Goal: Transaction & Acquisition: Purchase product/service

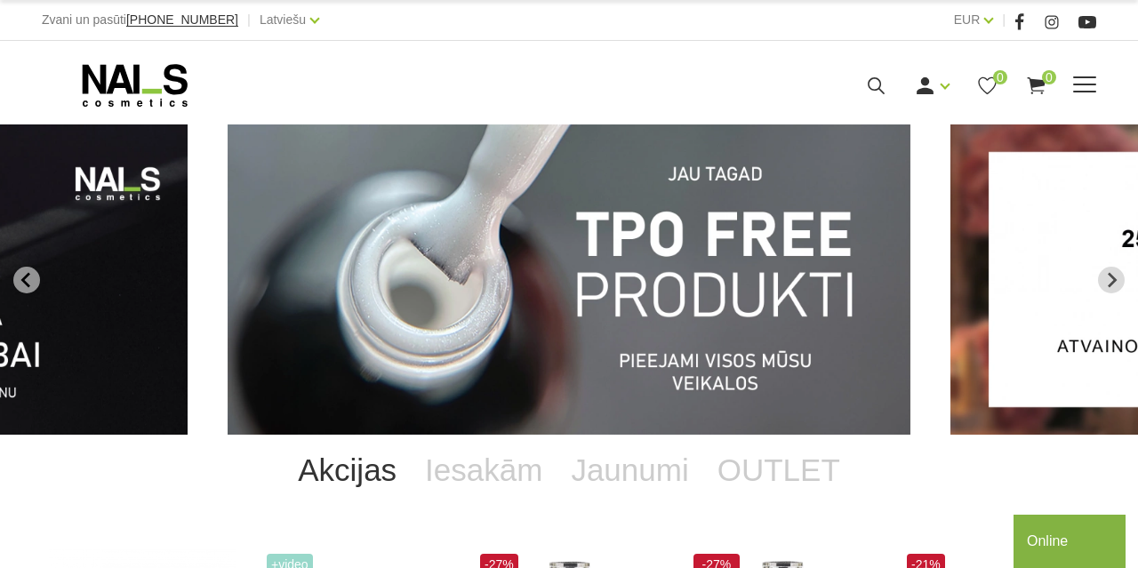
click at [1077, 83] on span at bounding box center [1084, 85] width 23 height 18
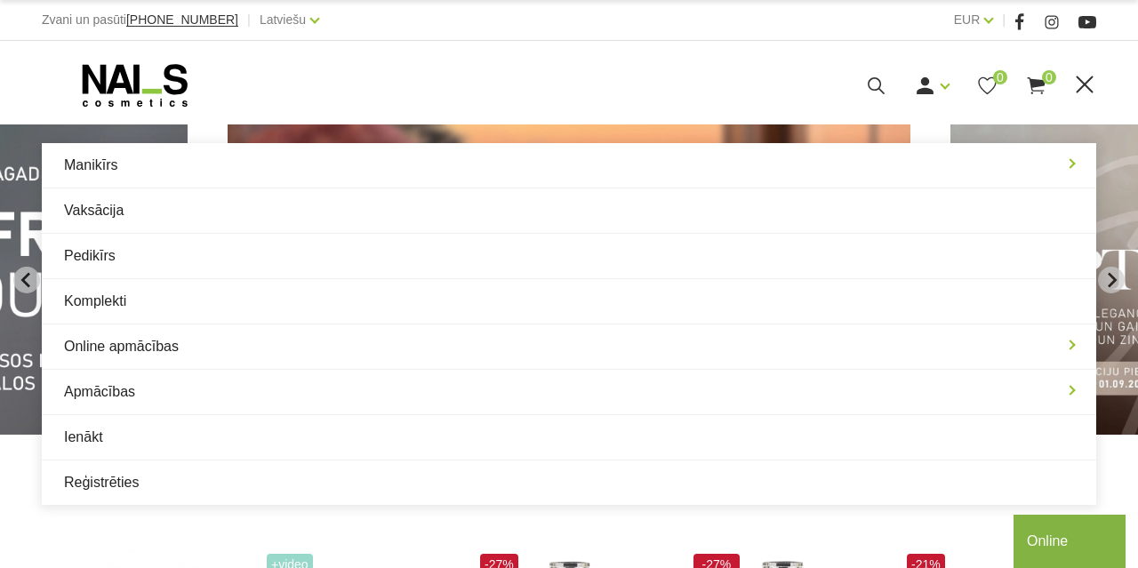
click at [616, 81] on div "Ienākt Reģistrēties 0 0" at bounding box center [755, 86] width 584 height 22
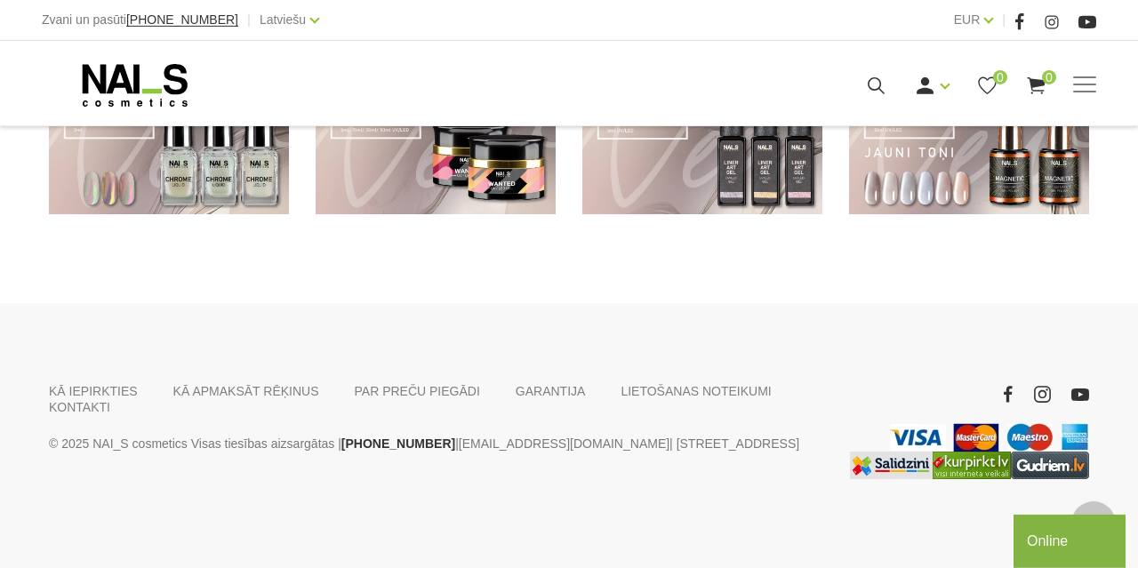
scroll to position [1006, 0]
click at [110, 399] on link "KONTAKTI" at bounding box center [79, 407] width 61 height 16
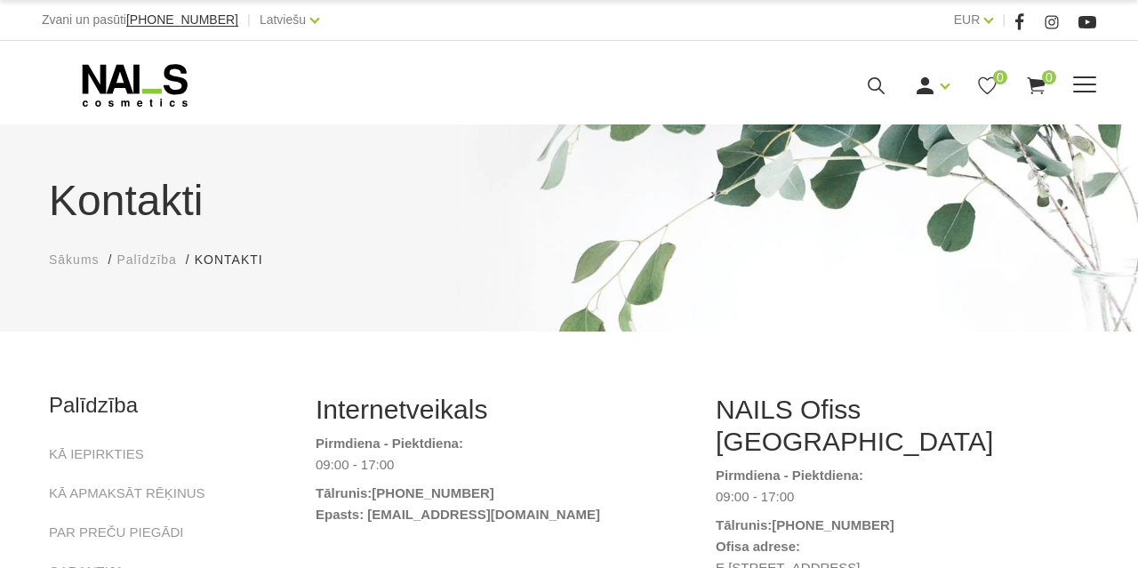
click at [125, 84] on use at bounding box center [135, 85] width 105 height 43
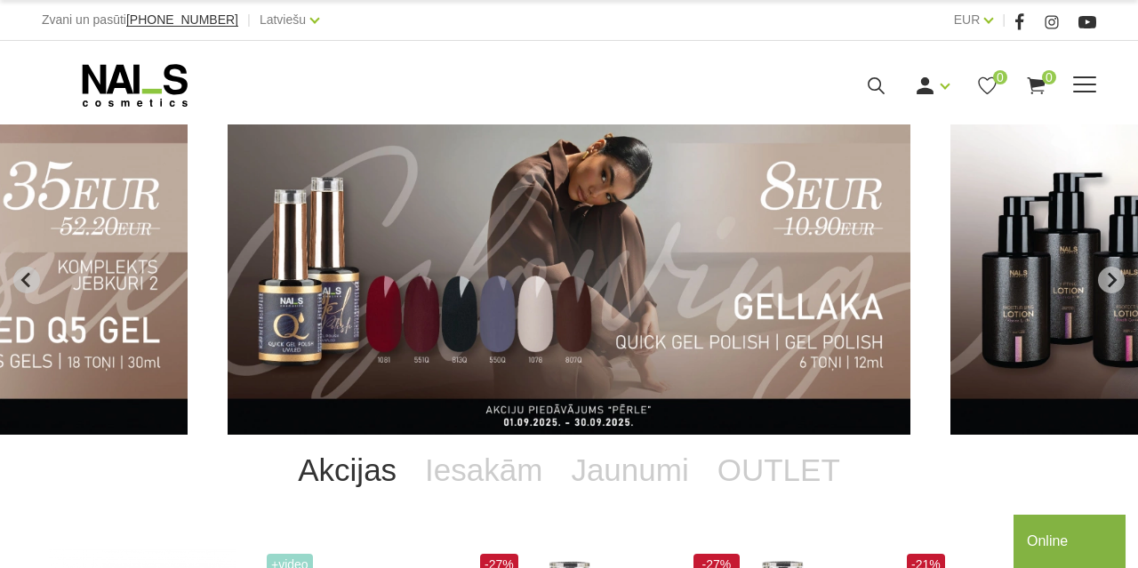
click at [1084, 89] on span at bounding box center [1084, 85] width 23 height 18
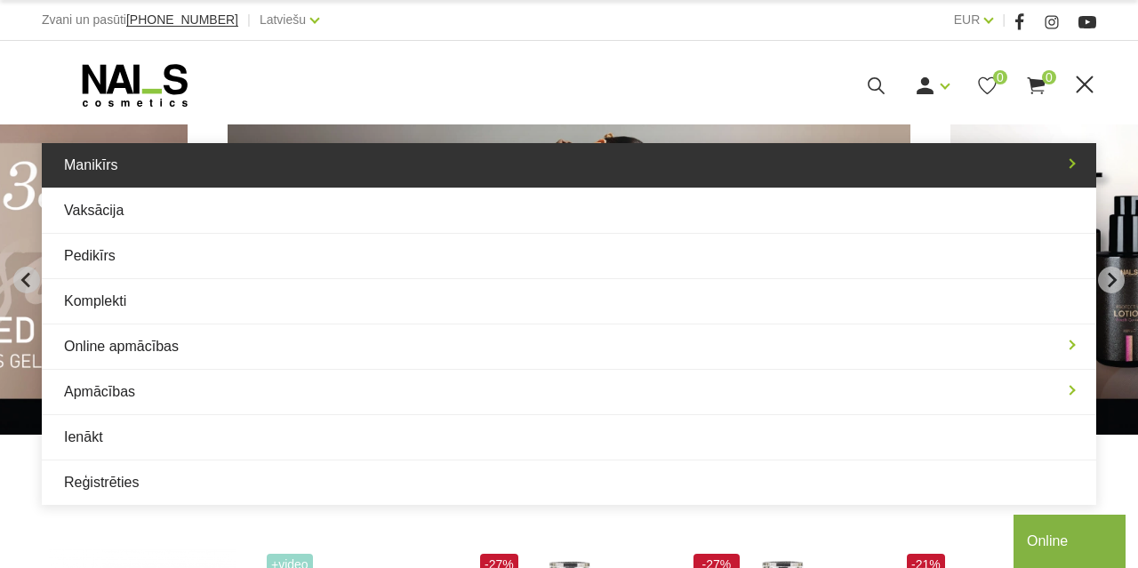
click at [191, 171] on link "Manikīrs" at bounding box center [569, 165] width 1054 height 44
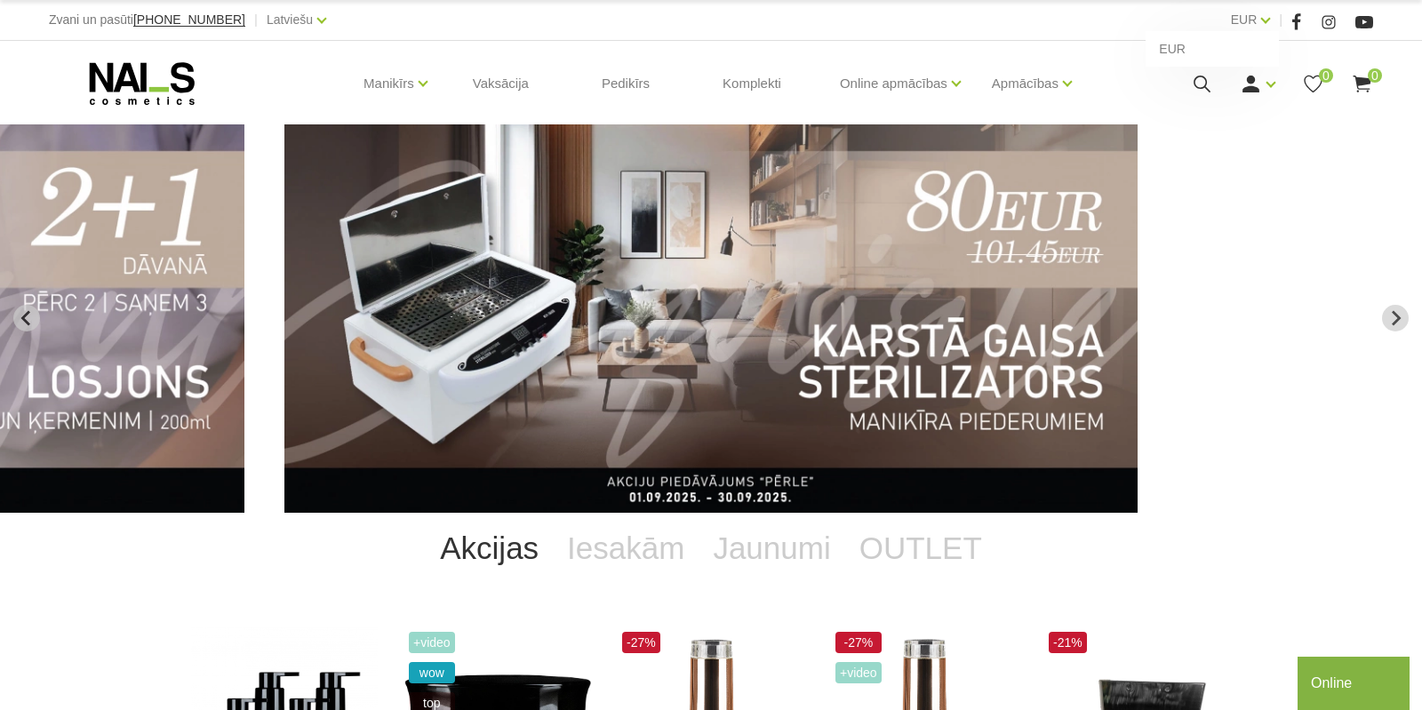
click at [1137, 24] on div "EUR EUR" at bounding box center [1251, 20] width 40 height 22
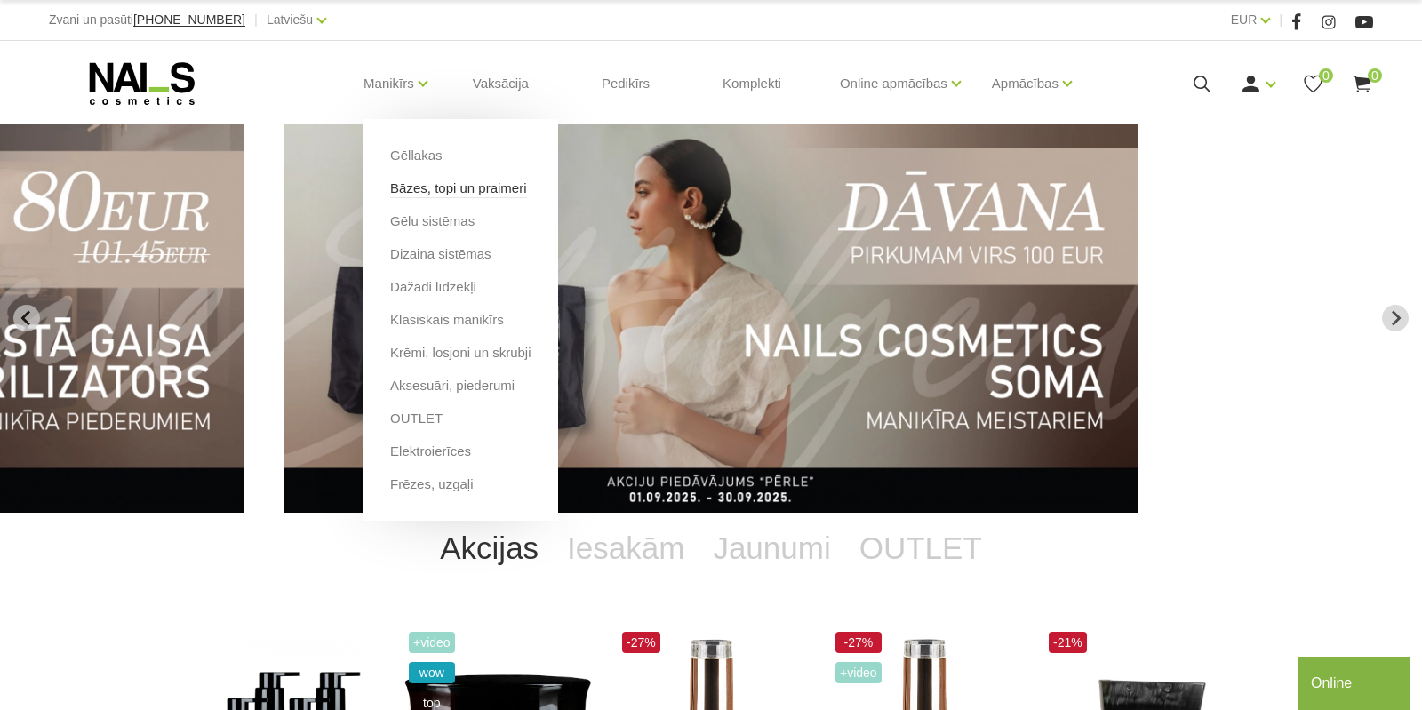
click at [425, 194] on link "Bāzes, topi un praimeri" at bounding box center [458, 189] width 136 height 20
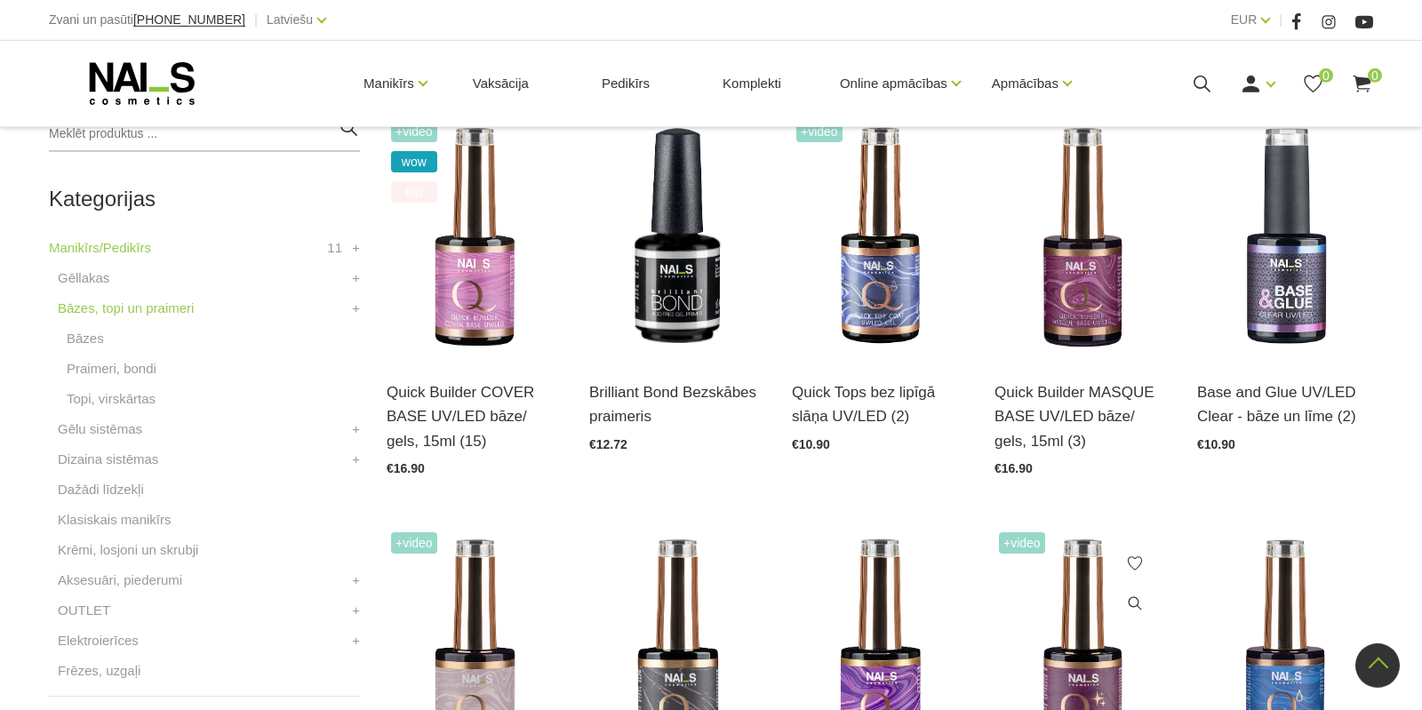
scroll to position [467, 0]
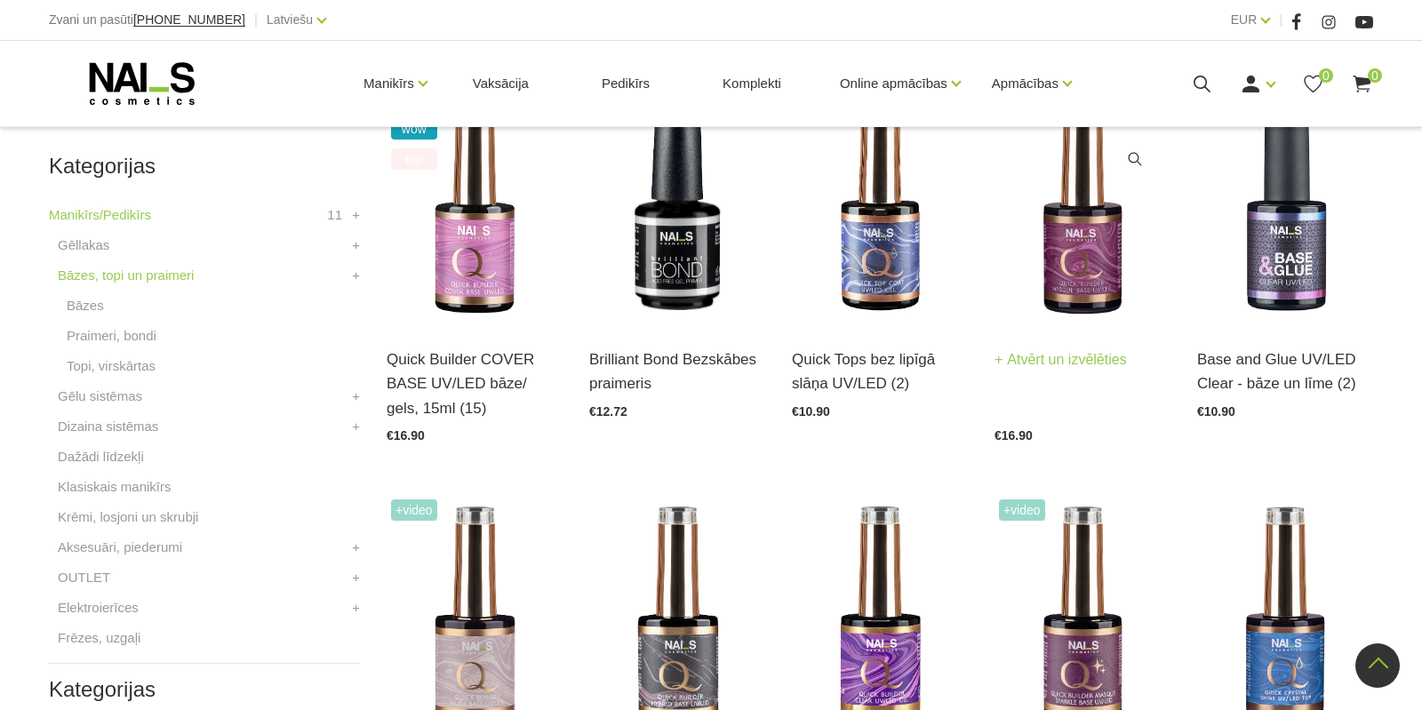
click at [1083, 283] on img at bounding box center [1083, 205] width 176 height 242
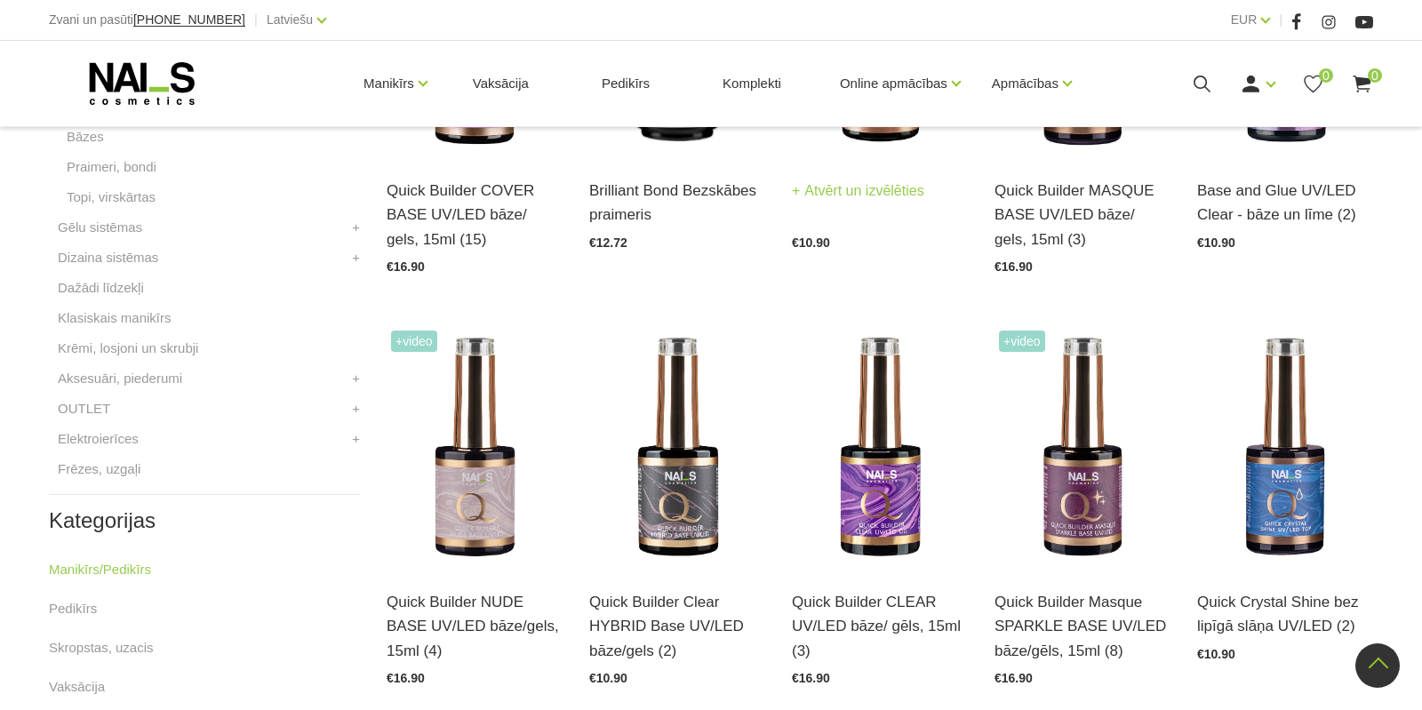
scroll to position [653, 0]
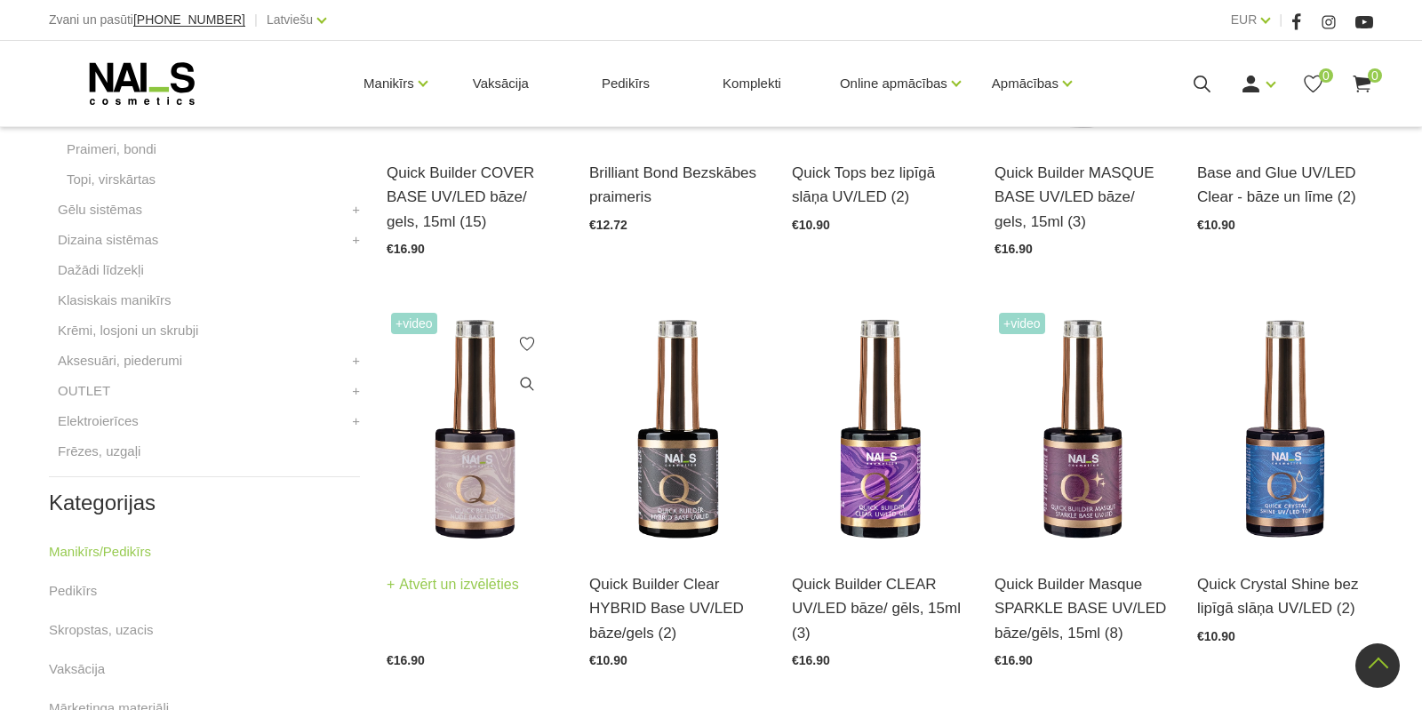
click at [473, 460] on img at bounding box center [475, 429] width 176 height 242
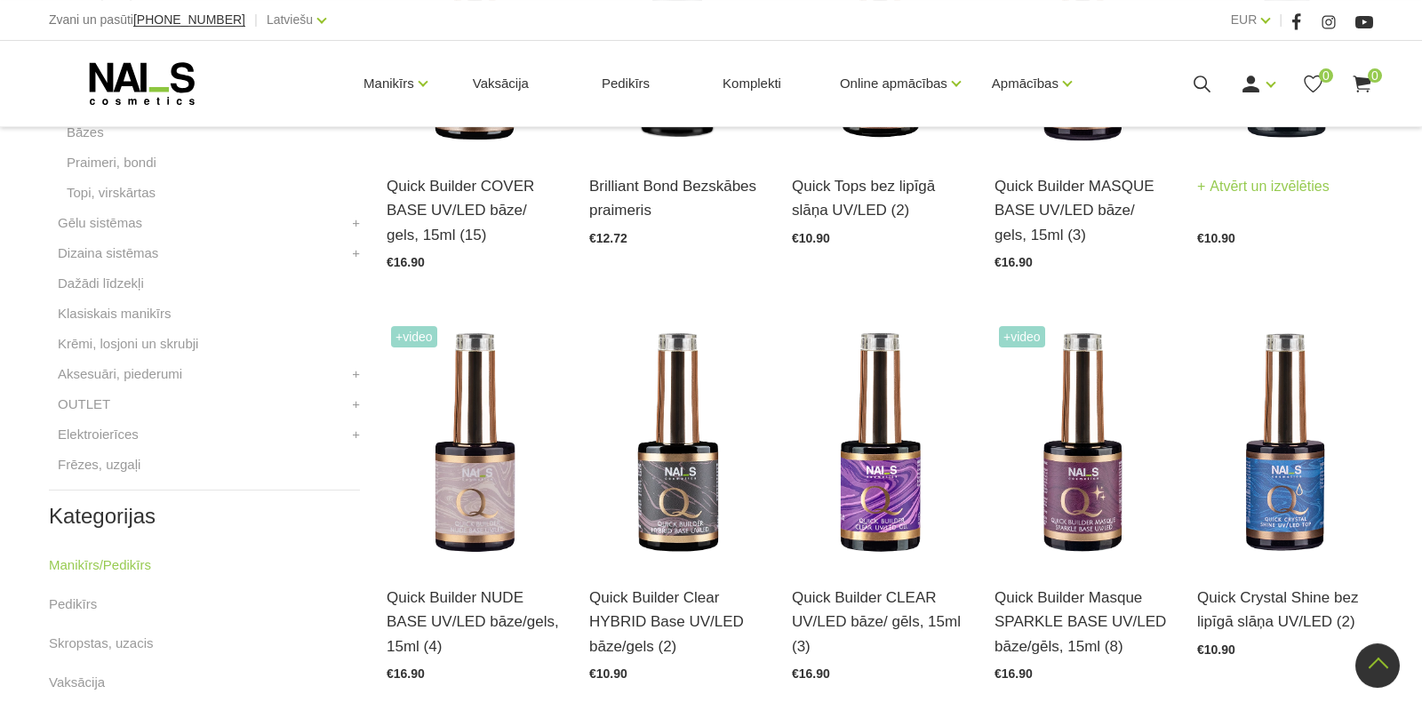
scroll to position [747, 0]
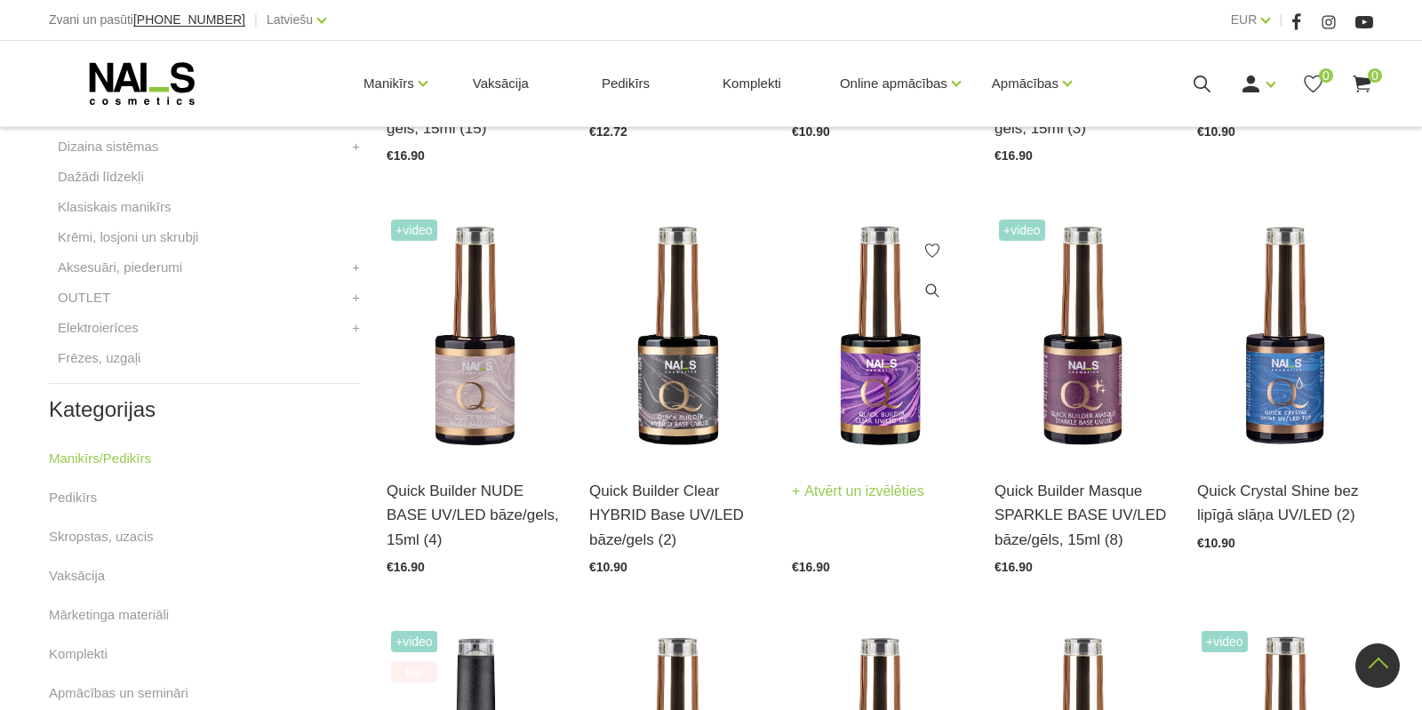
click at [891, 376] on img at bounding box center [880, 336] width 176 height 242
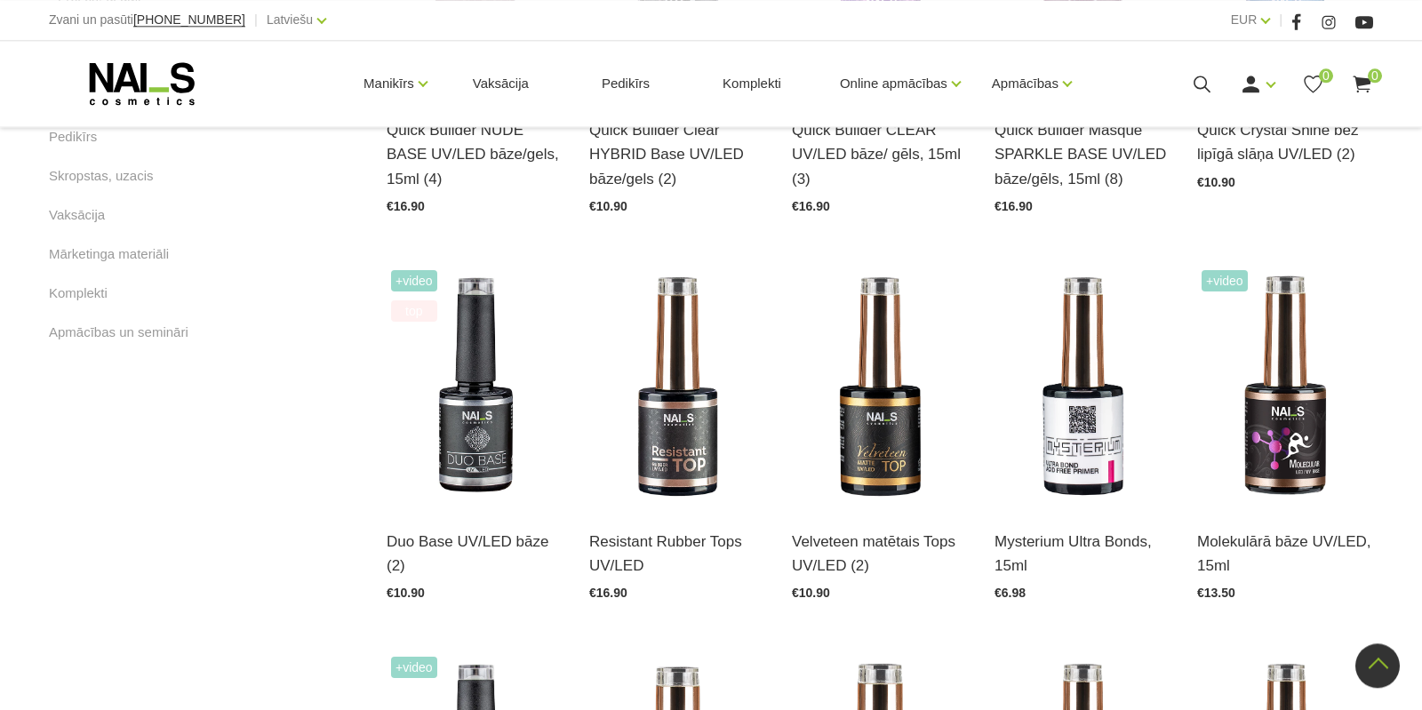
scroll to position [1120, 0]
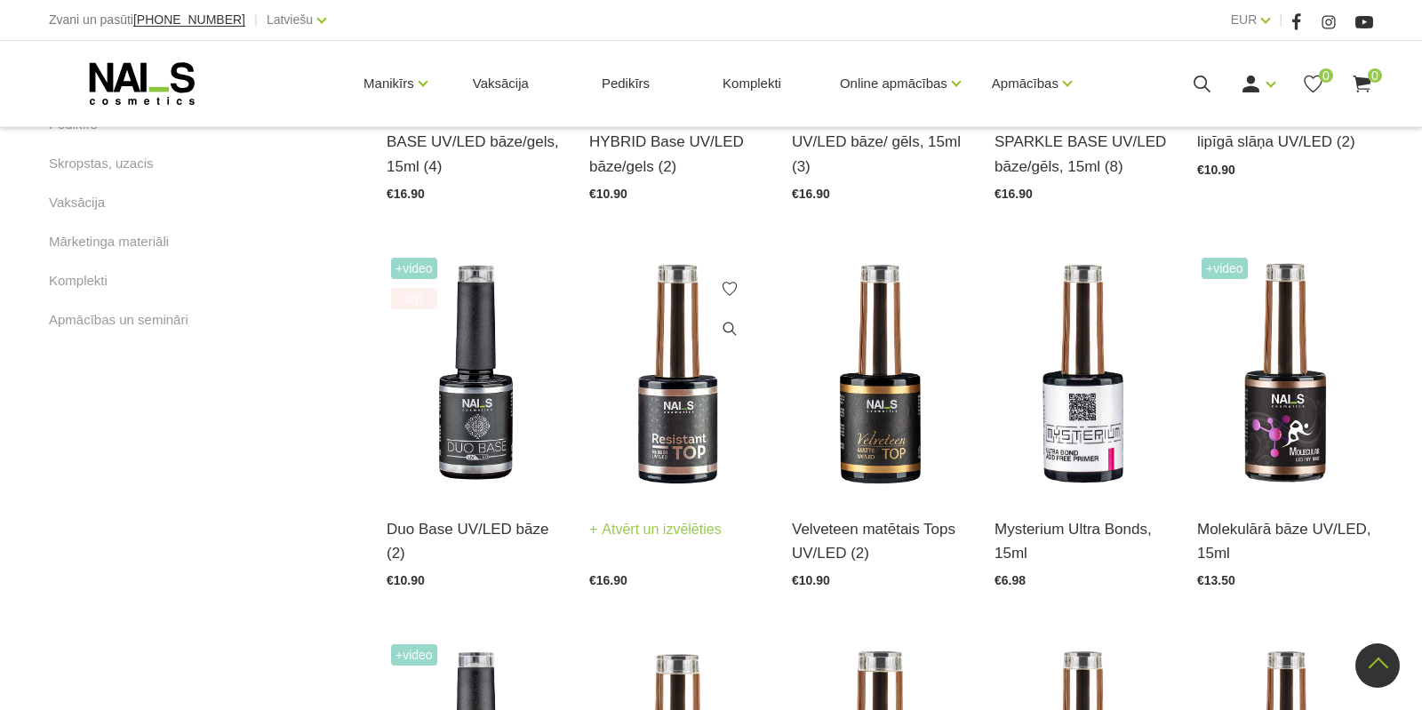
click at [677, 425] on img at bounding box center [677, 374] width 176 height 242
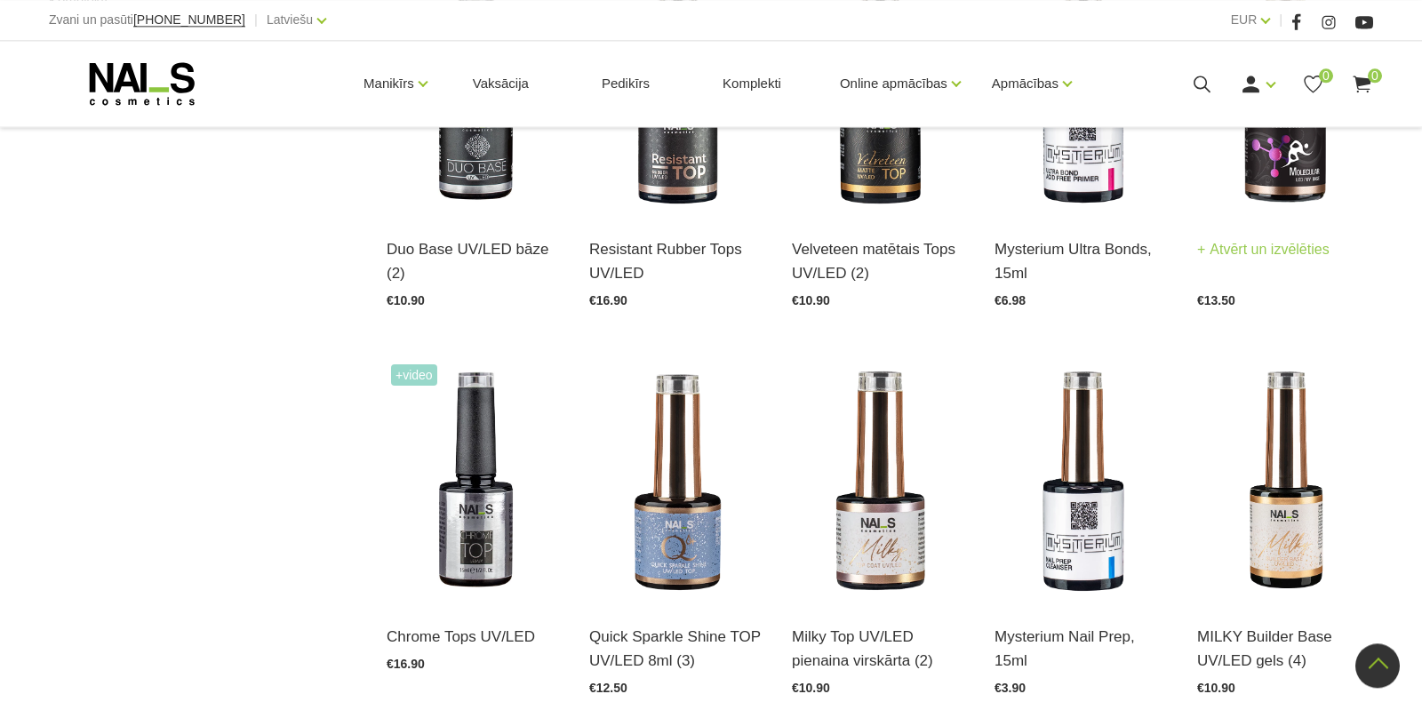
scroll to position [1400, 0]
click at [1374, 78] on span "0" at bounding box center [1375, 75] width 14 height 14
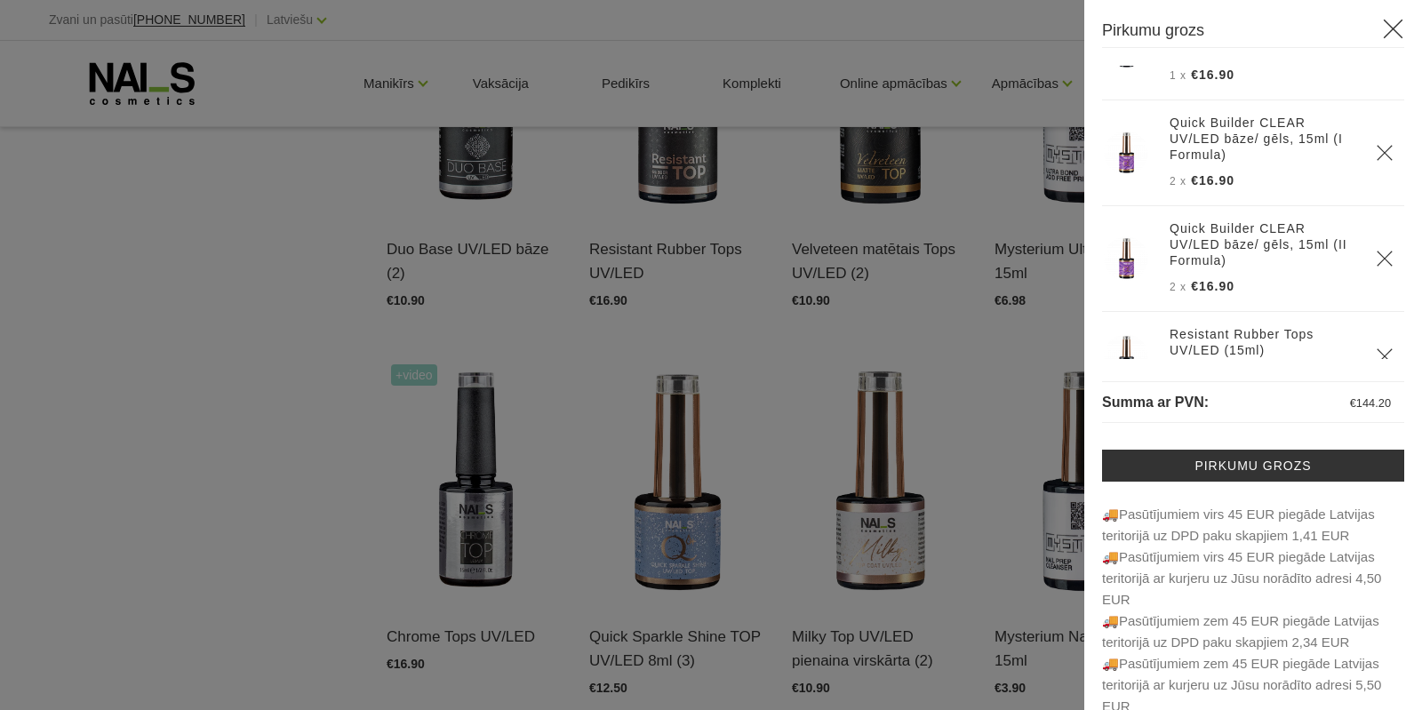
scroll to position [23, 0]
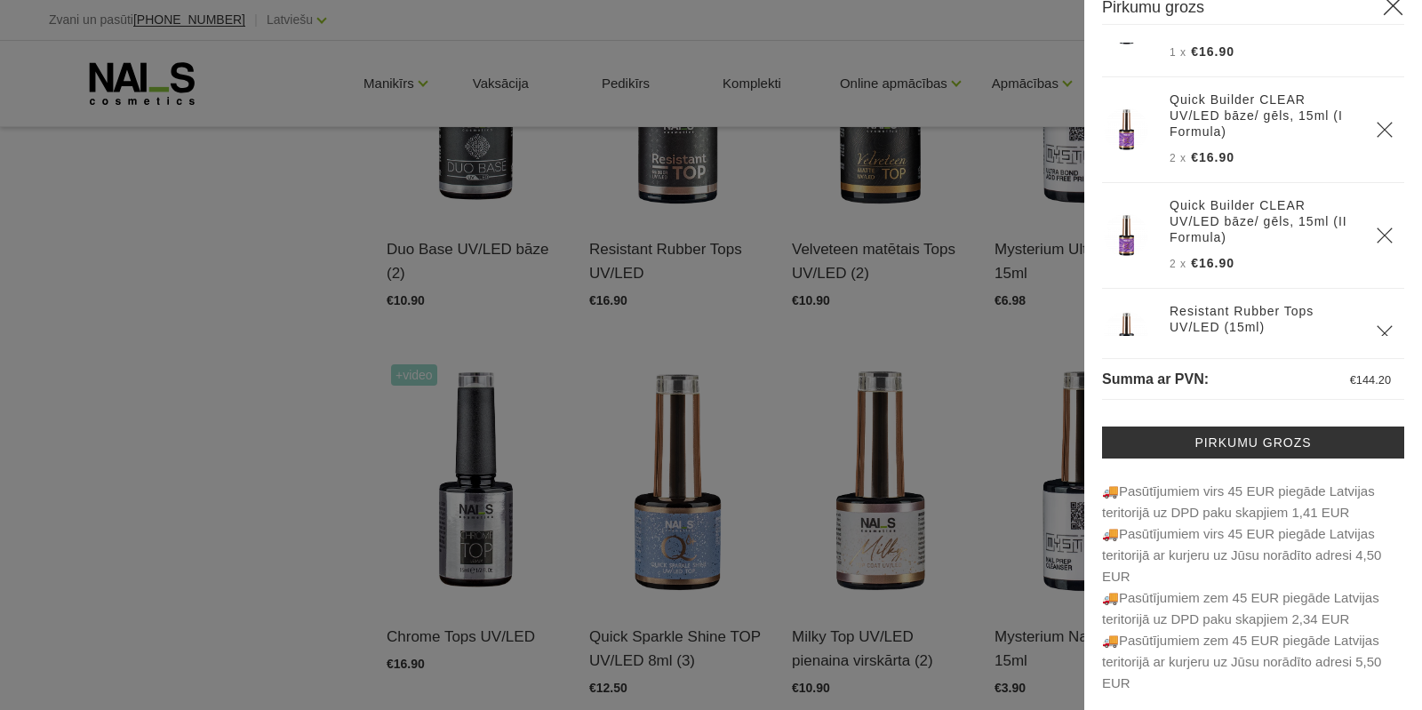
click at [180, 385] on div at bounding box center [711, 355] width 1422 height 710
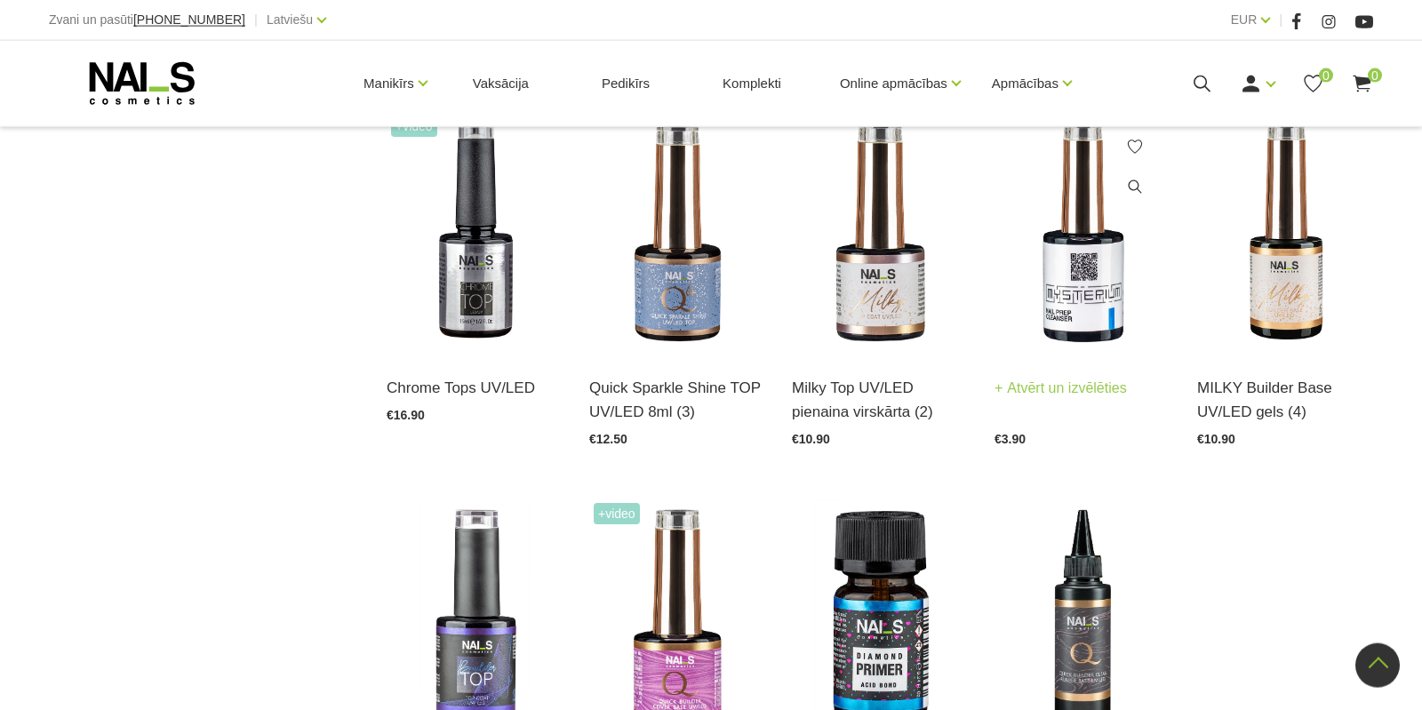
scroll to position [1680, 0]
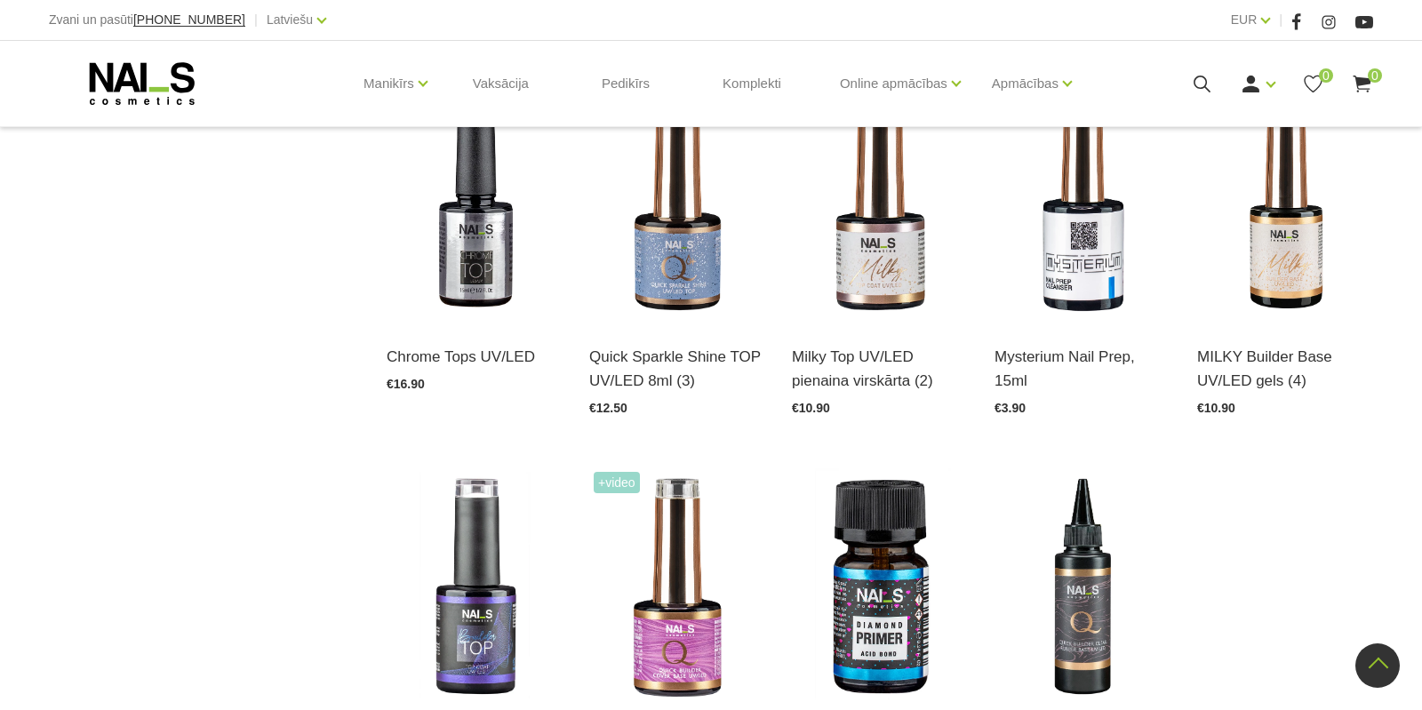
click at [1365, 95] on icon at bounding box center [1362, 84] width 22 height 22
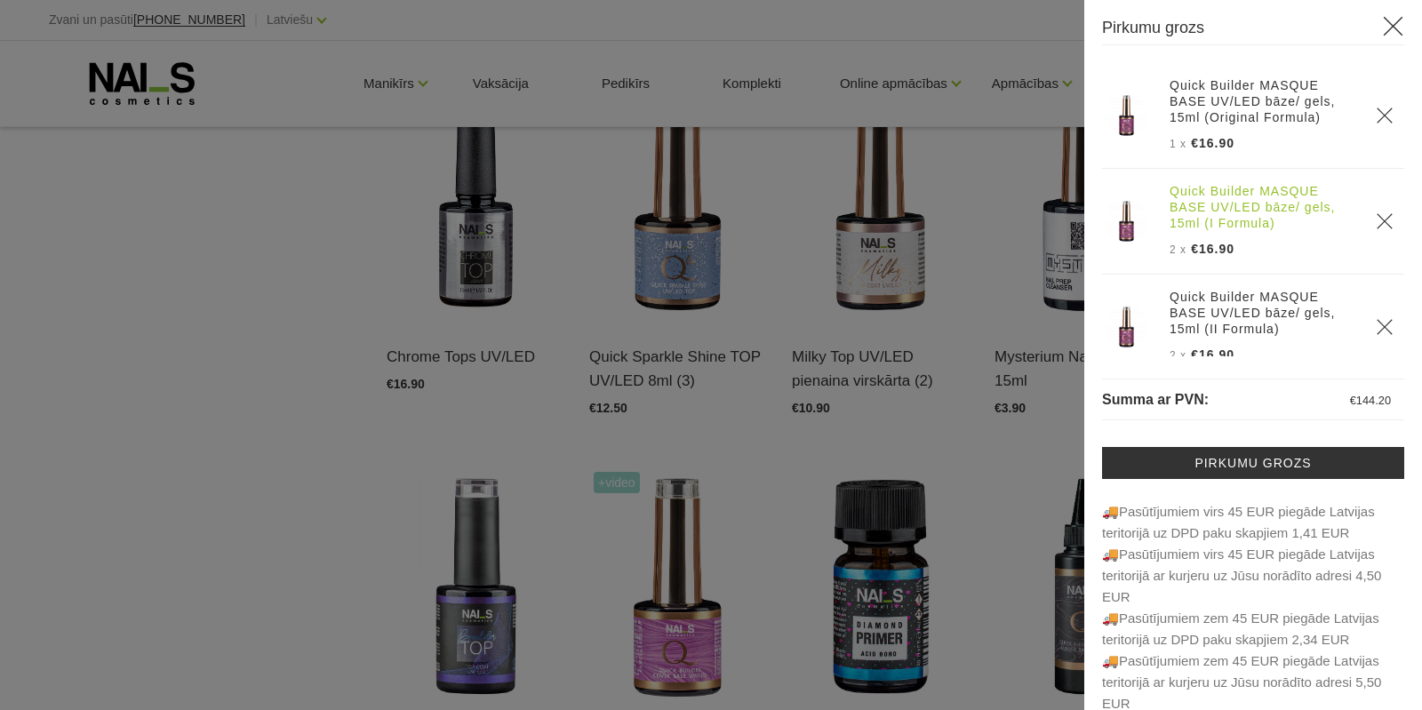
scroll to position [0, 0]
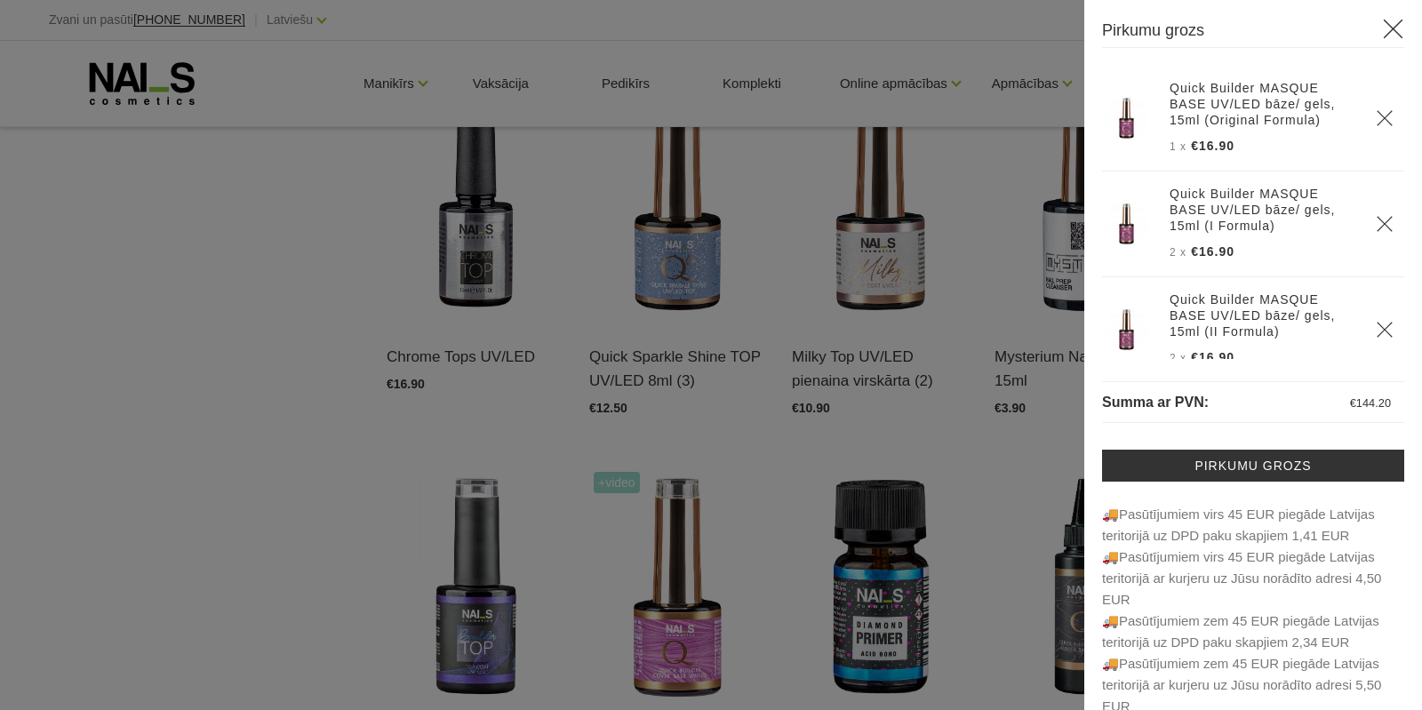
click at [238, 305] on div at bounding box center [711, 355] width 1422 height 710
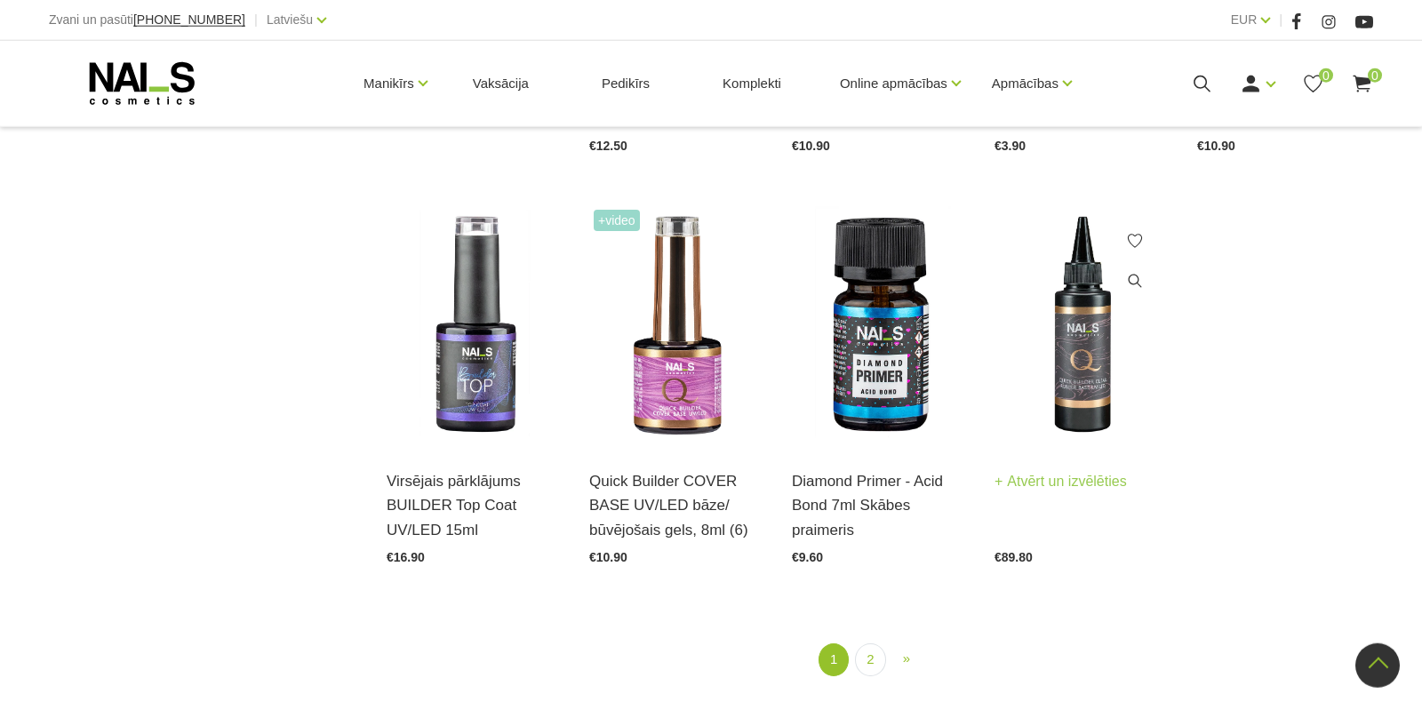
scroll to position [1960, 0]
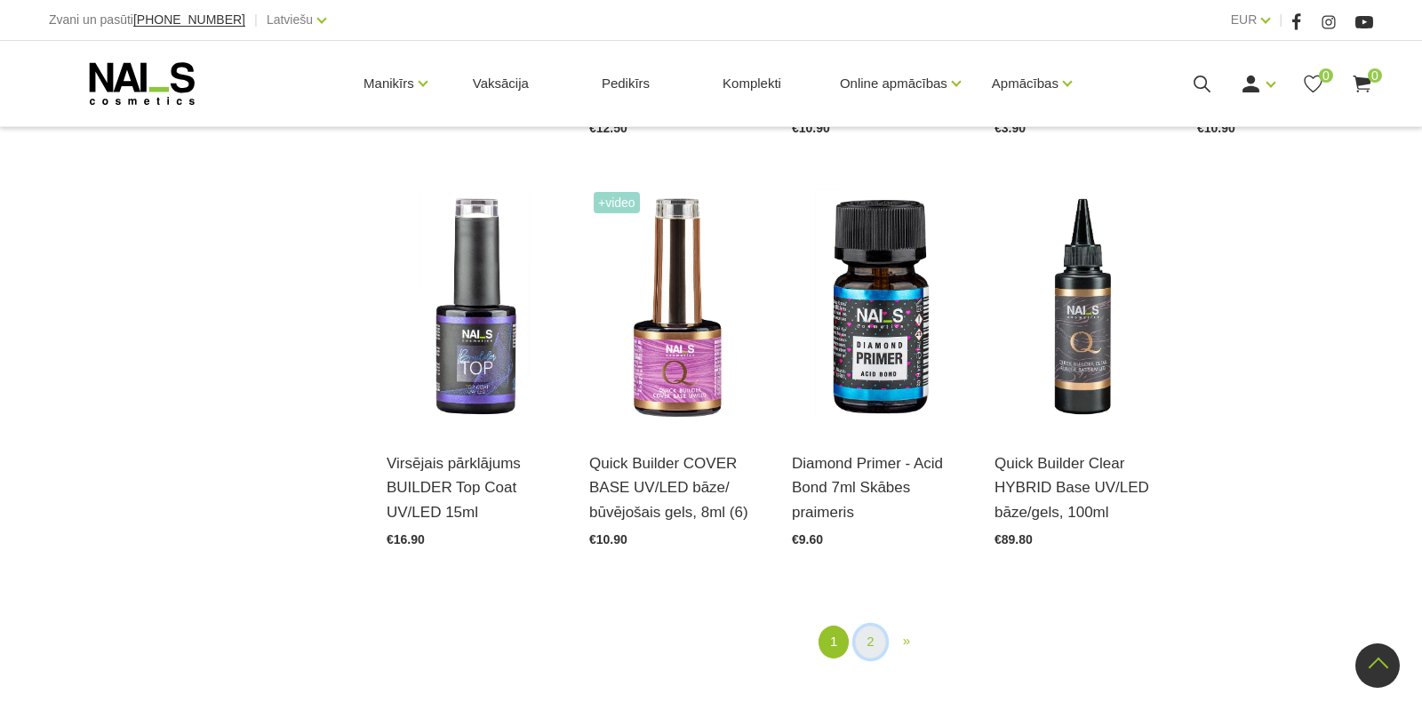
click at [874, 646] on link "2" at bounding box center [870, 642] width 30 height 33
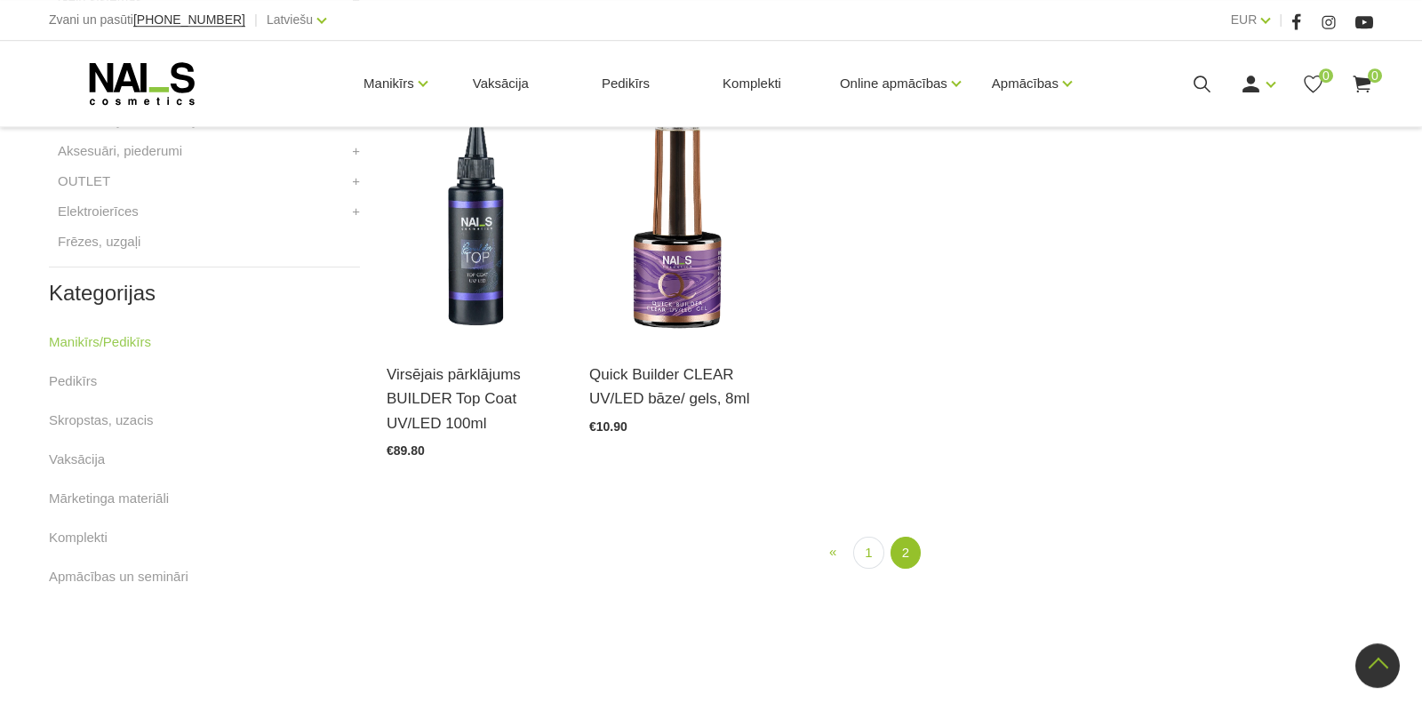
scroll to position [924, 0]
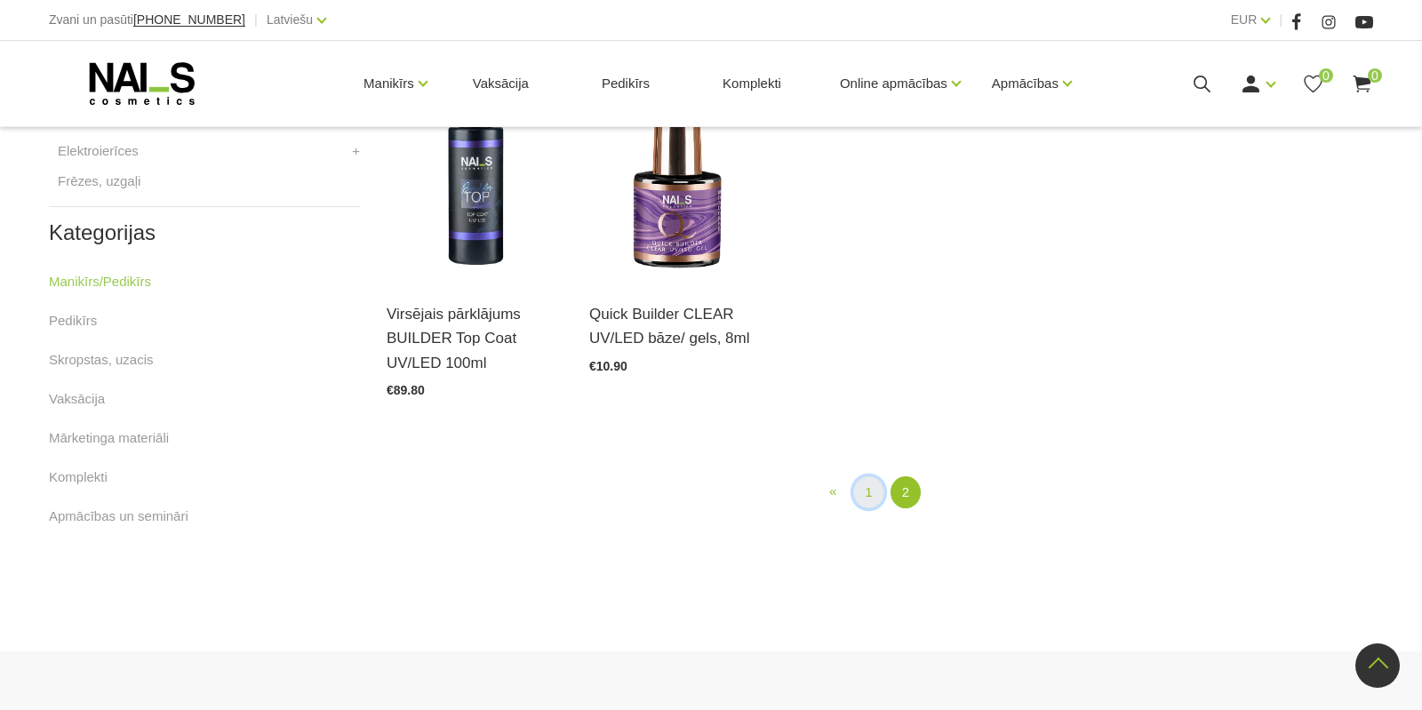
click at [868, 492] on link "1" at bounding box center [868, 492] width 30 height 33
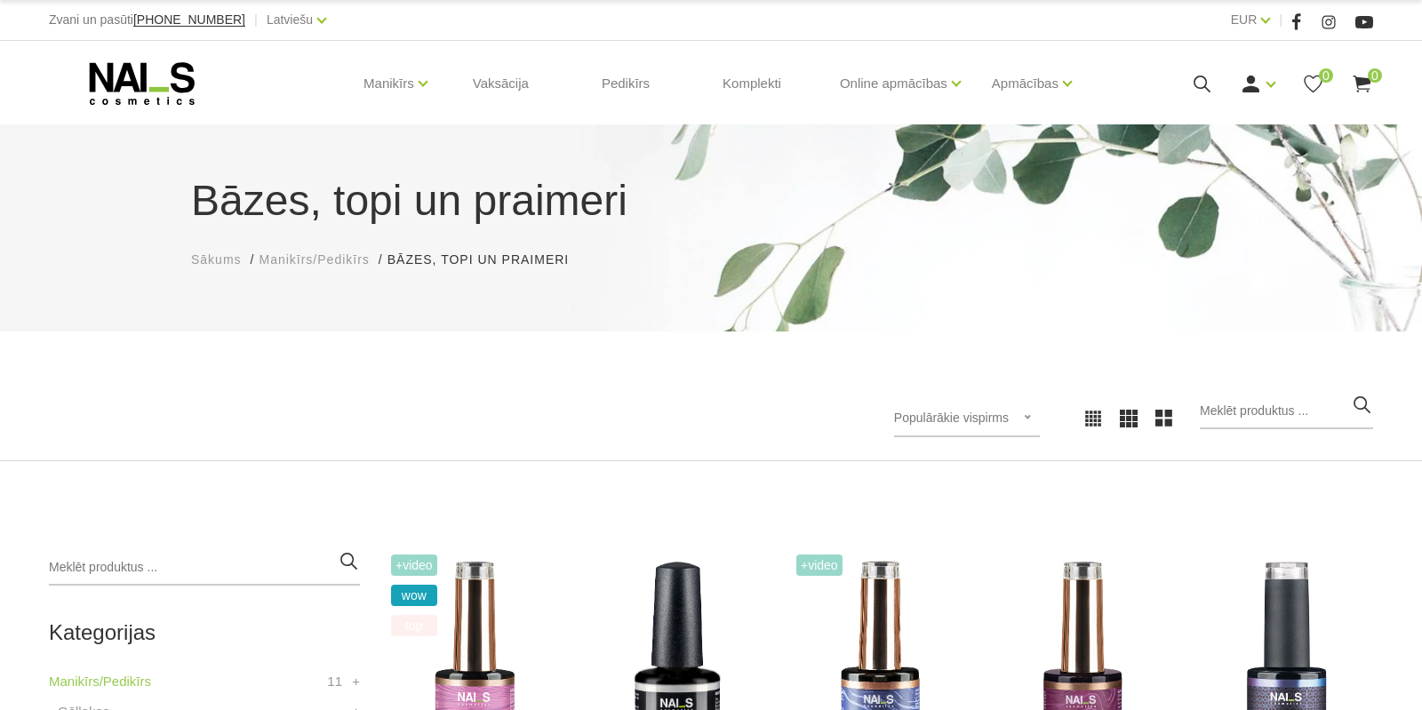
click at [175, 84] on icon at bounding box center [142, 83] width 187 height 44
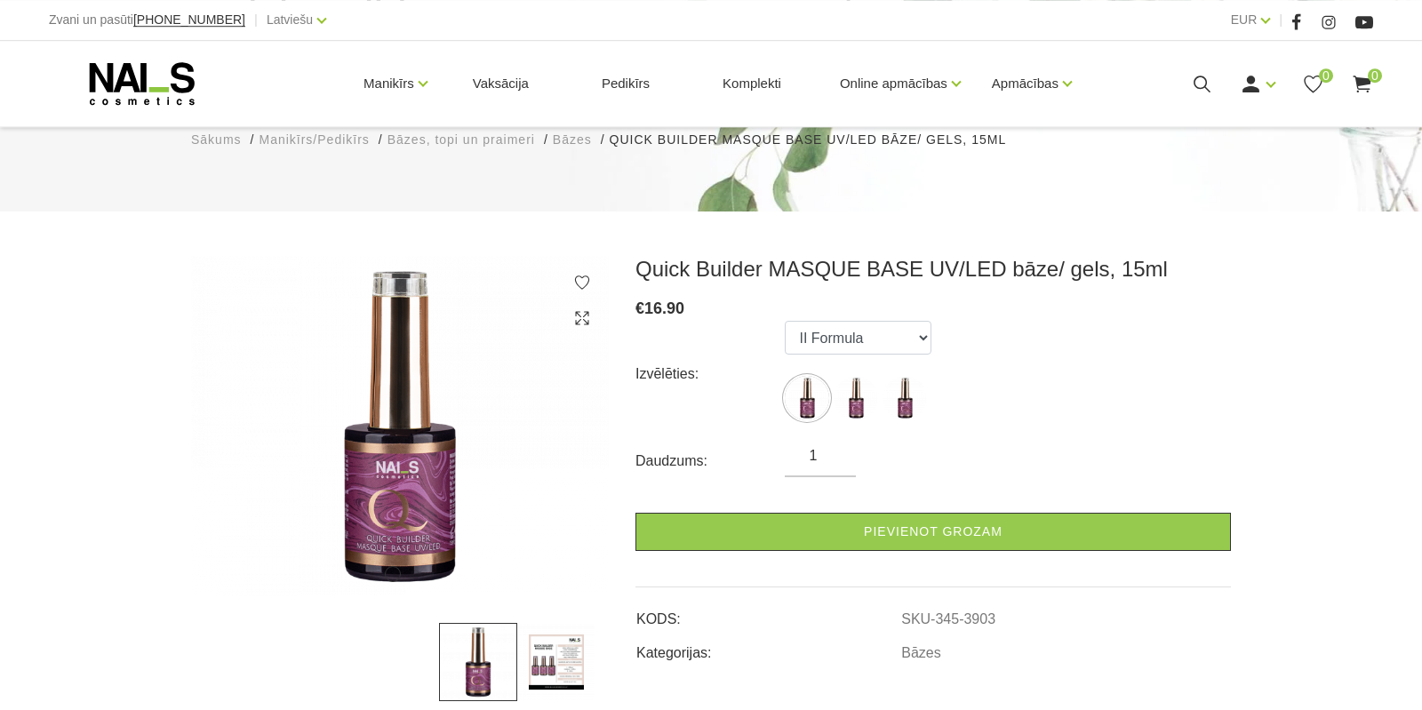
scroll to position [187, 0]
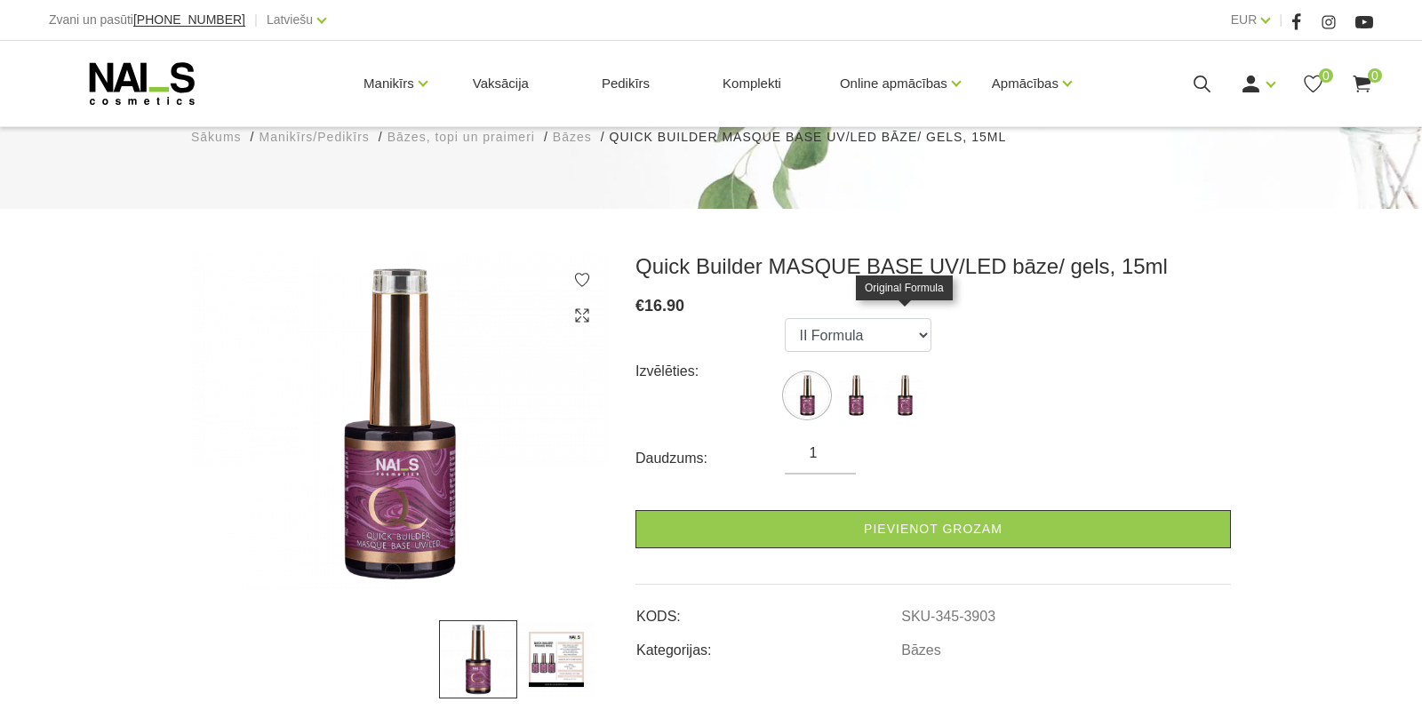
click at [910, 373] on img at bounding box center [905, 395] width 44 height 44
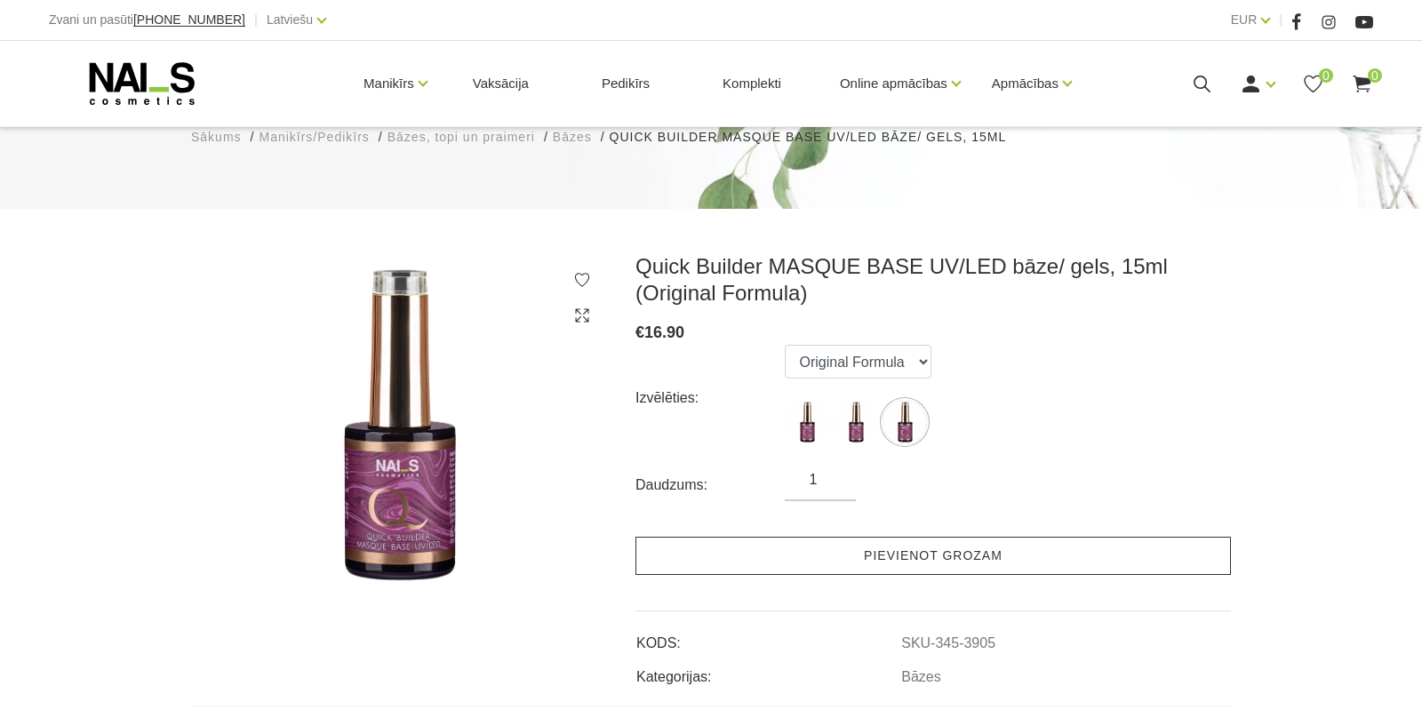
click at [914, 537] on link "Pievienot grozam" at bounding box center [934, 556] width 596 height 38
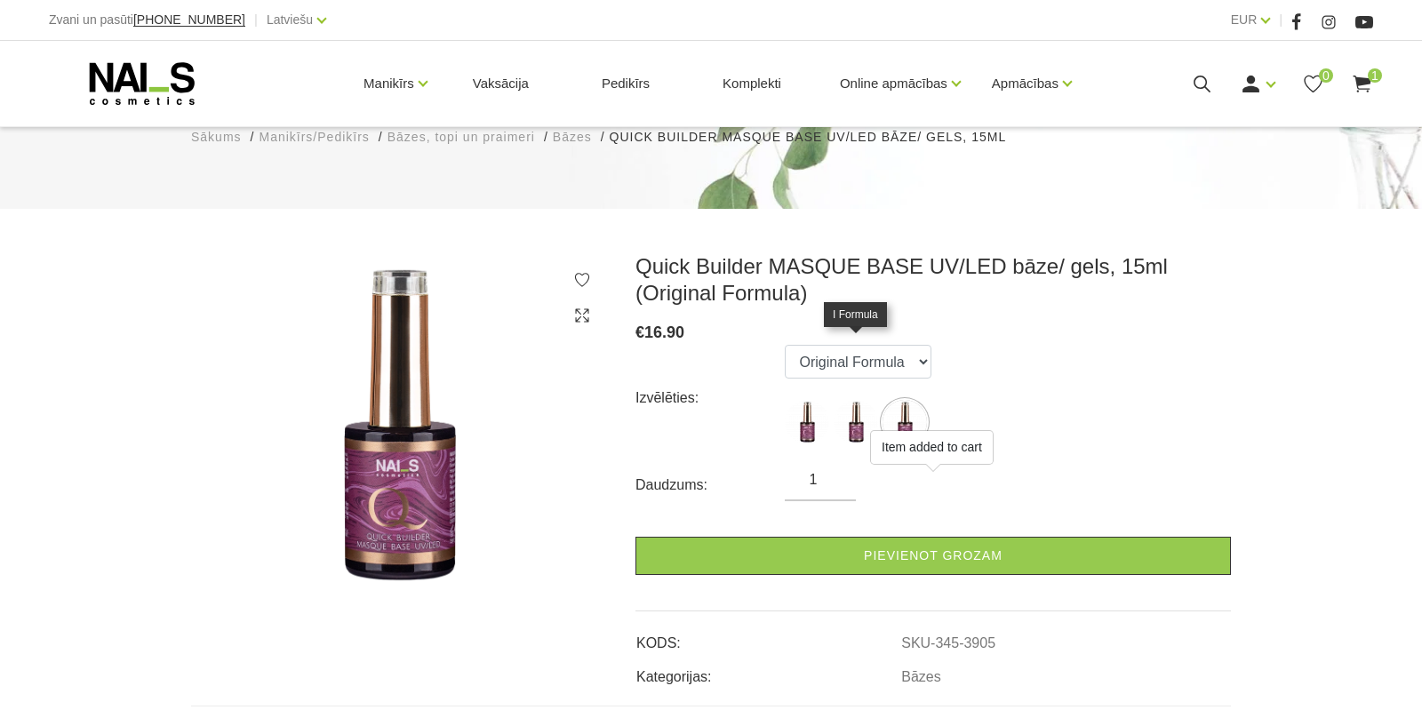
click at [857, 400] on img at bounding box center [856, 422] width 44 height 44
select select "3904"
type input "2"
click at [834, 469] on input "2" at bounding box center [820, 479] width 71 height 21
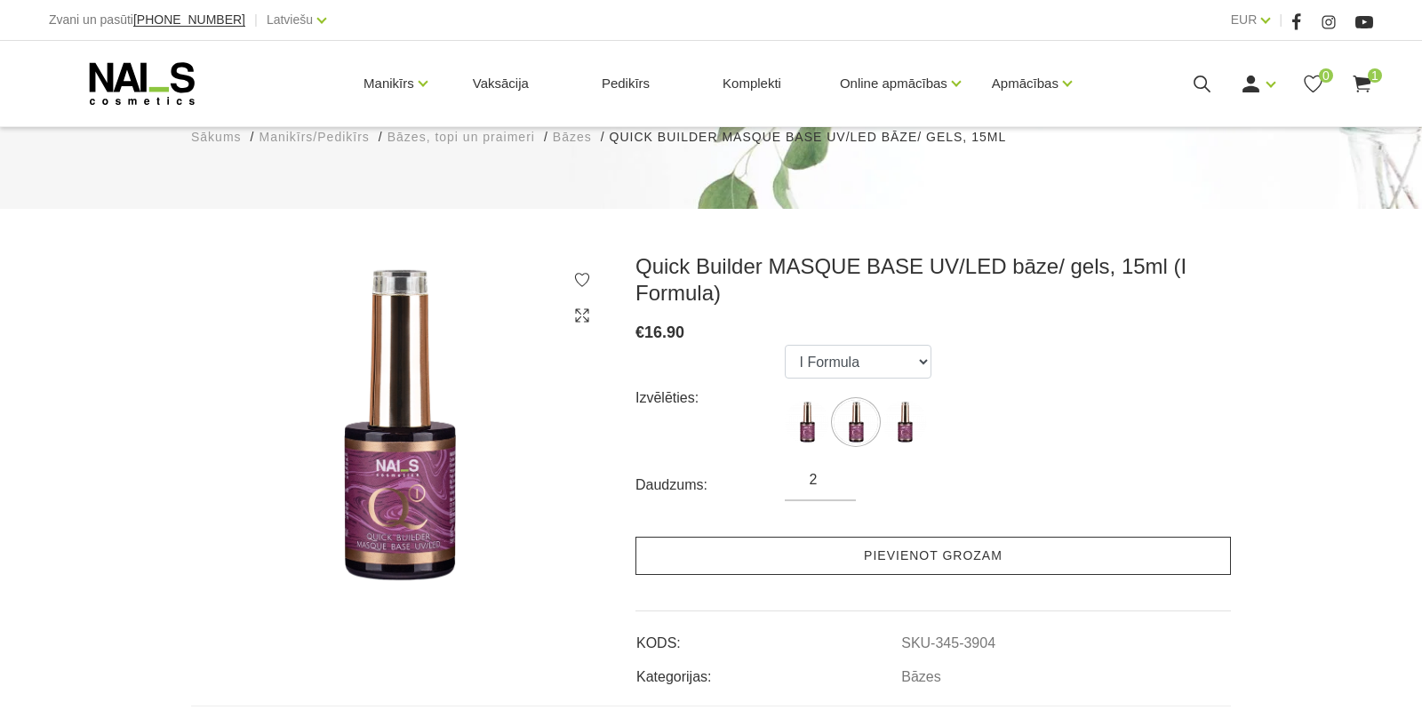
click at [892, 537] on link "Pievienot grozam" at bounding box center [934, 556] width 596 height 38
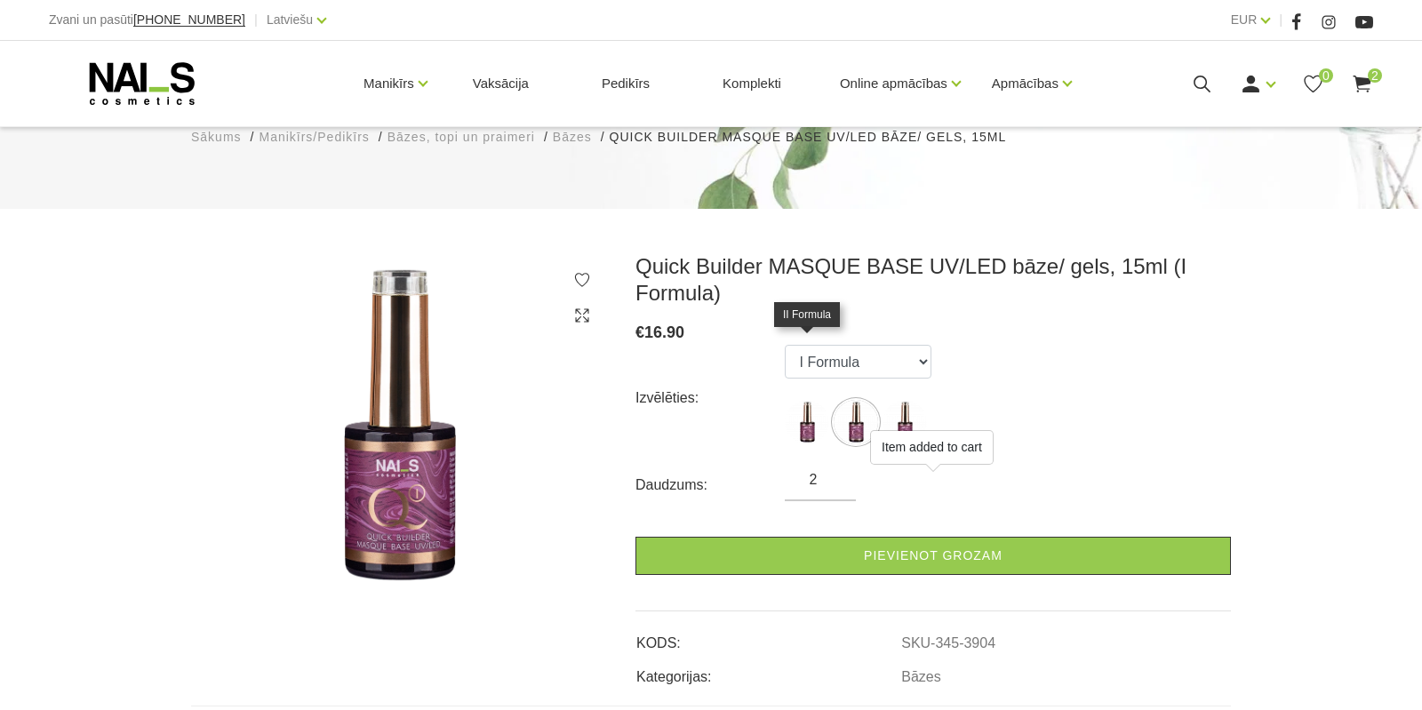
click at [803, 400] on img at bounding box center [807, 422] width 44 height 44
select select "3903"
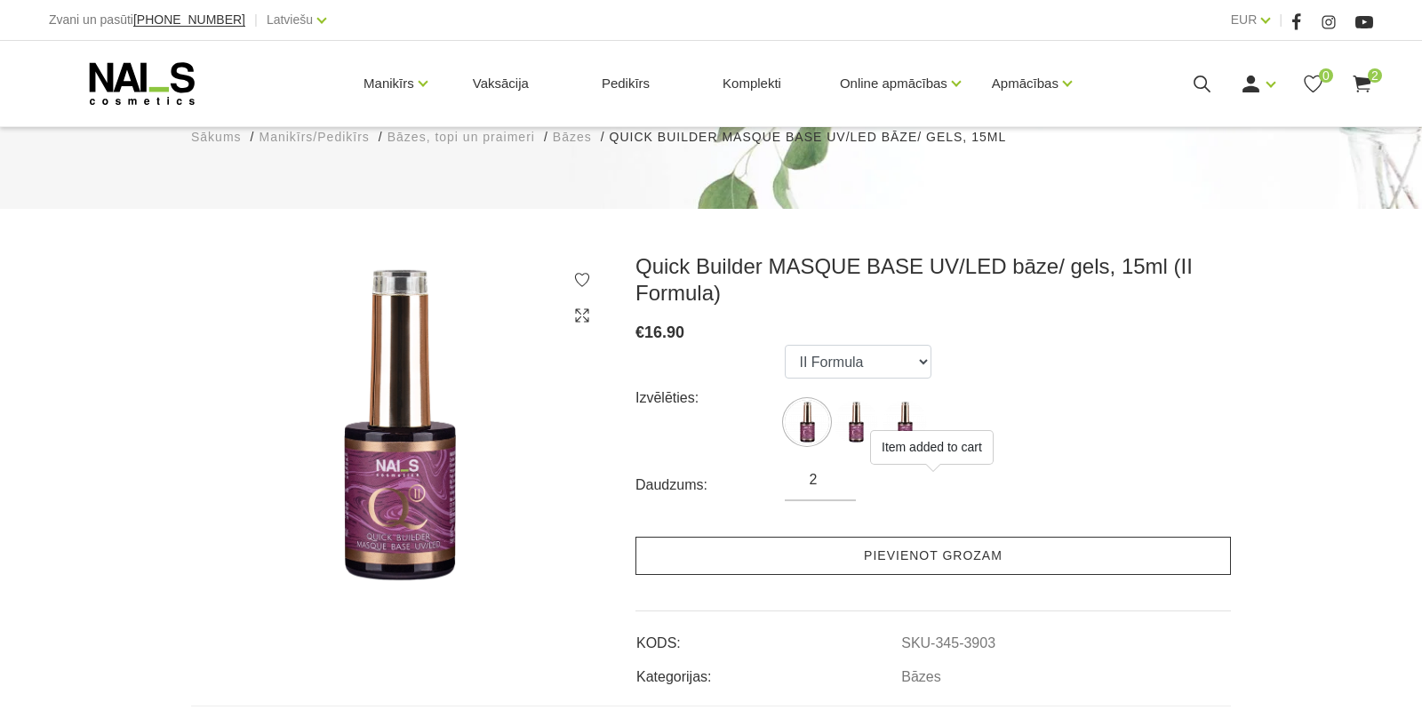
click at [909, 537] on link "Pievienot grozam" at bounding box center [934, 556] width 596 height 38
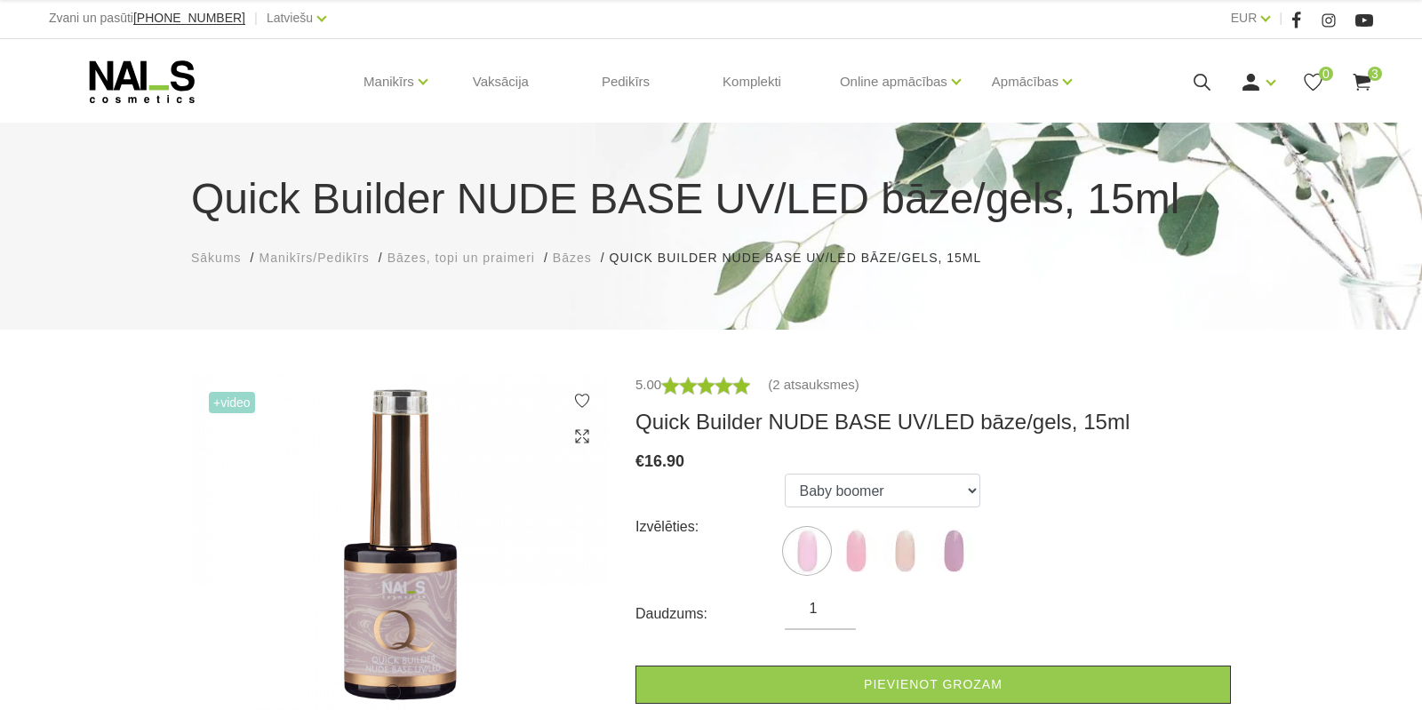
scroll to position [93, 0]
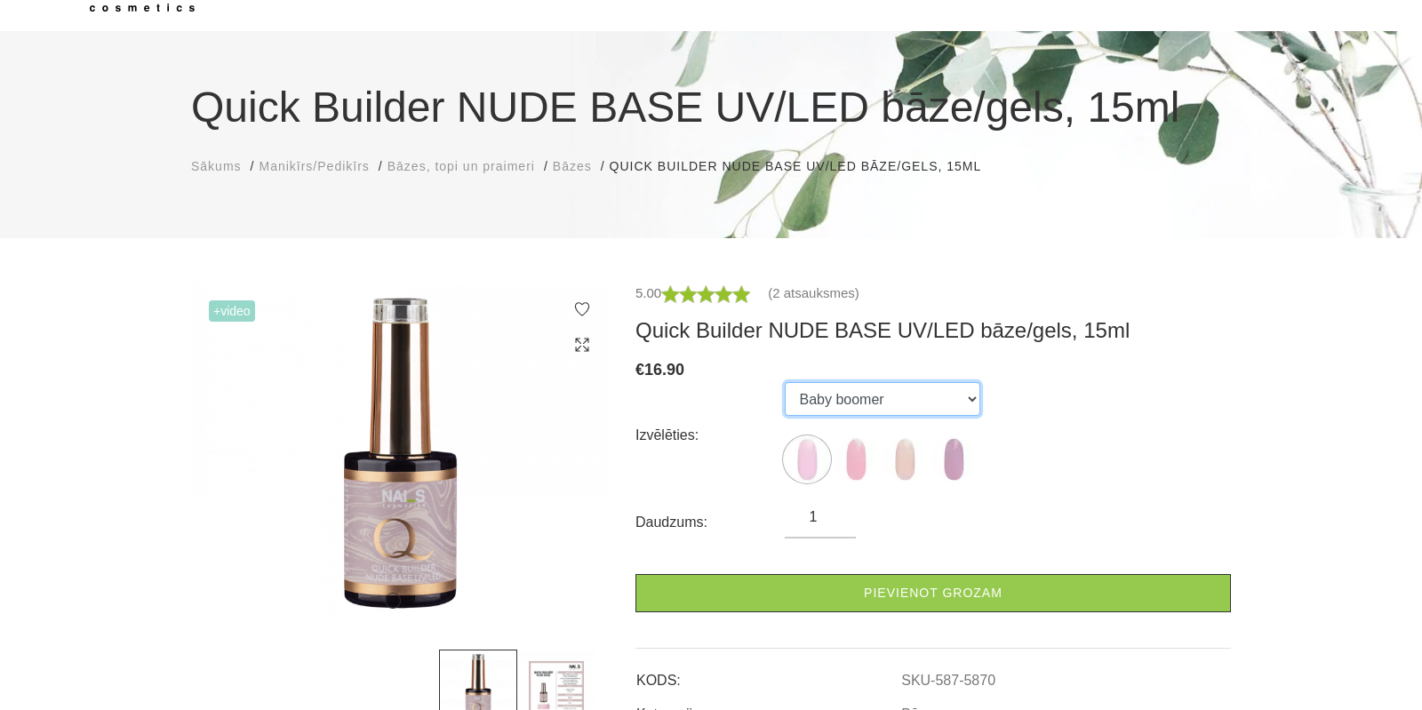
click at [785, 382] on select "Baby boomer Romantic Latte Rose Lilac" at bounding box center [883, 399] width 196 height 34
click option "Romantic" at bounding box center [0, 0] width 0 height 0
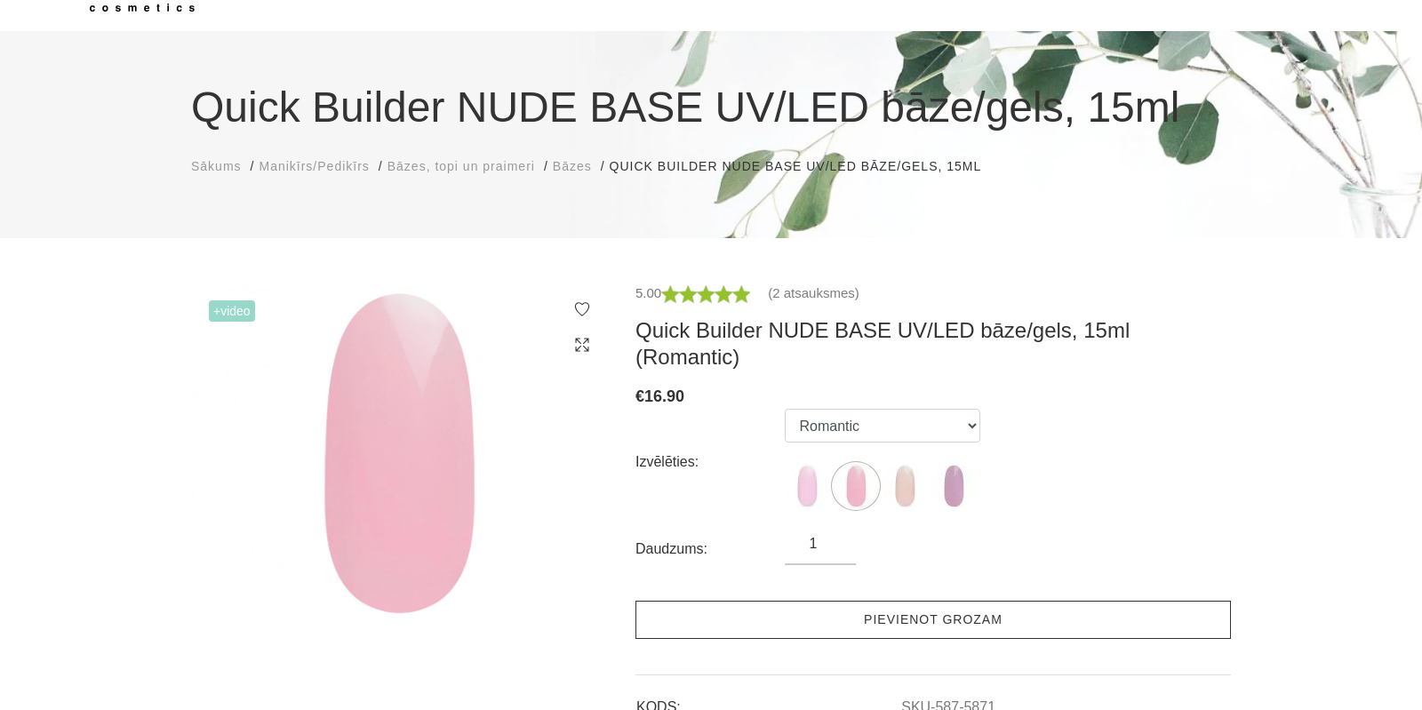
click at [940, 601] on link "Pievienot grozam" at bounding box center [934, 620] width 596 height 38
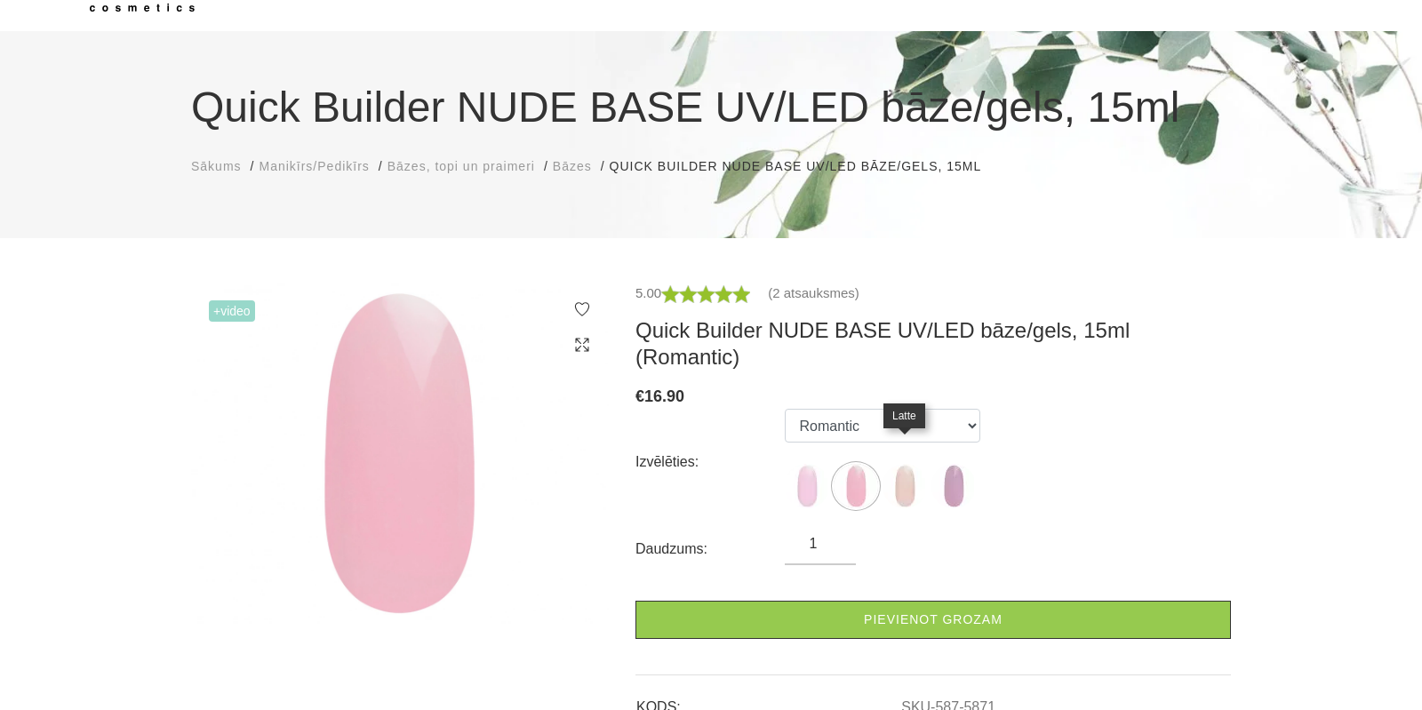
click at [900, 464] on img at bounding box center [905, 486] width 44 height 44
select select "5872"
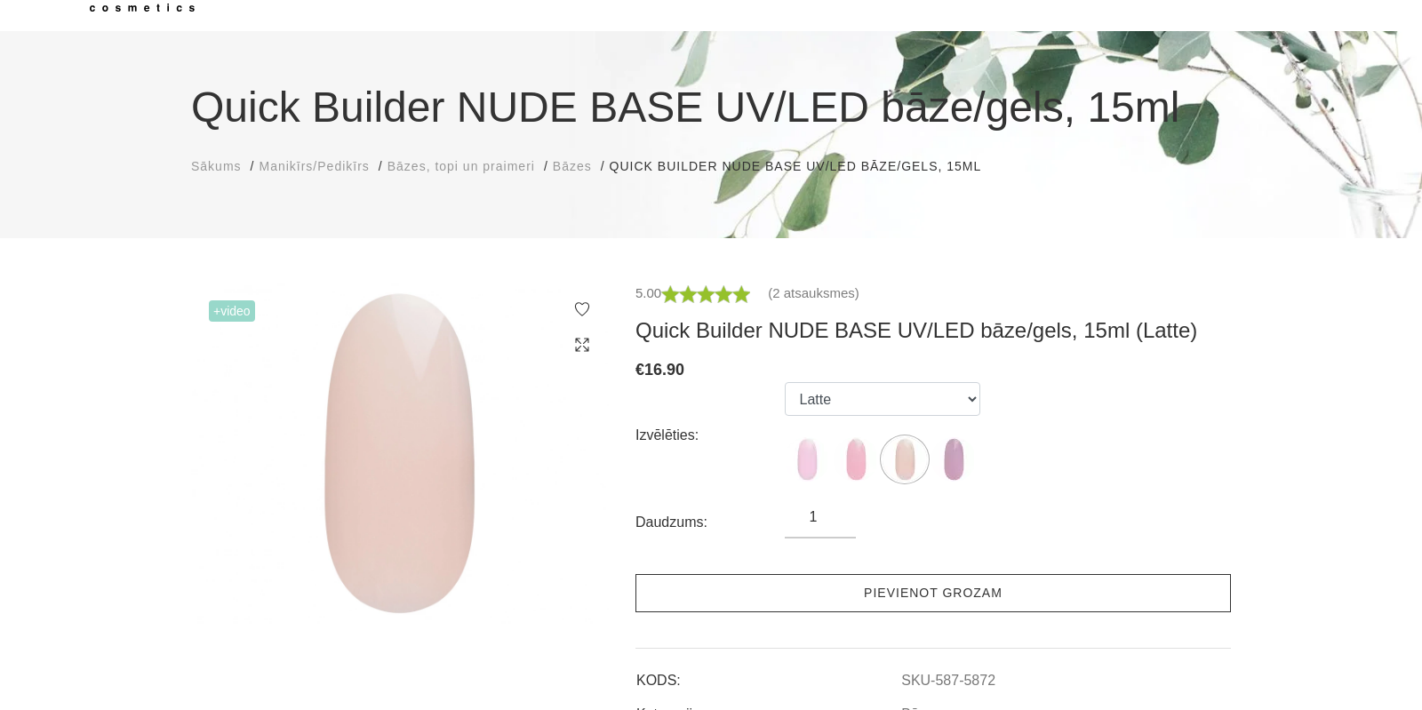
click at [918, 596] on link "Pievienot grozam" at bounding box center [934, 593] width 596 height 38
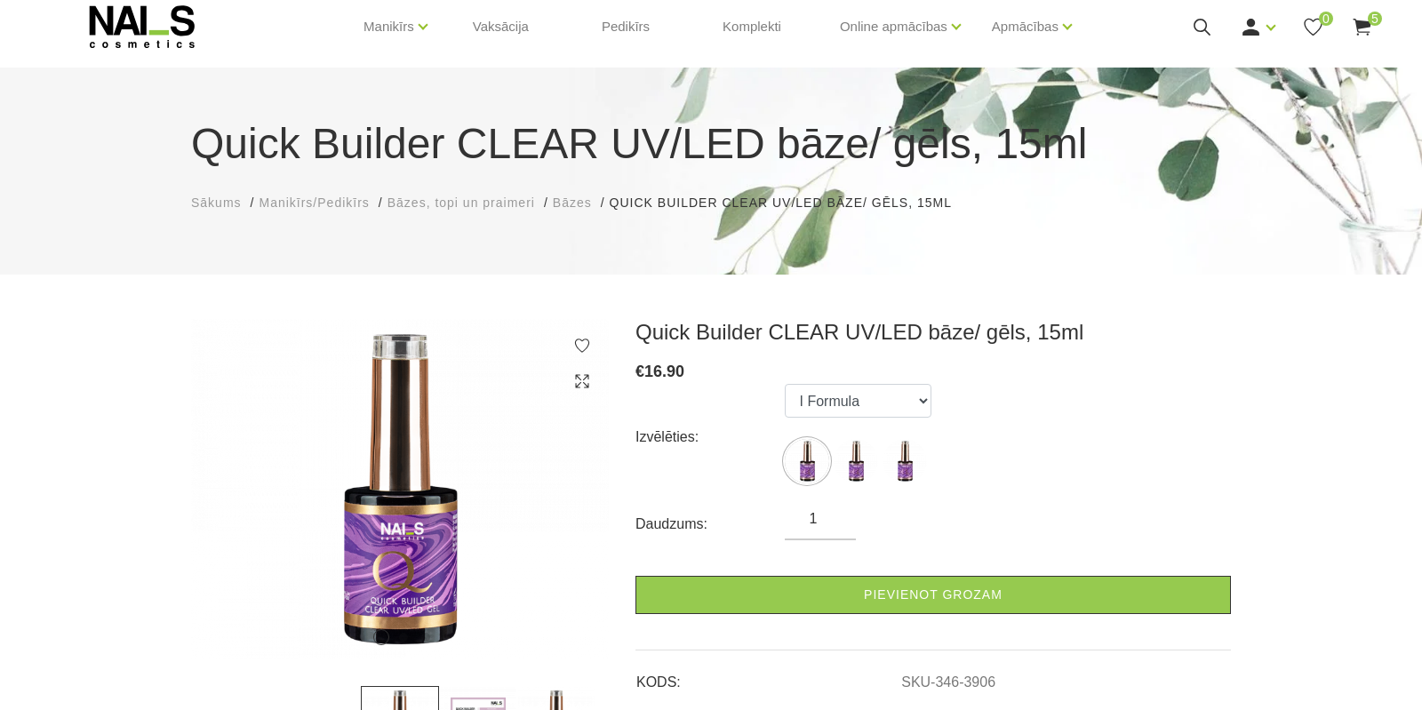
scroll to position [93, 0]
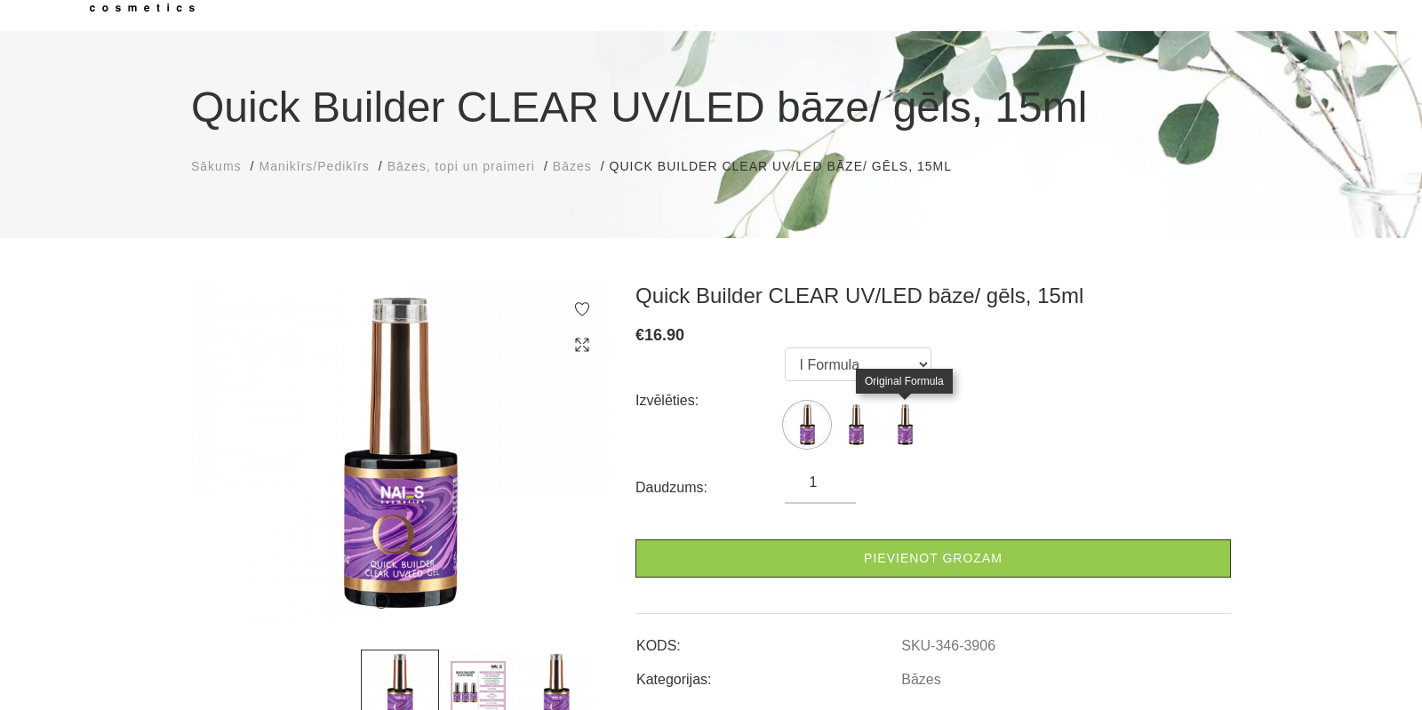
click at [909, 415] on img at bounding box center [905, 425] width 44 height 44
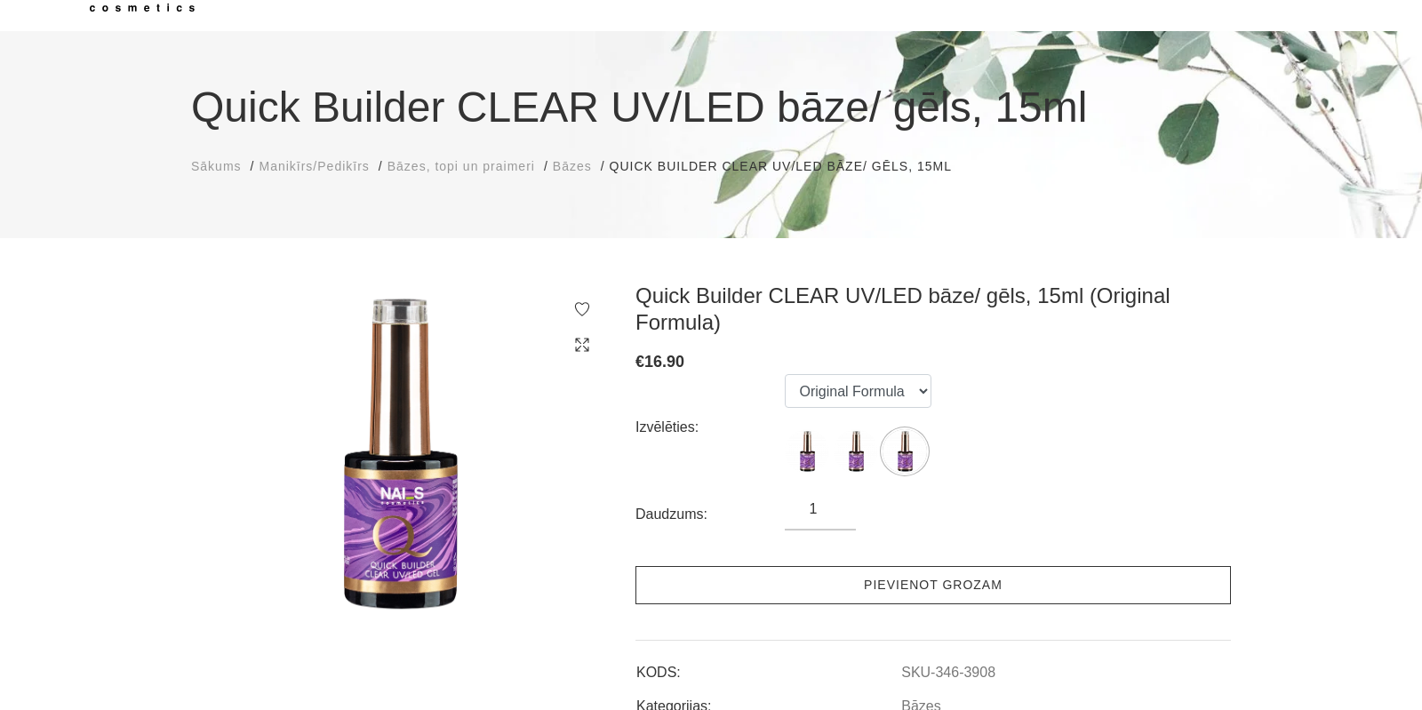
click at [939, 584] on link "Pievienot grozam" at bounding box center [934, 585] width 596 height 38
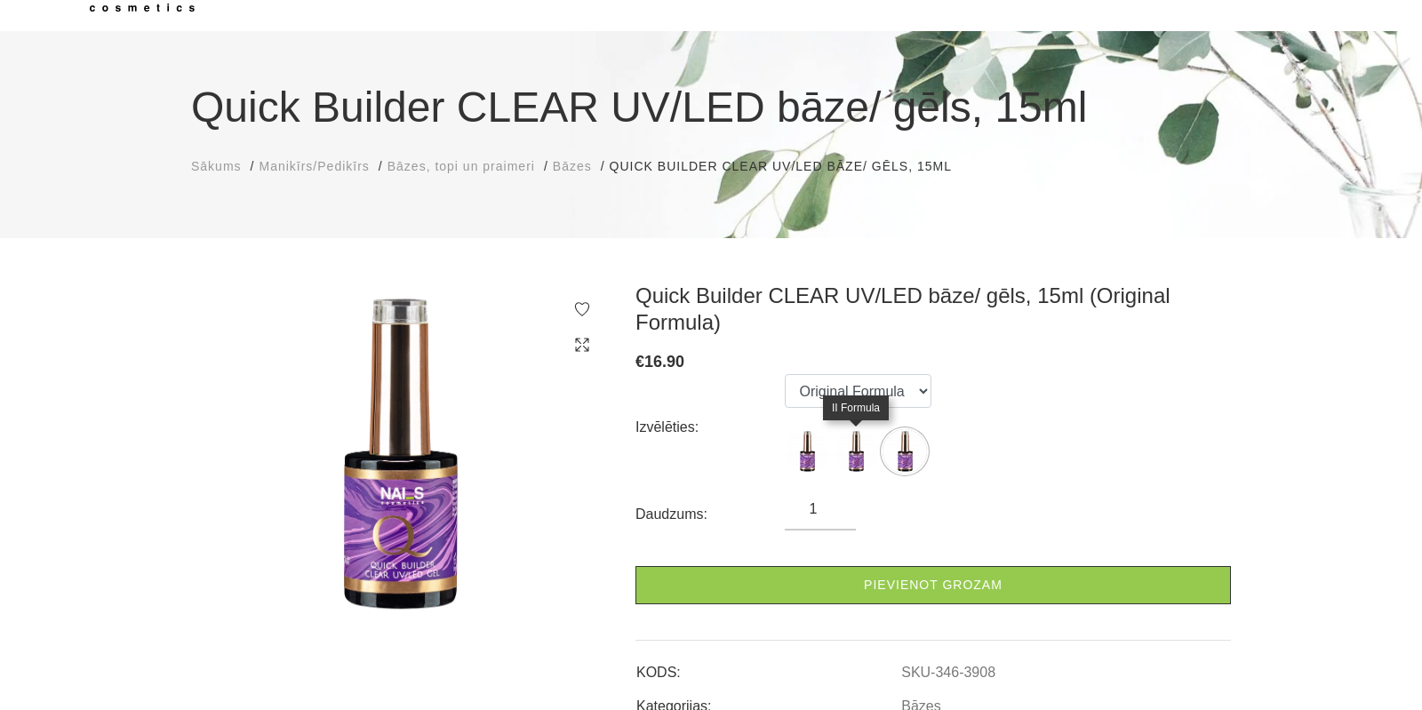
click at [848, 458] on img at bounding box center [856, 451] width 44 height 44
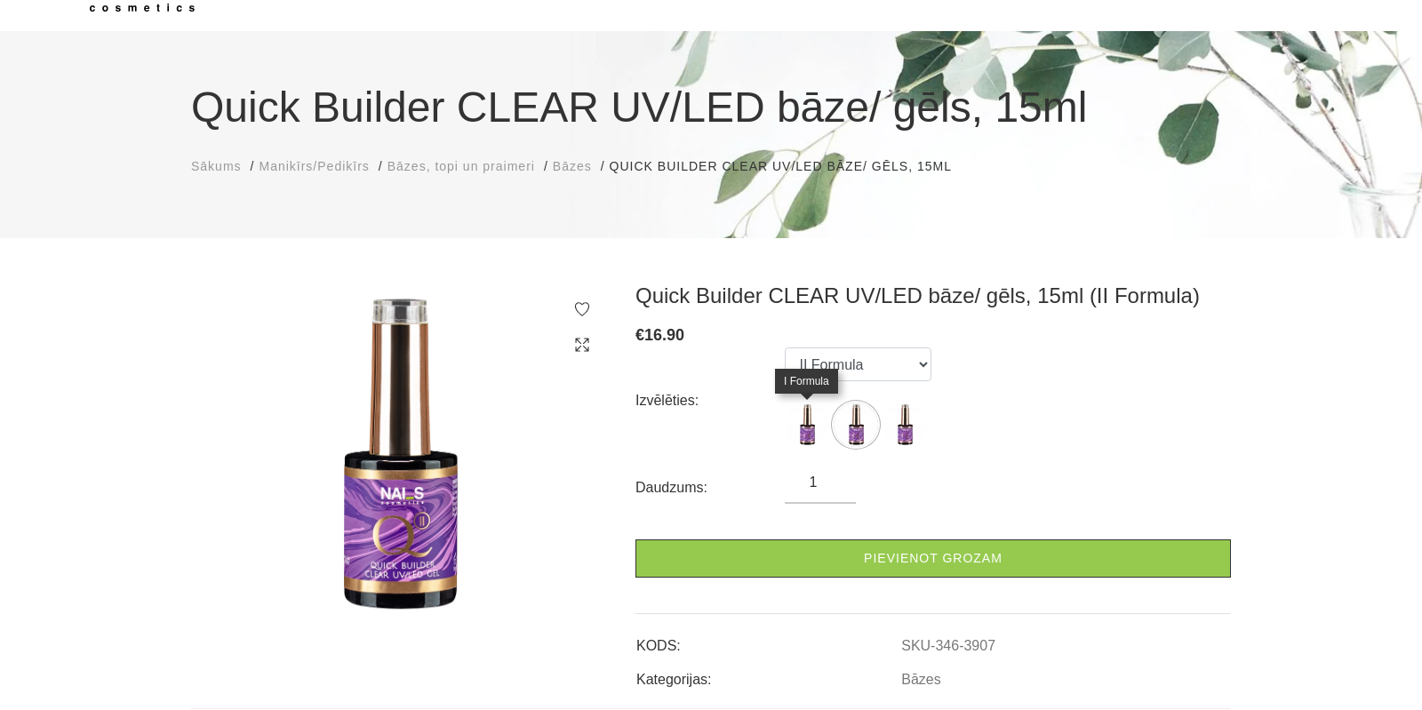
click at [803, 436] on img at bounding box center [807, 425] width 44 height 44
select select "3906"
type input "2"
click at [833, 476] on input "2" at bounding box center [820, 482] width 71 height 21
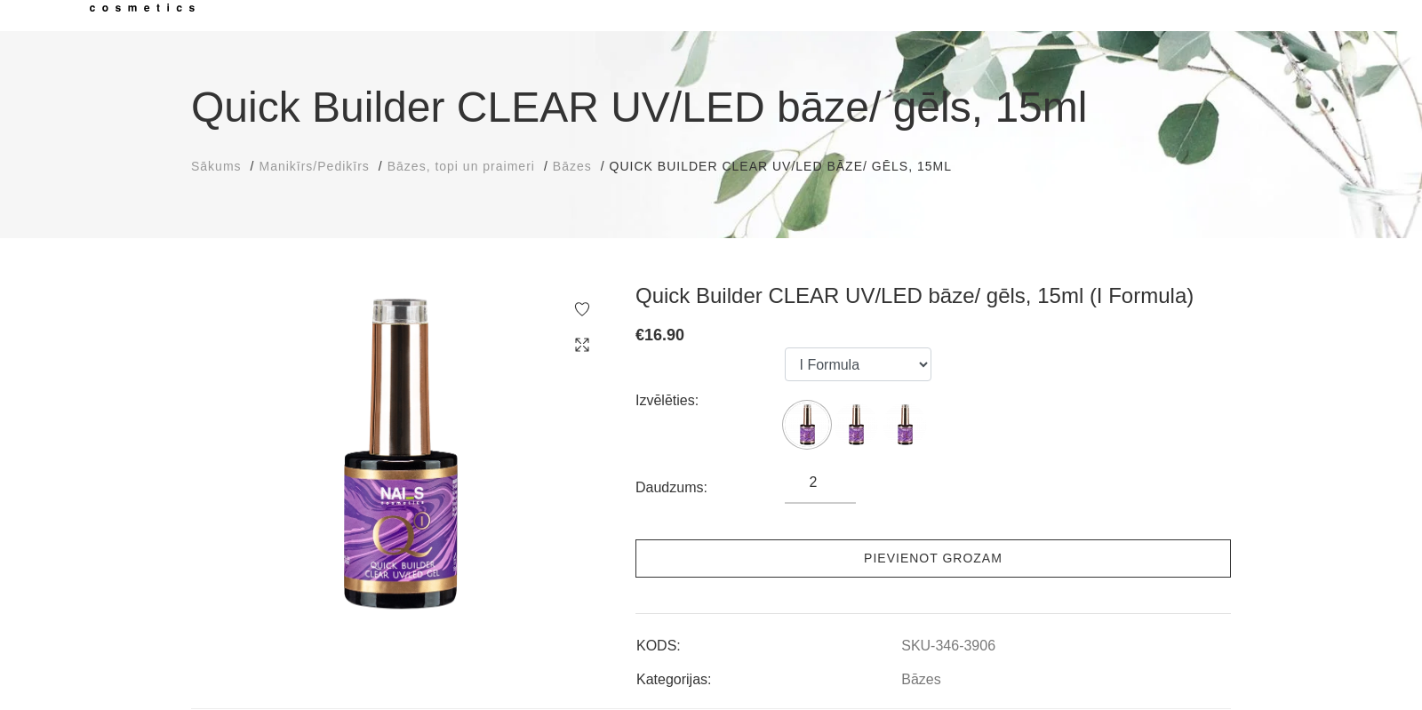
click at [869, 552] on link "Pievienot grozam" at bounding box center [934, 559] width 596 height 38
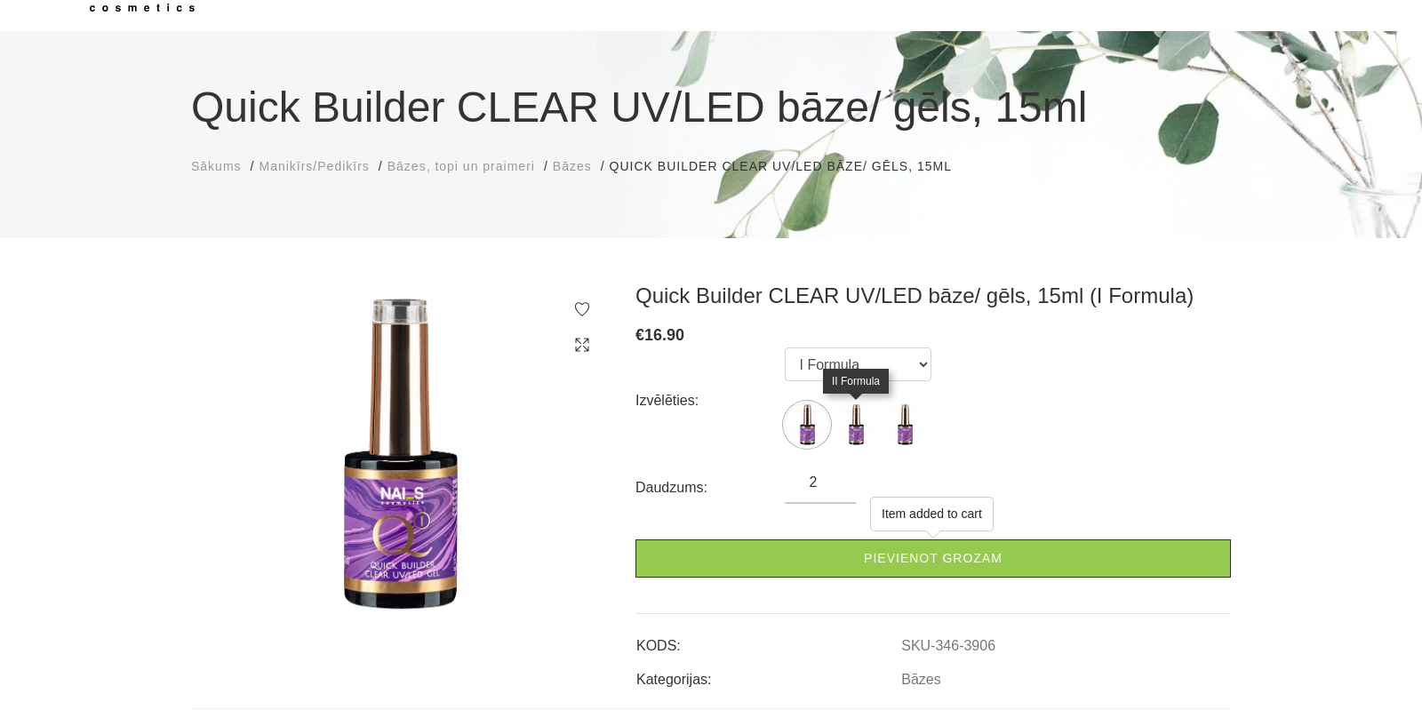
click at [860, 433] on img at bounding box center [856, 425] width 44 height 44
select select "3907"
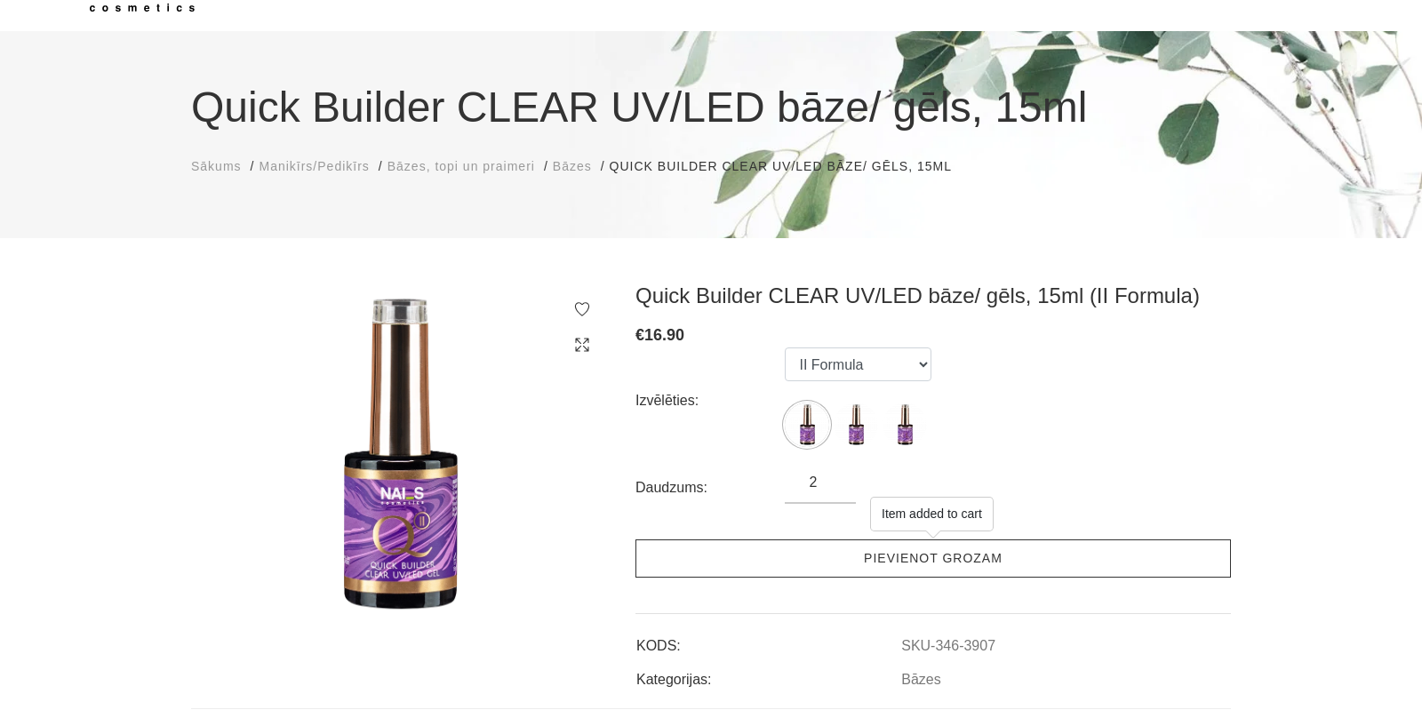
click at [895, 558] on link "Pievienot grozam" at bounding box center [934, 559] width 596 height 38
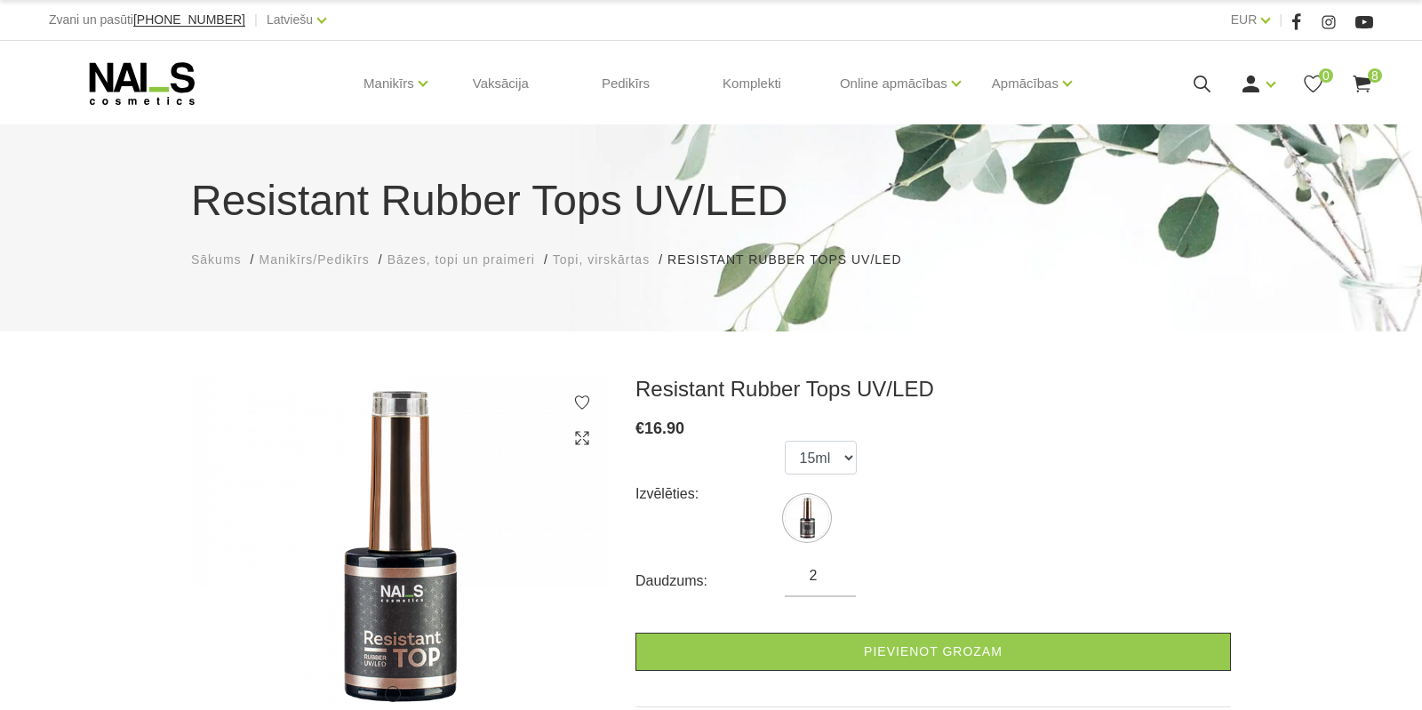
type input "2"
click at [834, 571] on input "2" at bounding box center [820, 575] width 71 height 21
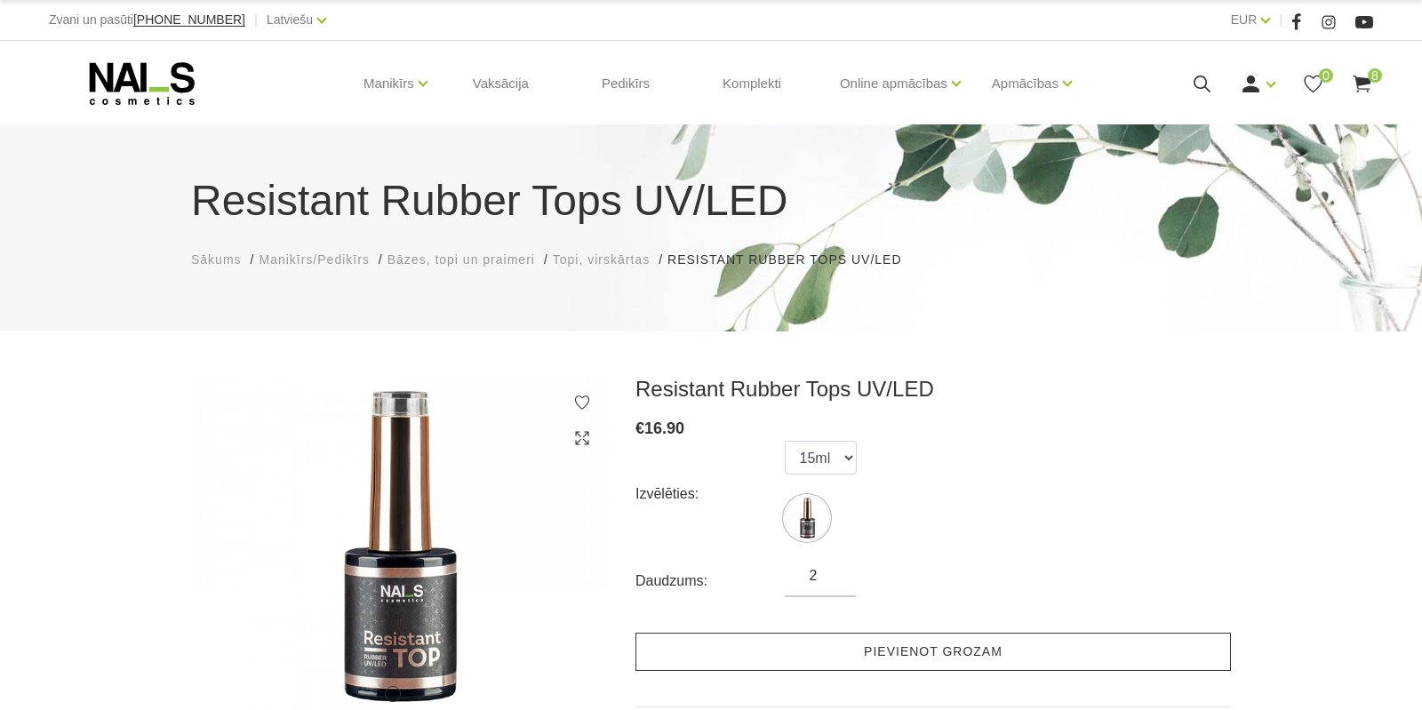
click at [852, 649] on link "Pievienot grozam" at bounding box center [934, 652] width 596 height 38
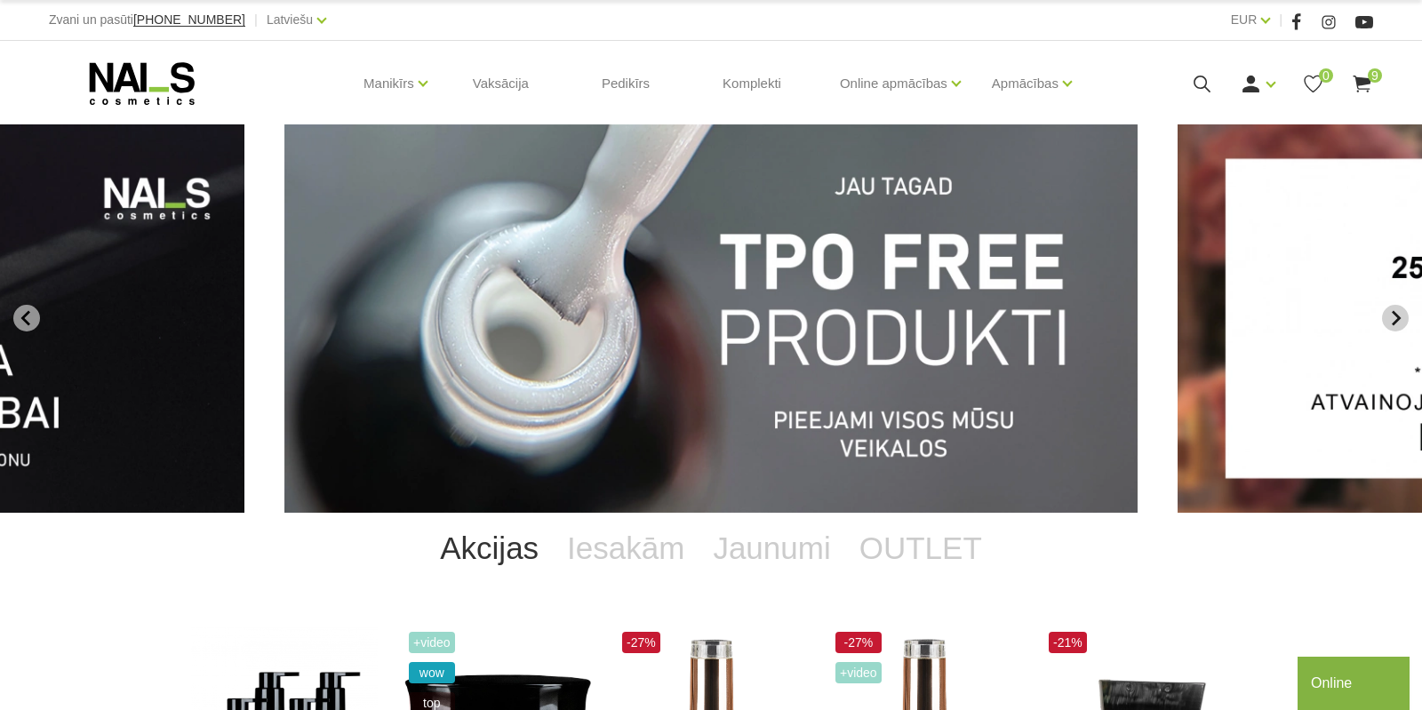
click at [1398, 313] on icon "Next slide" at bounding box center [1396, 318] width 16 height 16
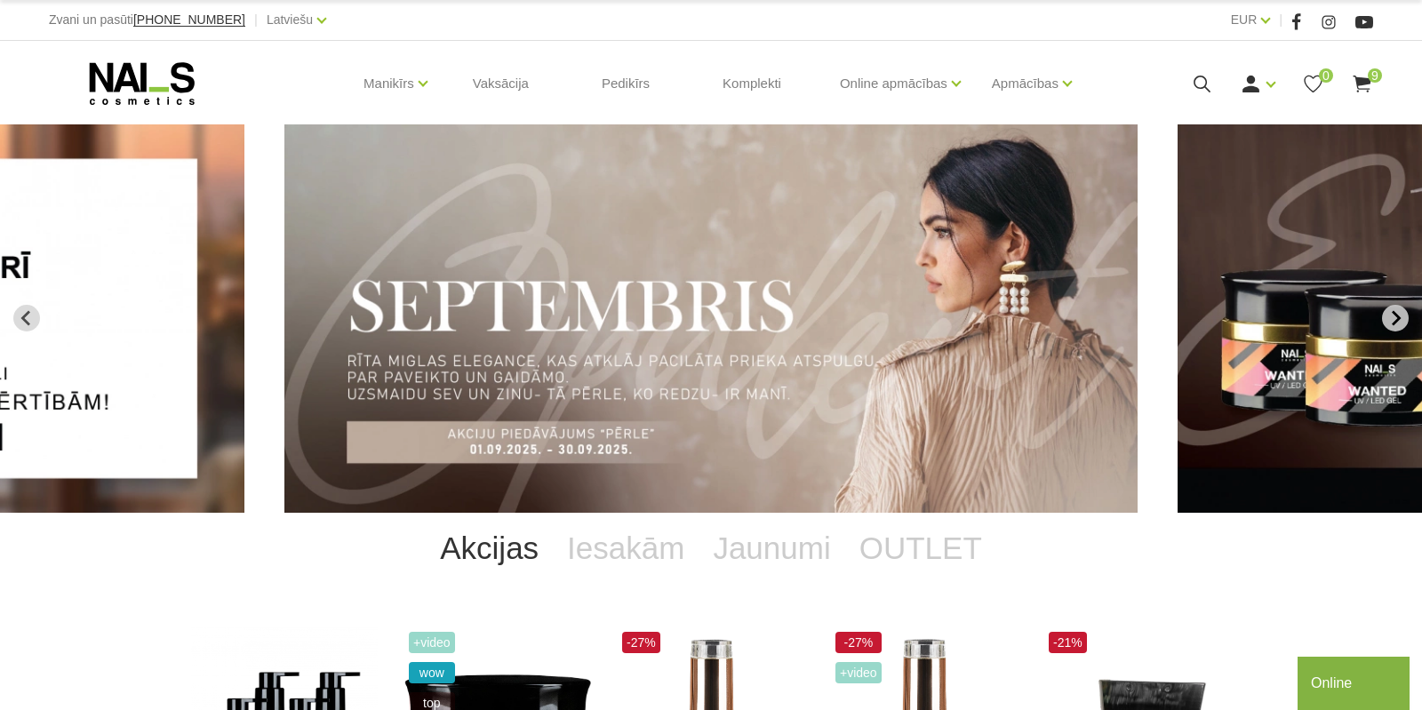
click at [1398, 314] on icon "Next slide" at bounding box center [1396, 318] width 16 height 16
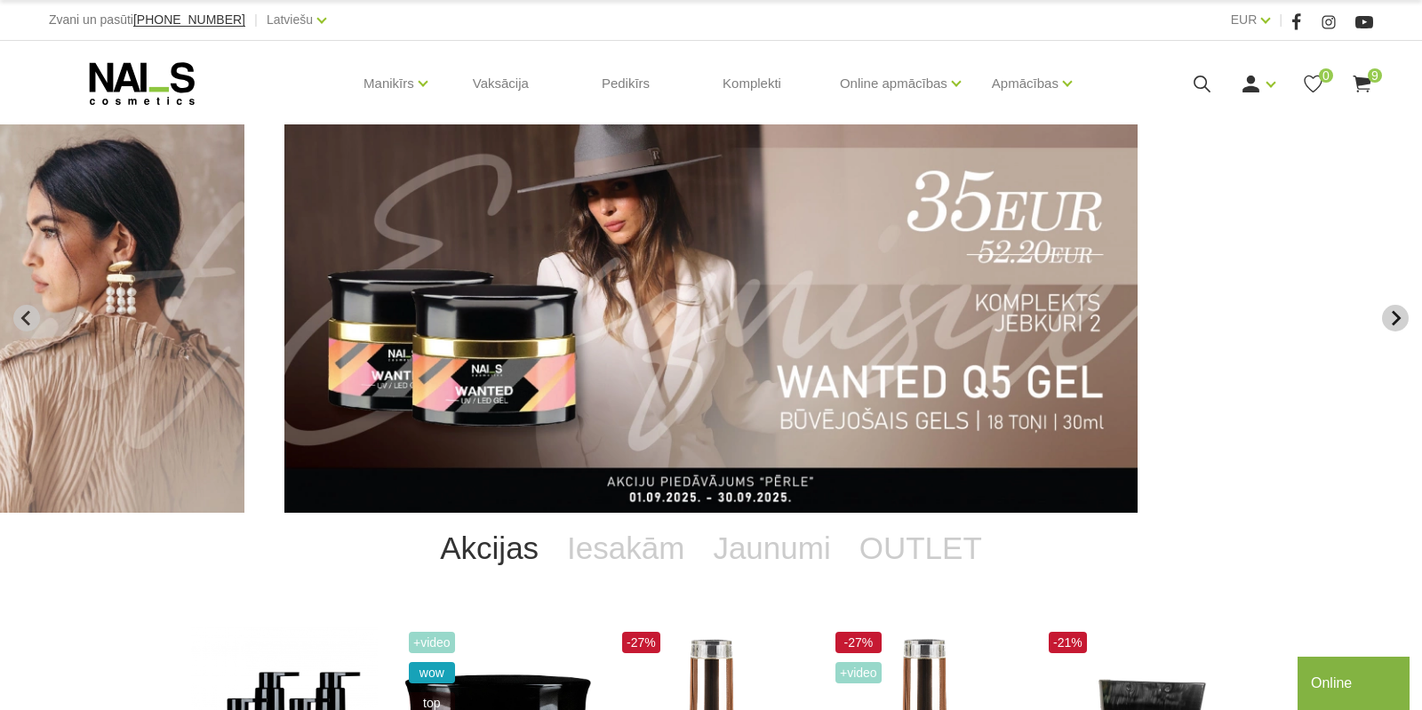
click at [1398, 314] on icon "Next slide" at bounding box center [1396, 318] width 16 height 16
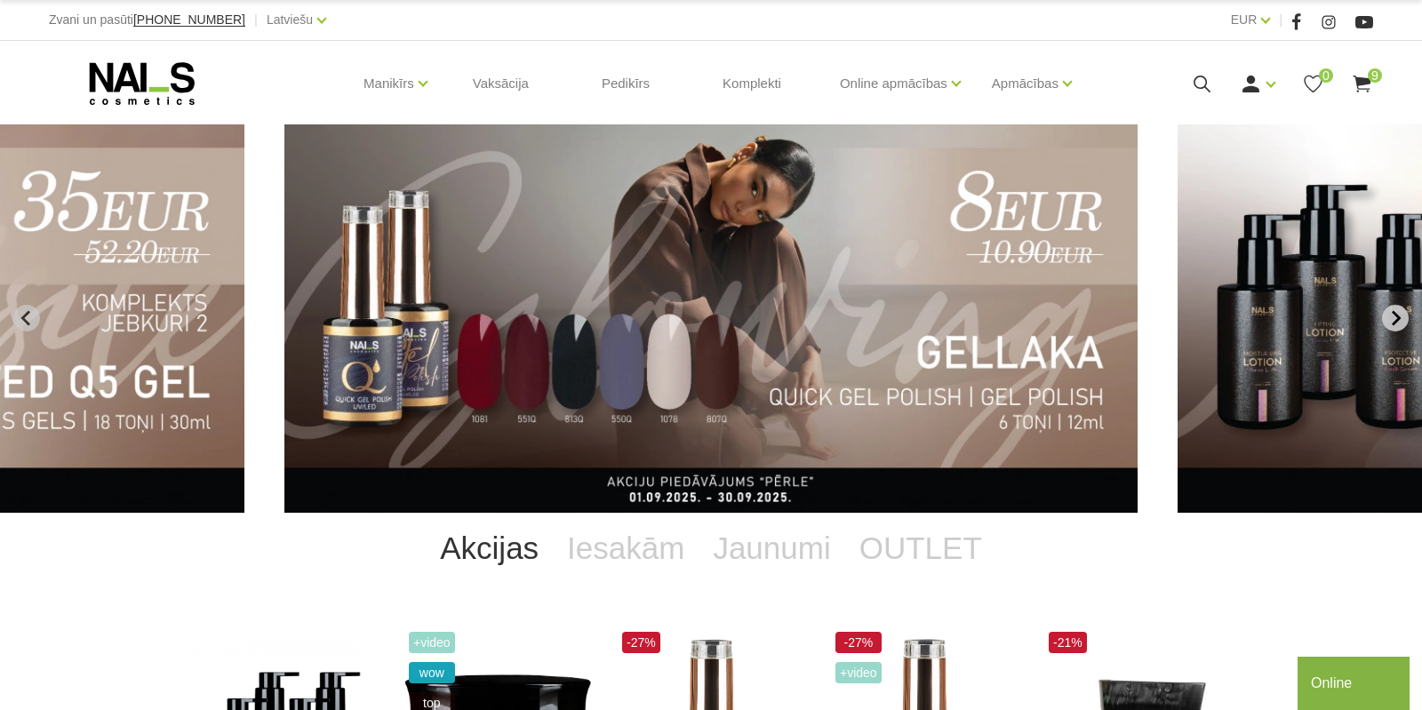
click at [1398, 314] on icon "Next slide" at bounding box center [1396, 318] width 16 height 16
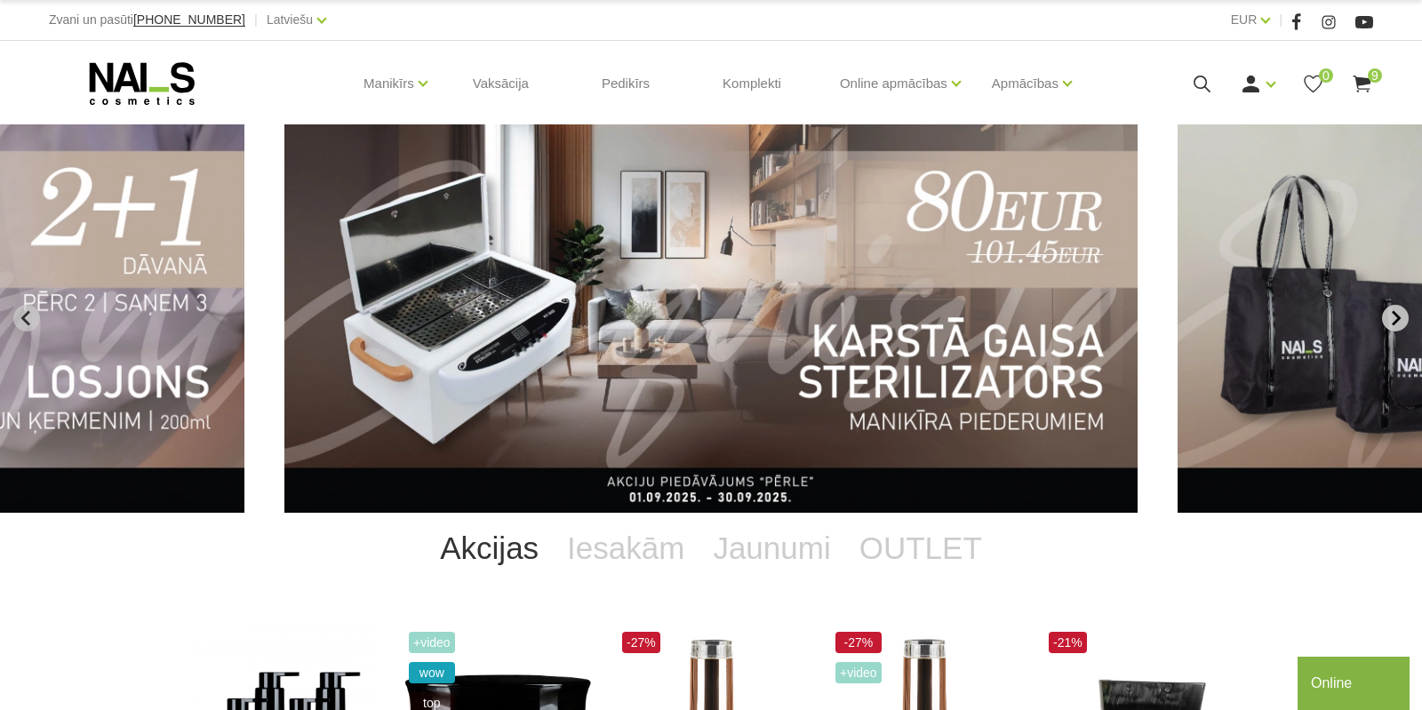
click at [1395, 315] on icon "Next slide" at bounding box center [1396, 318] width 9 height 15
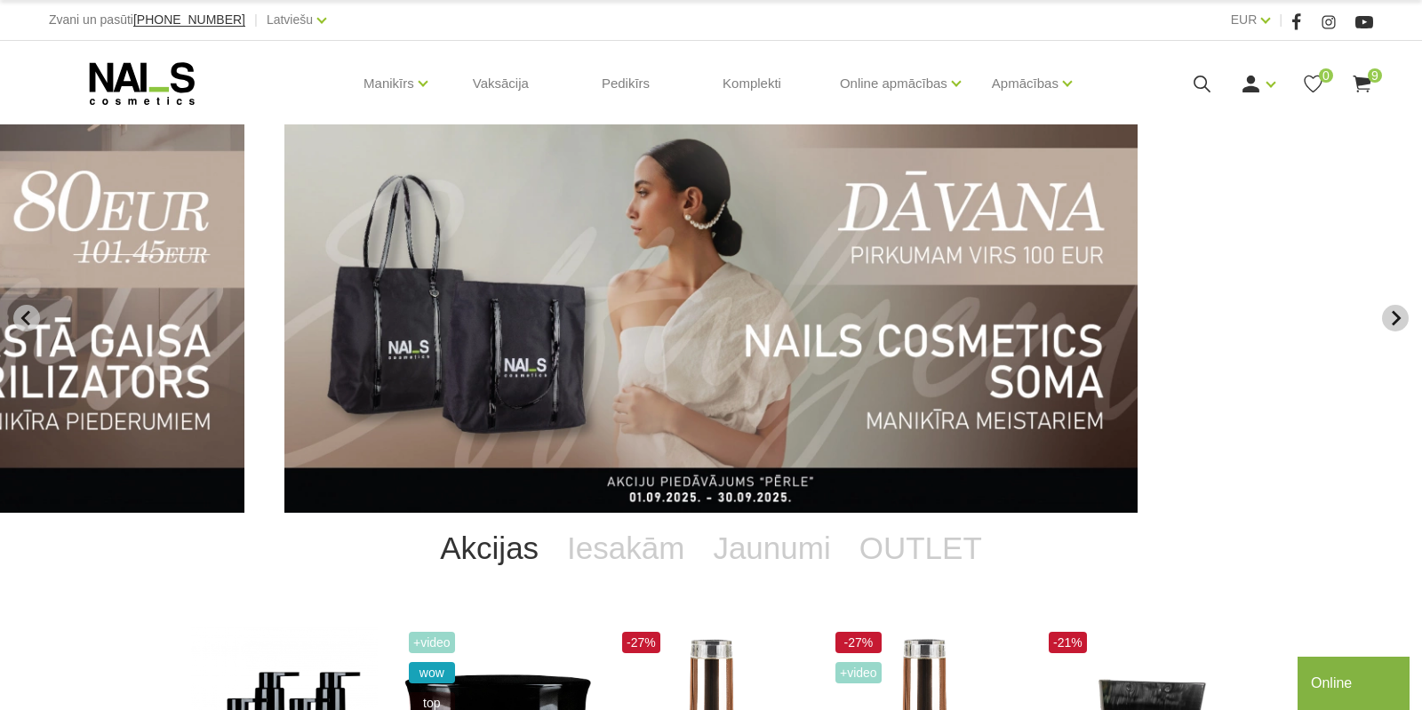
click at [1395, 315] on icon "Next slide" at bounding box center [1396, 318] width 9 height 15
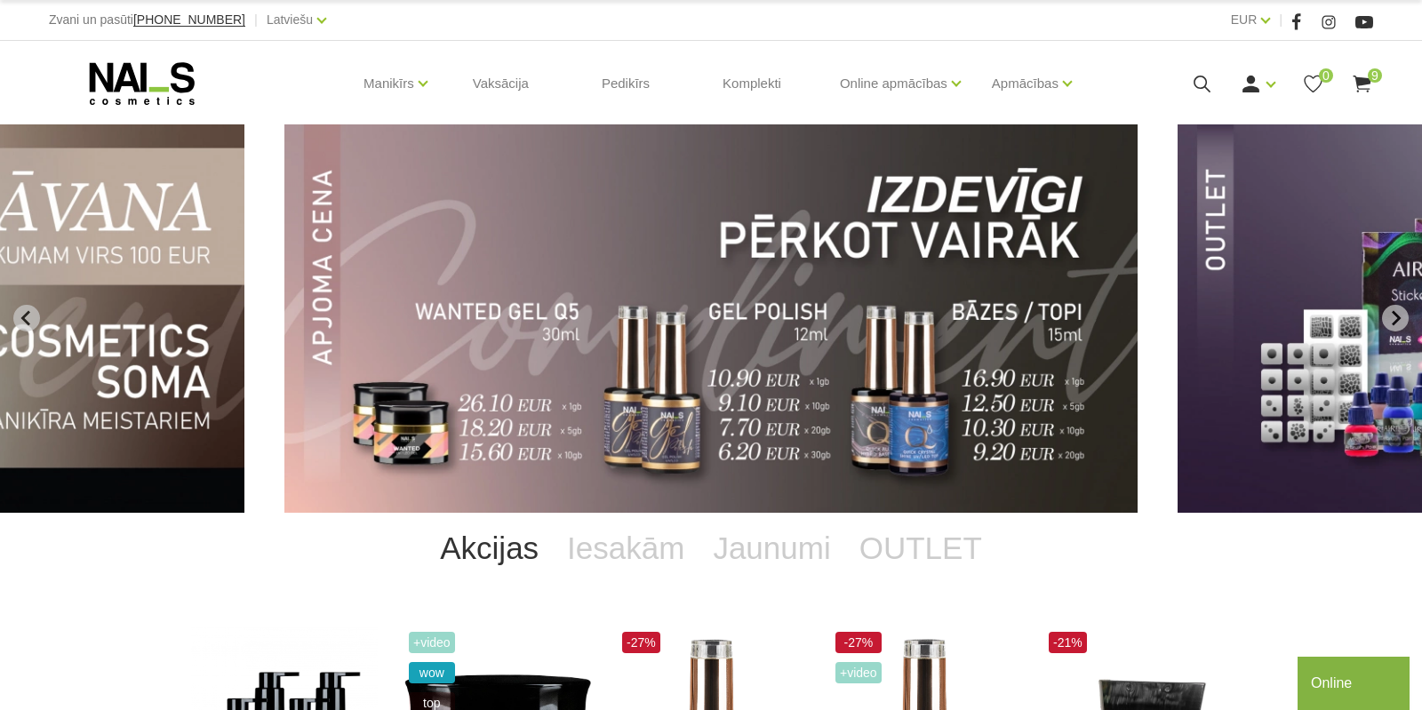
click at [790, 369] on img "9 of 12" at bounding box center [710, 318] width 853 height 388
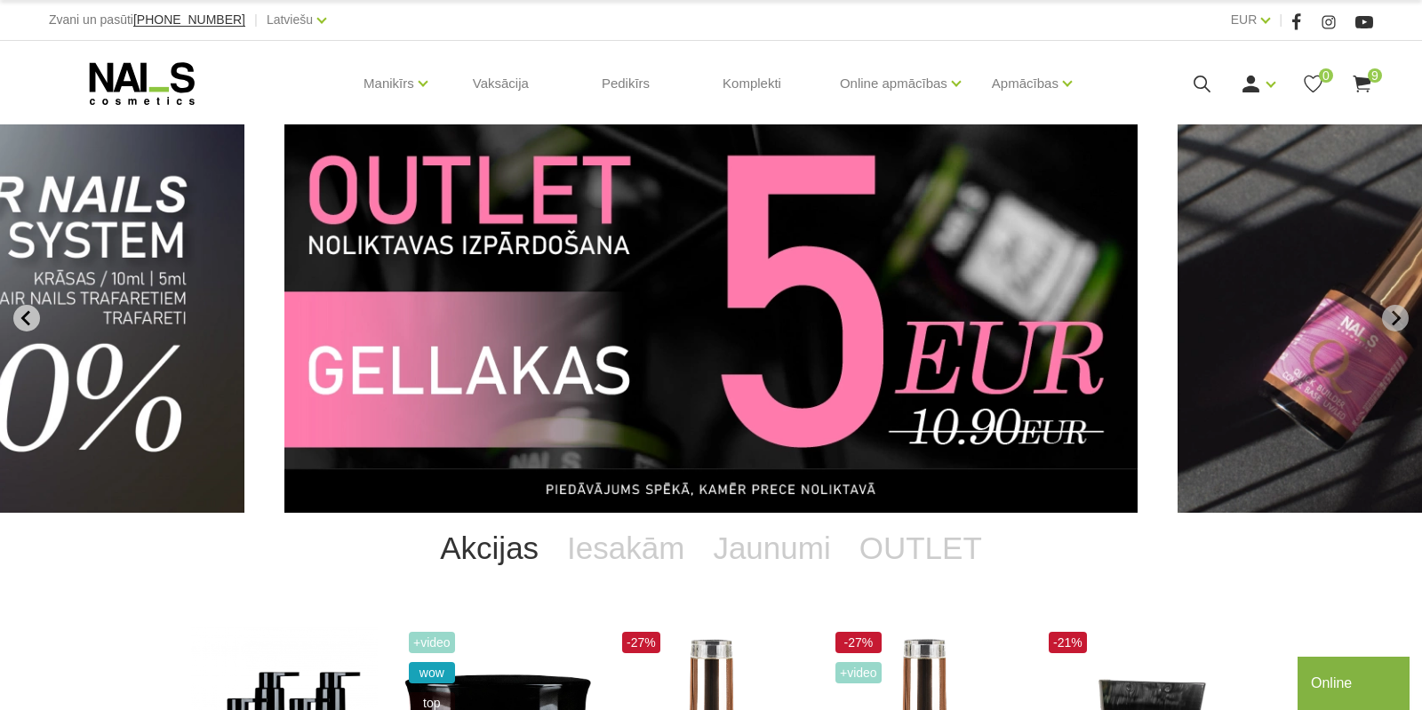
click at [30, 315] on icon "Previous slide" at bounding box center [27, 318] width 16 height 16
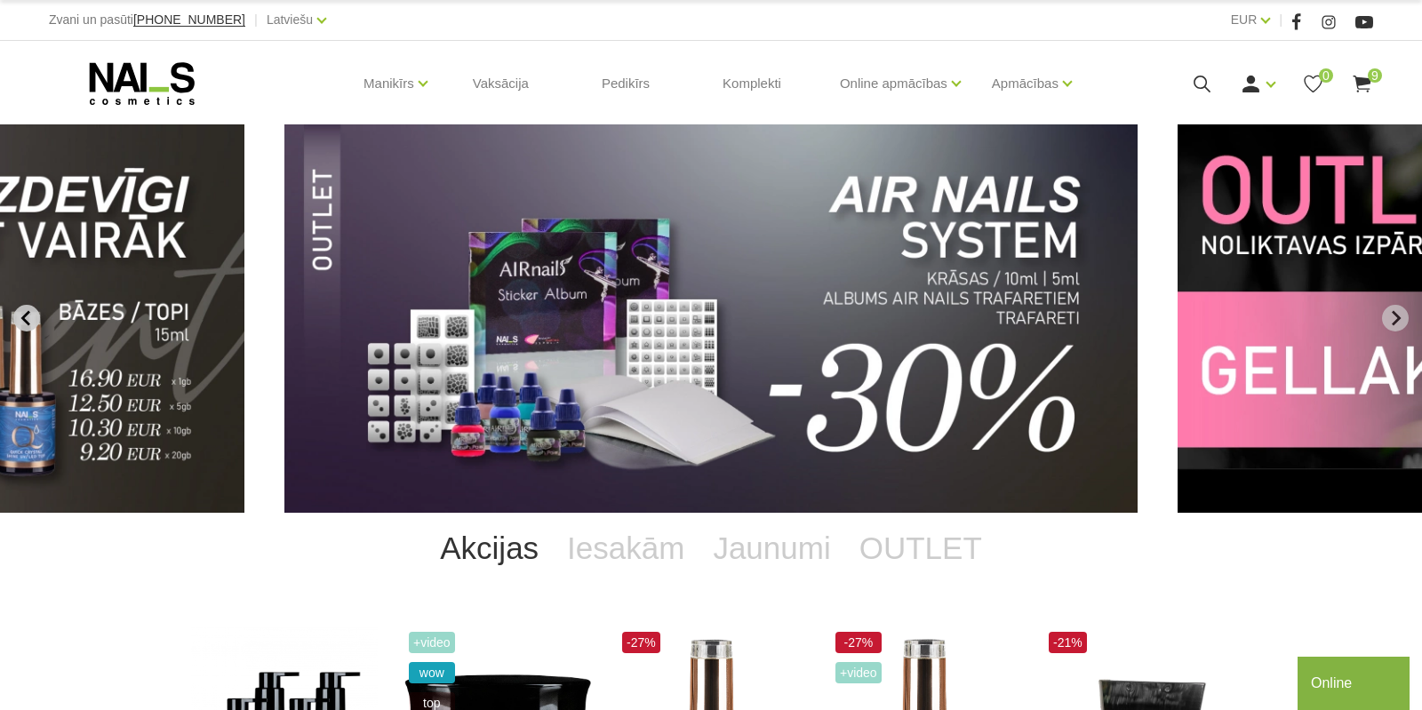
click at [30, 315] on icon "Previous slide" at bounding box center [27, 318] width 16 height 16
click at [35, 314] on button "Previous slide" at bounding box center [26, 318] width 27 height 27
click at [28, 318] on icon "Previous slide" at bounding box center [27, 318] width 16 height 16
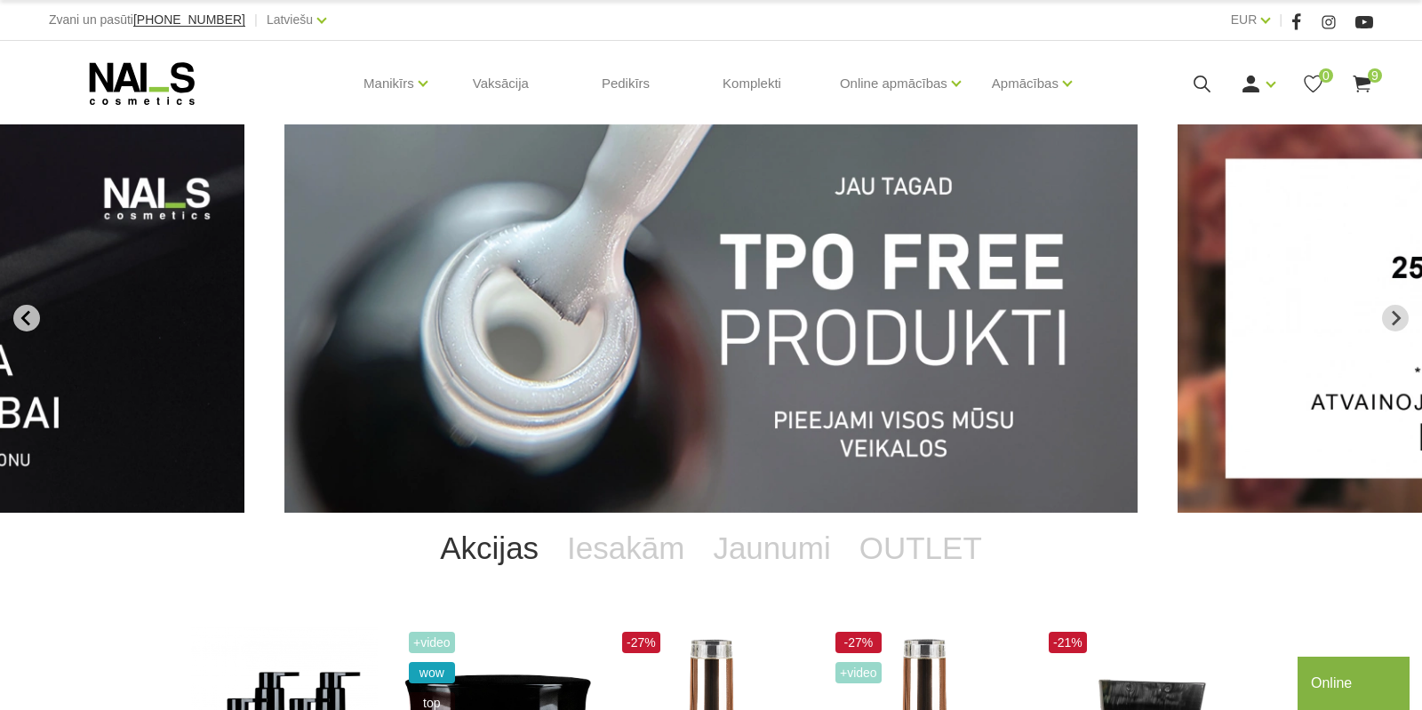
click at [30, 316] on icon "Go to last slide" at bounding box center [27, 318] width 16 height 16
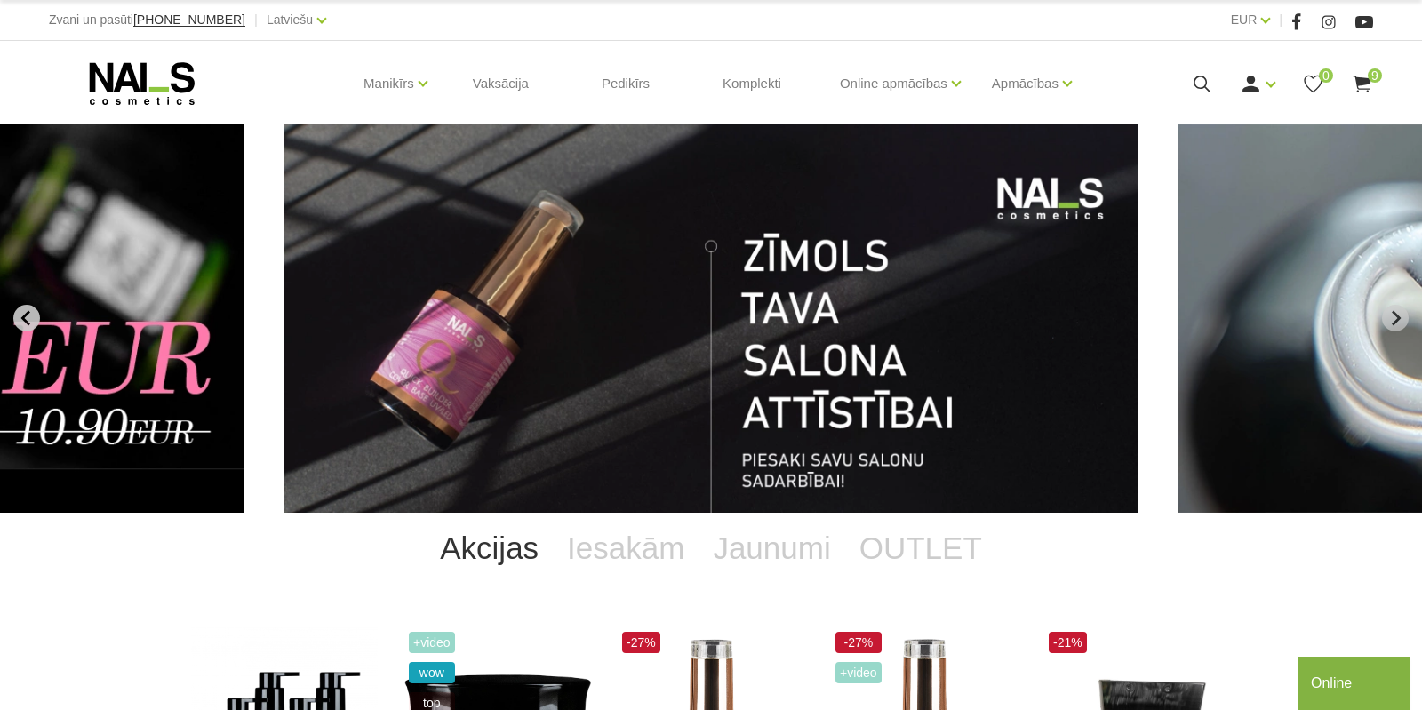
click at [30, 316] on icon "Go to last slide" at bounding box center [27, 318] width 16 height 16
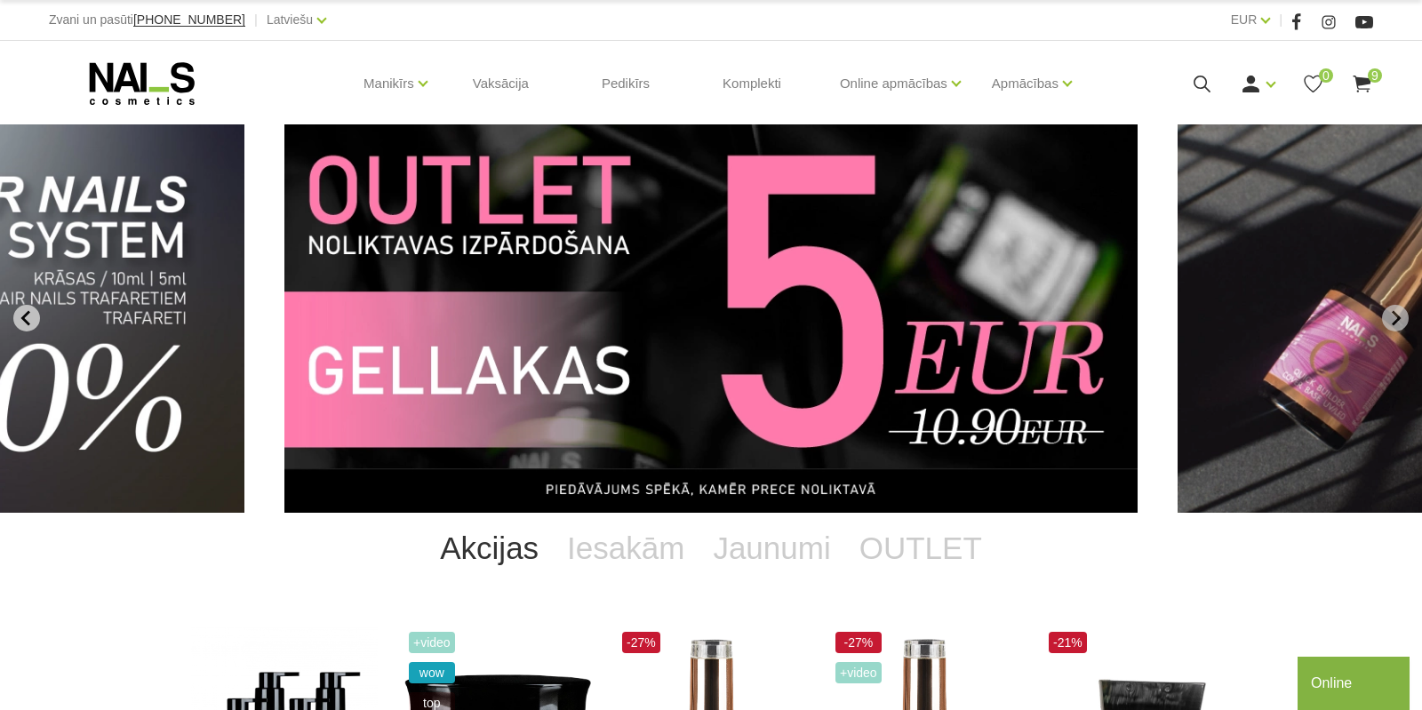
click at [30, 316] on icon "Go to last slide" at bounding box center [27, 318] width 16 height 16
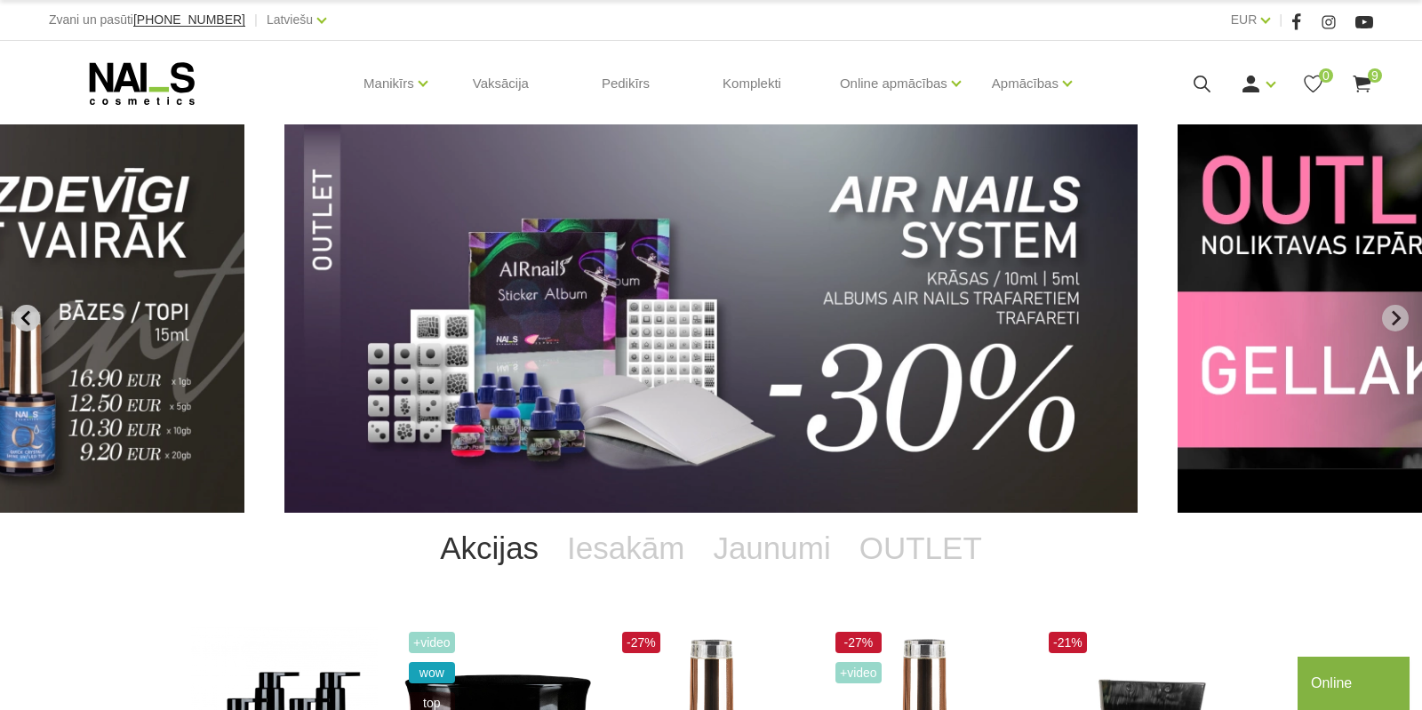
click at [30, 316] on icon "Go to last slide" at bounding box center [27, 318] width 16 height 16
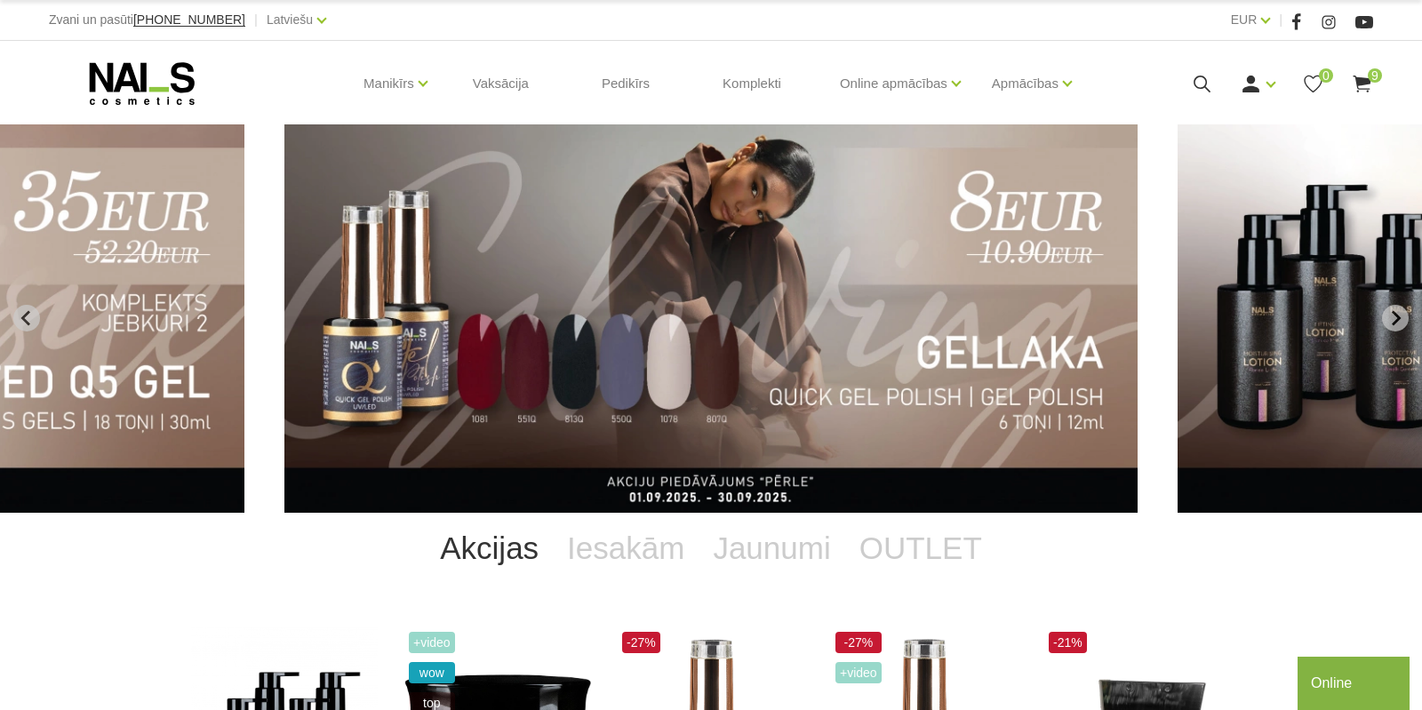
click at [1371, 85] on use at bounding box center [1362, 84] width 18 height 17
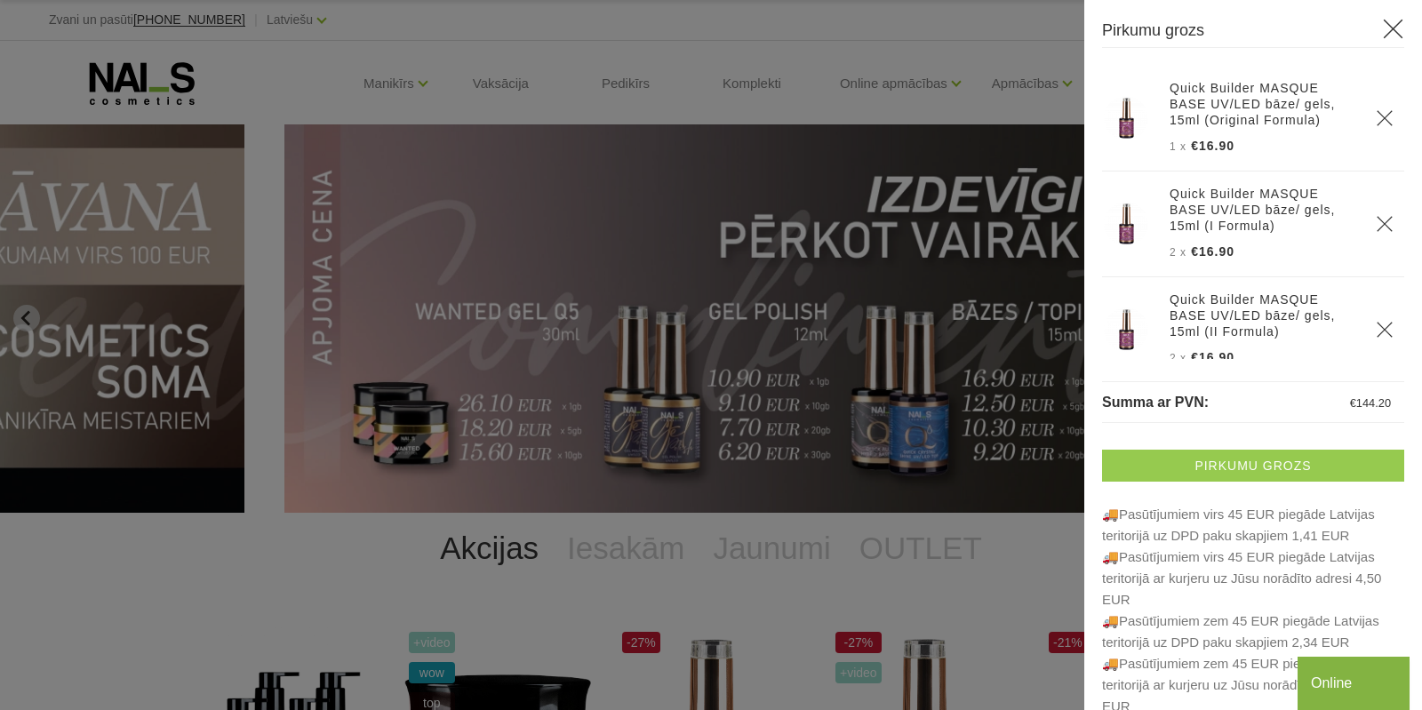
click at [1262, 468] on link "Pirkumu grozs" at bounding box center [1253, 466] width 302 height 32
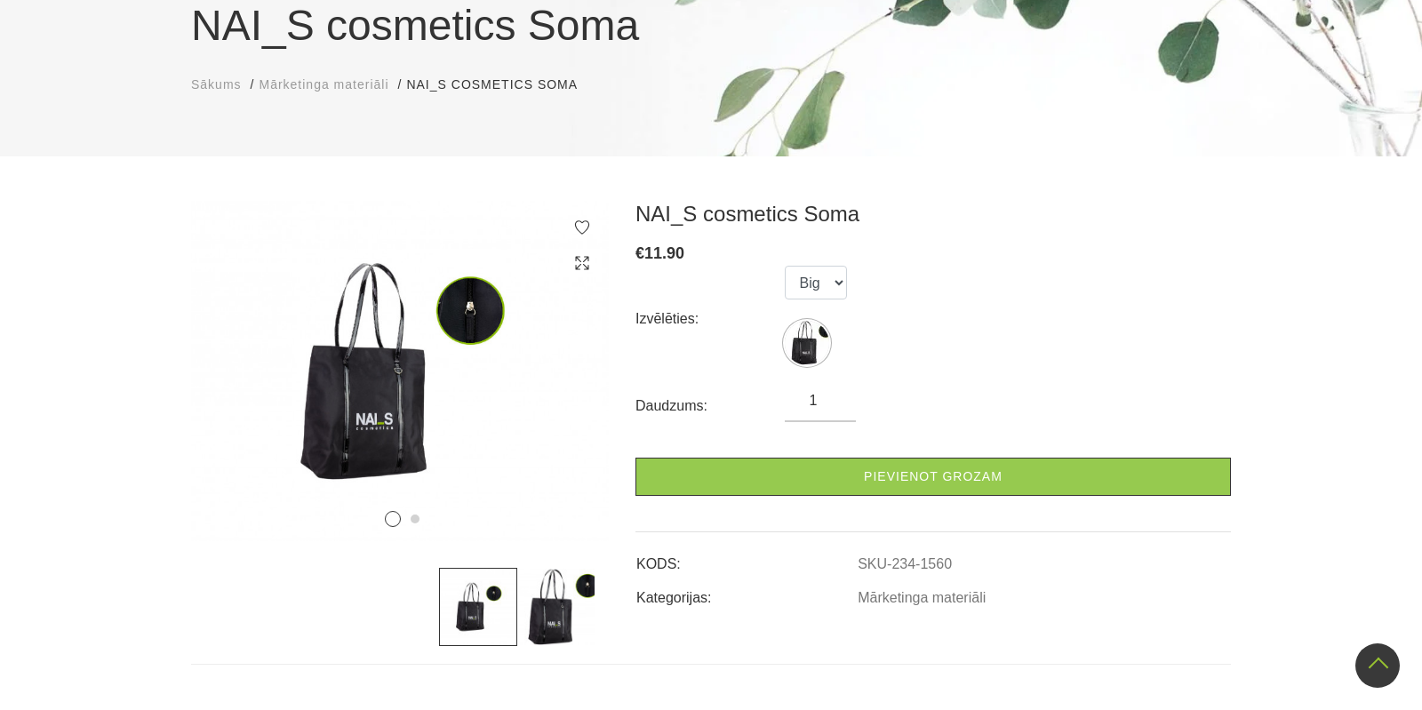
scroll to position [93, 0]
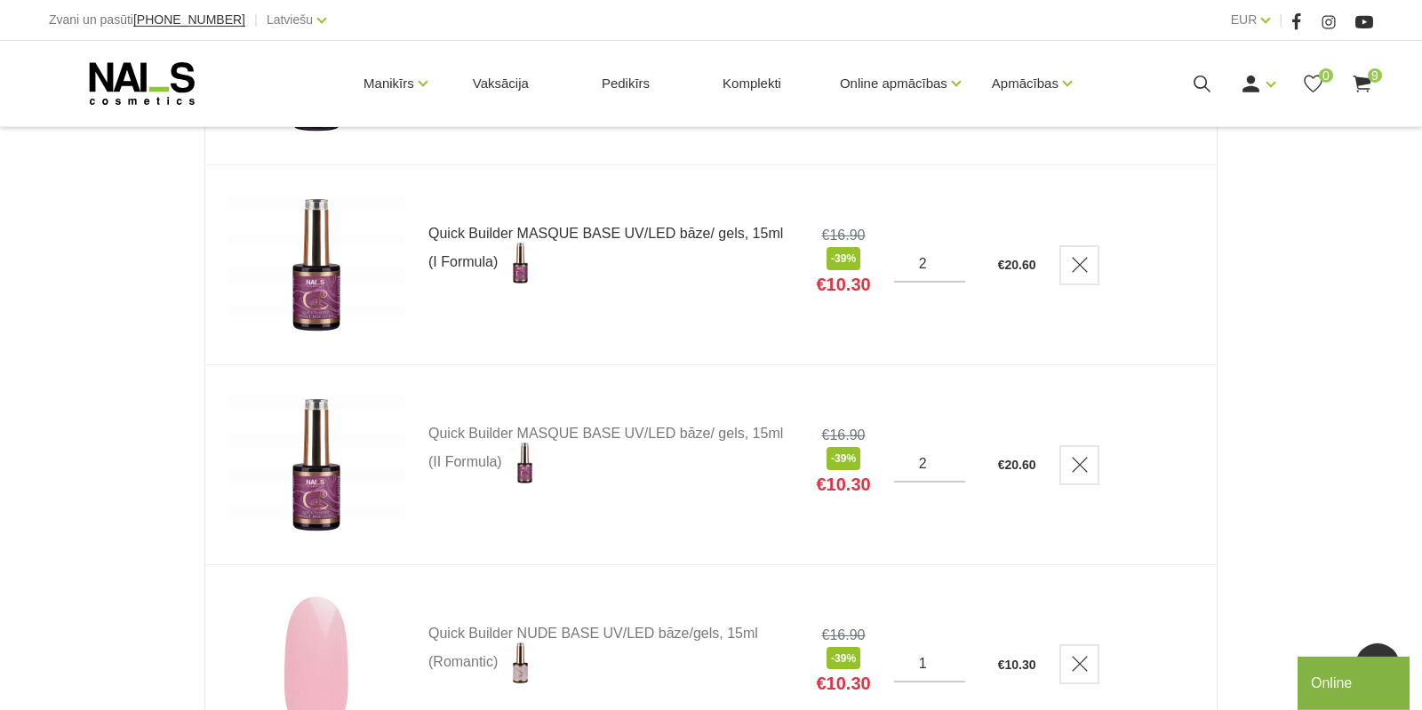
scroll to position [467, 0]
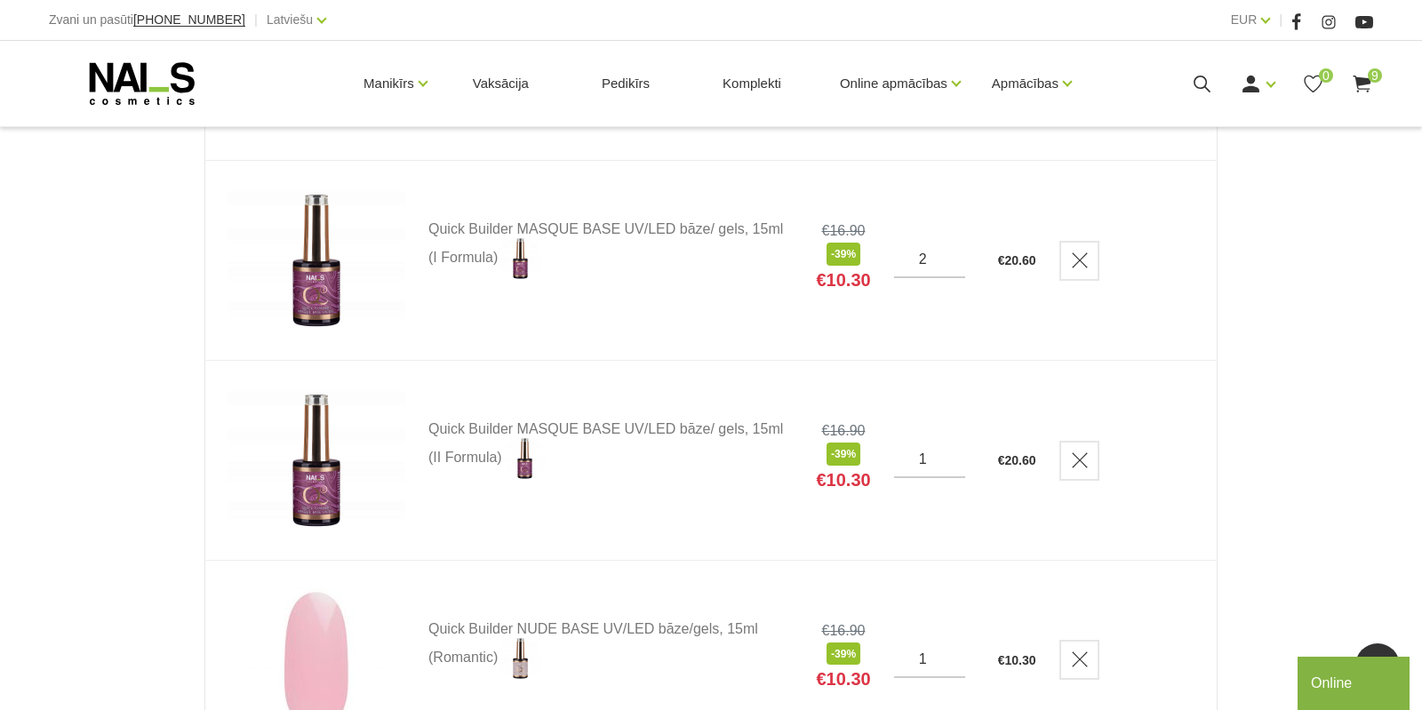
type input "1"
click at [954, 465] on input "1" at bounding box center [929, 460] width 71 height 16
click at [660, 452] on link "Quick Builder MASQUE BASE UV/LED bāze/ gels, 15ml (II Formula)" at bounding box center [610, 451] width 364 height 59
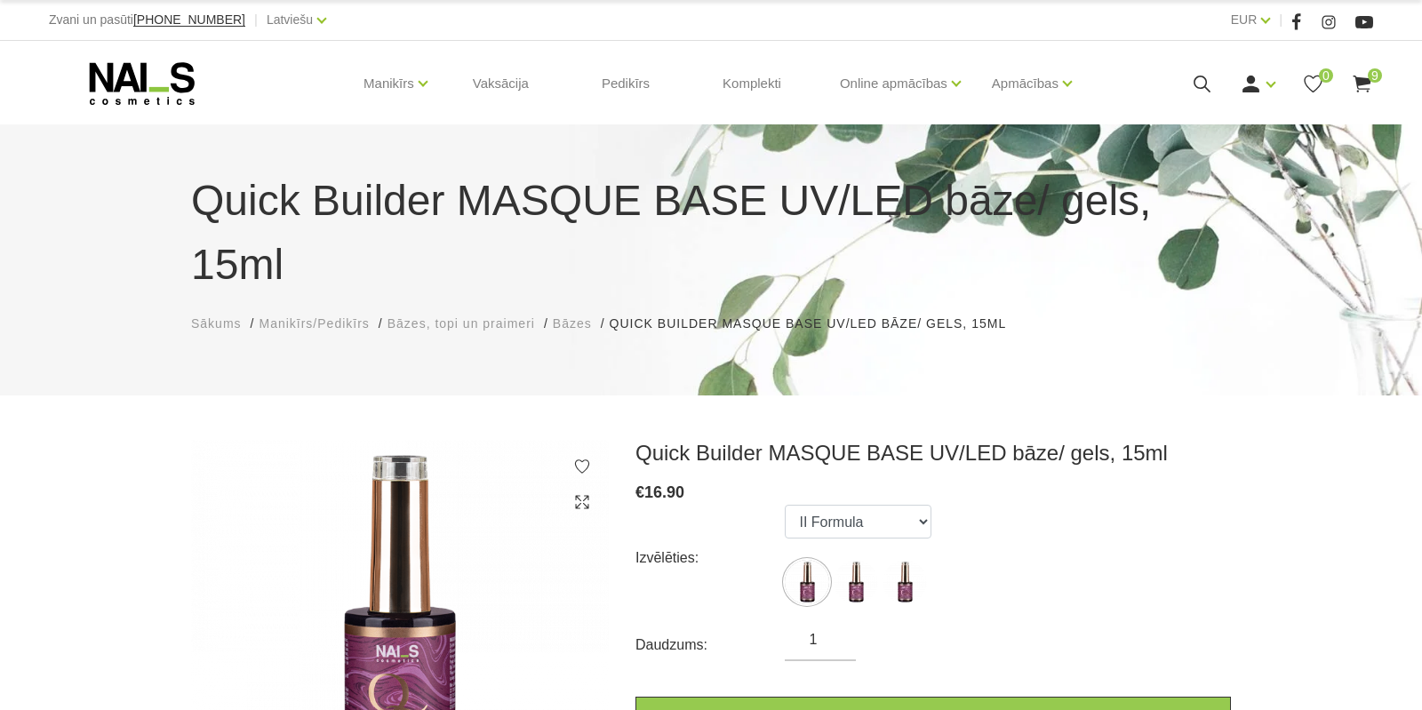
click at [1372, 82] on span "9" at bounding box center [1375, 75] width 14 height 14
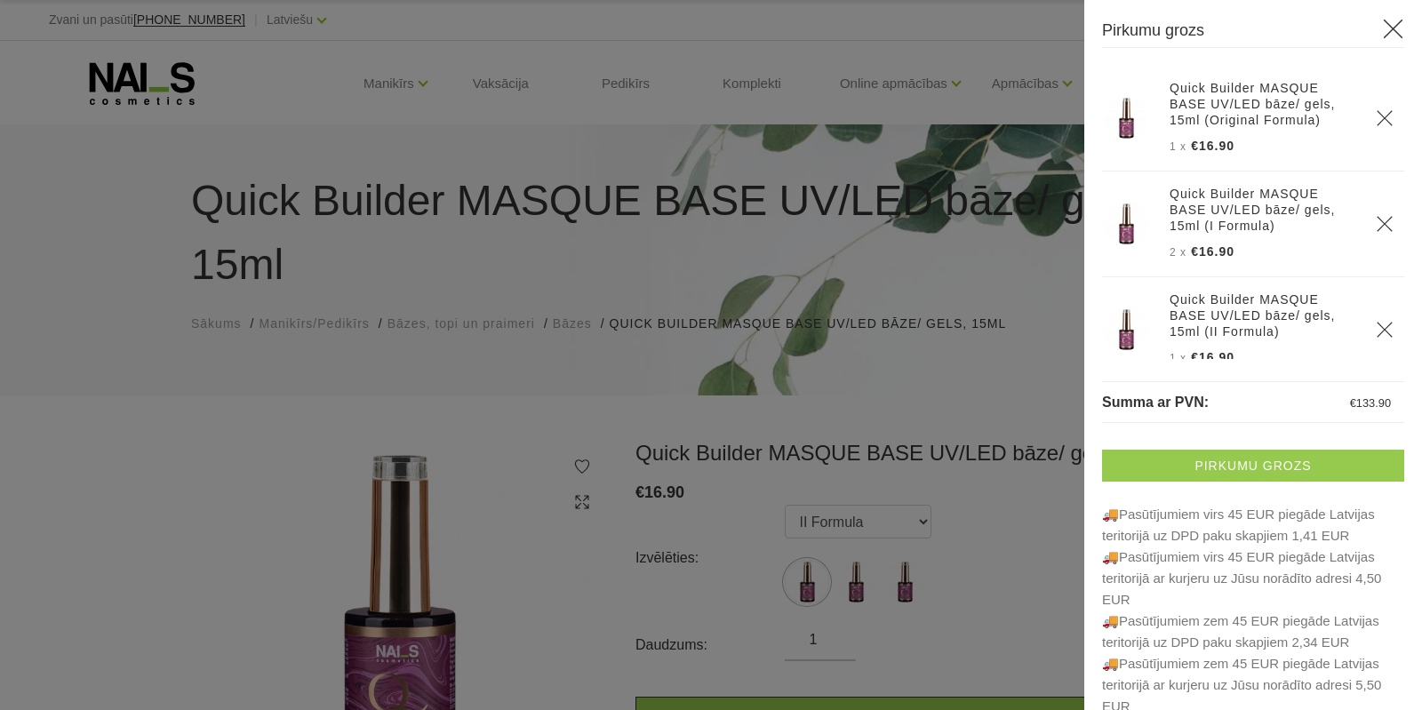
click at [1226, 464] on link "Pirkumu grozs" at bounding box center [1253, 466] width 302 height 32
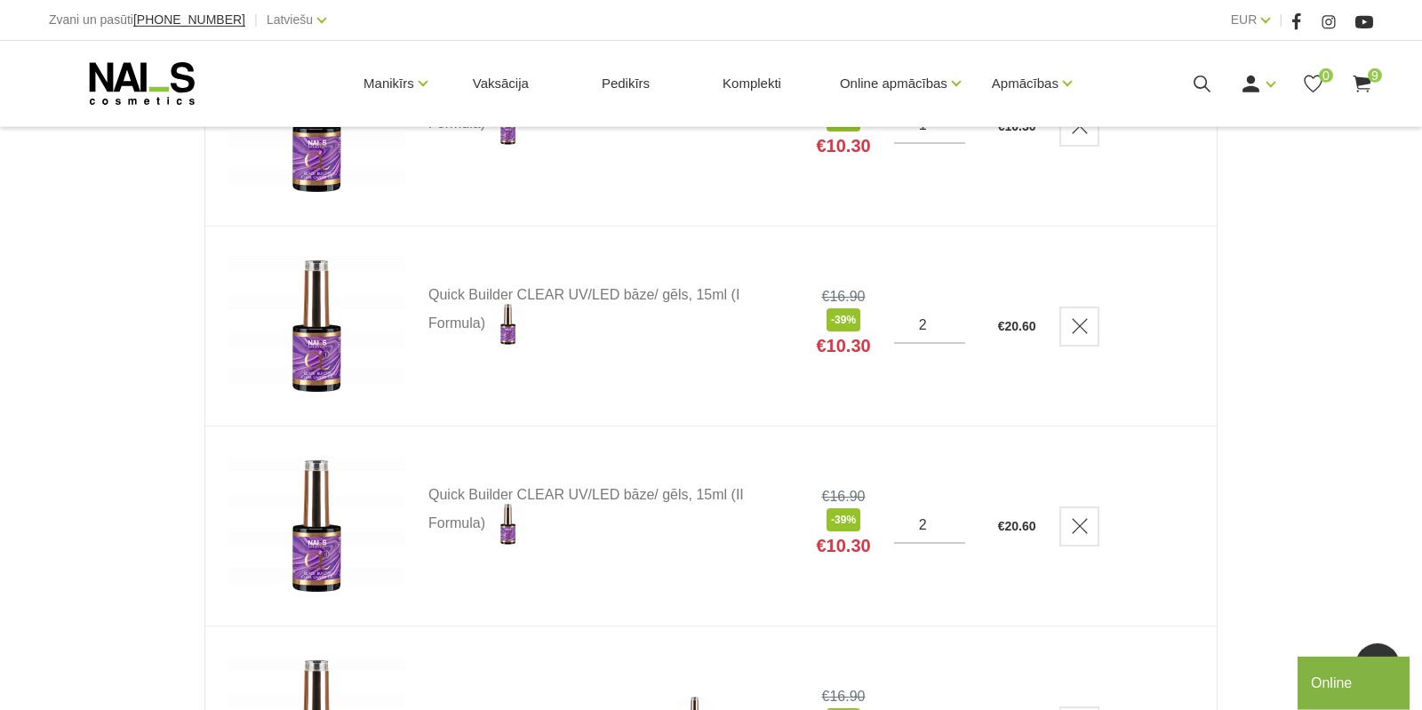
scroll to position [1400, 0]
type input "1"
click at [953, 531] on input "1" at bounding box center [929, 524] width 71 height 16
click at [1210, 390] on td at bounding box center [1127, 326] width 180 height 200
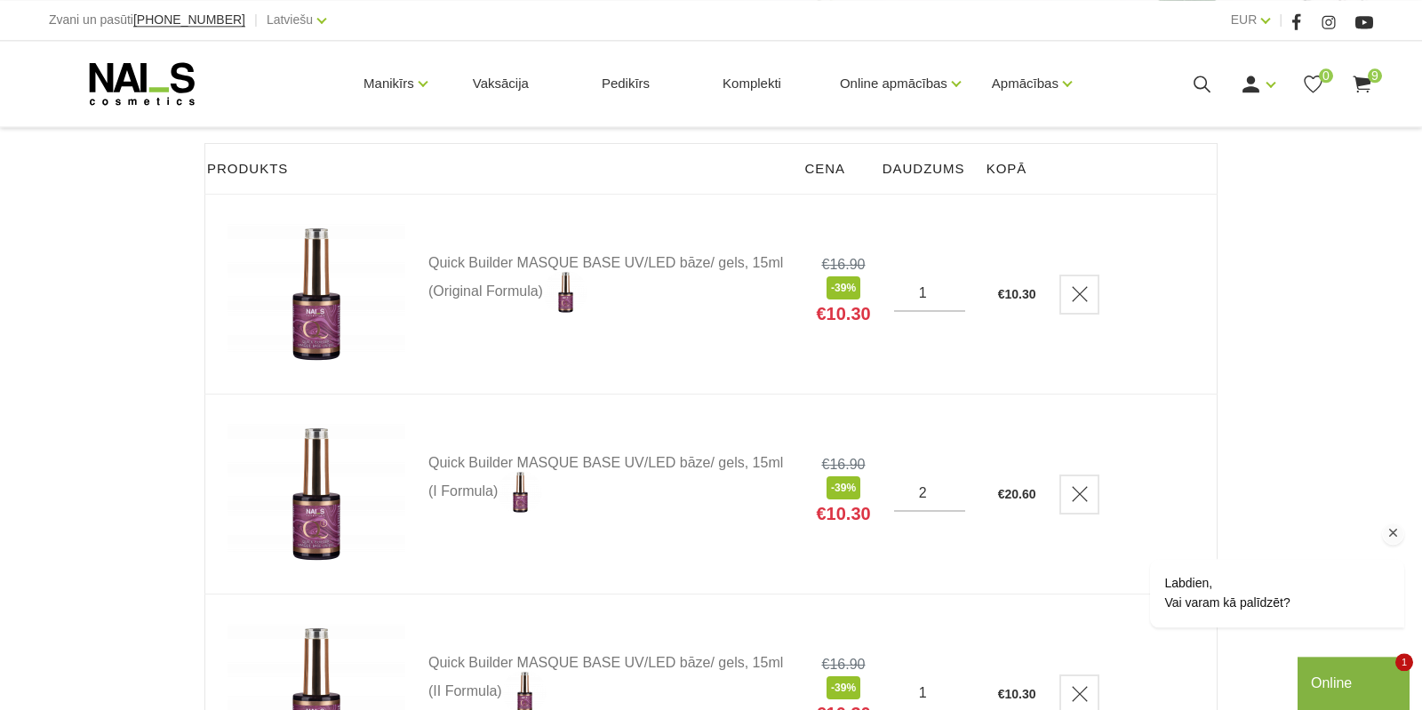
scroll to position [280, 0]
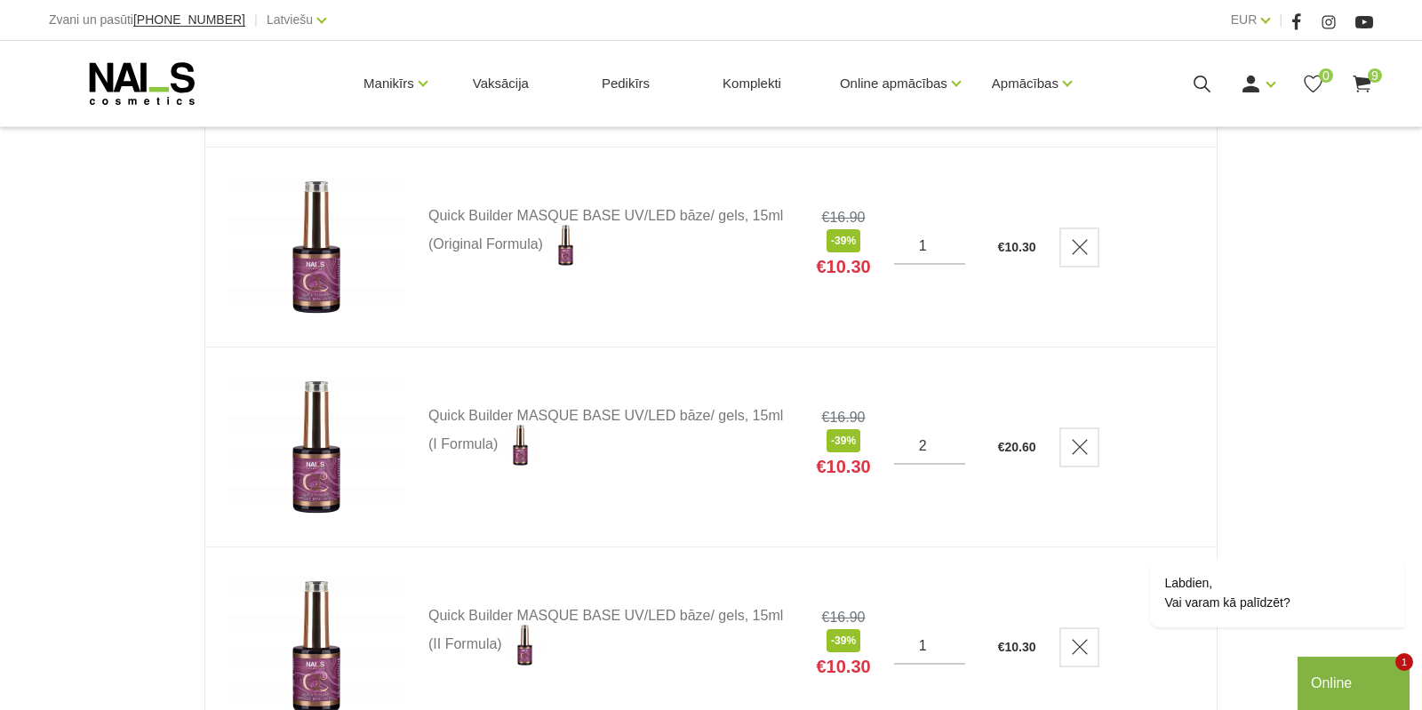
click at [1365, 687] on div "Online" at bounding box center [1353, 683] width 85 height 21
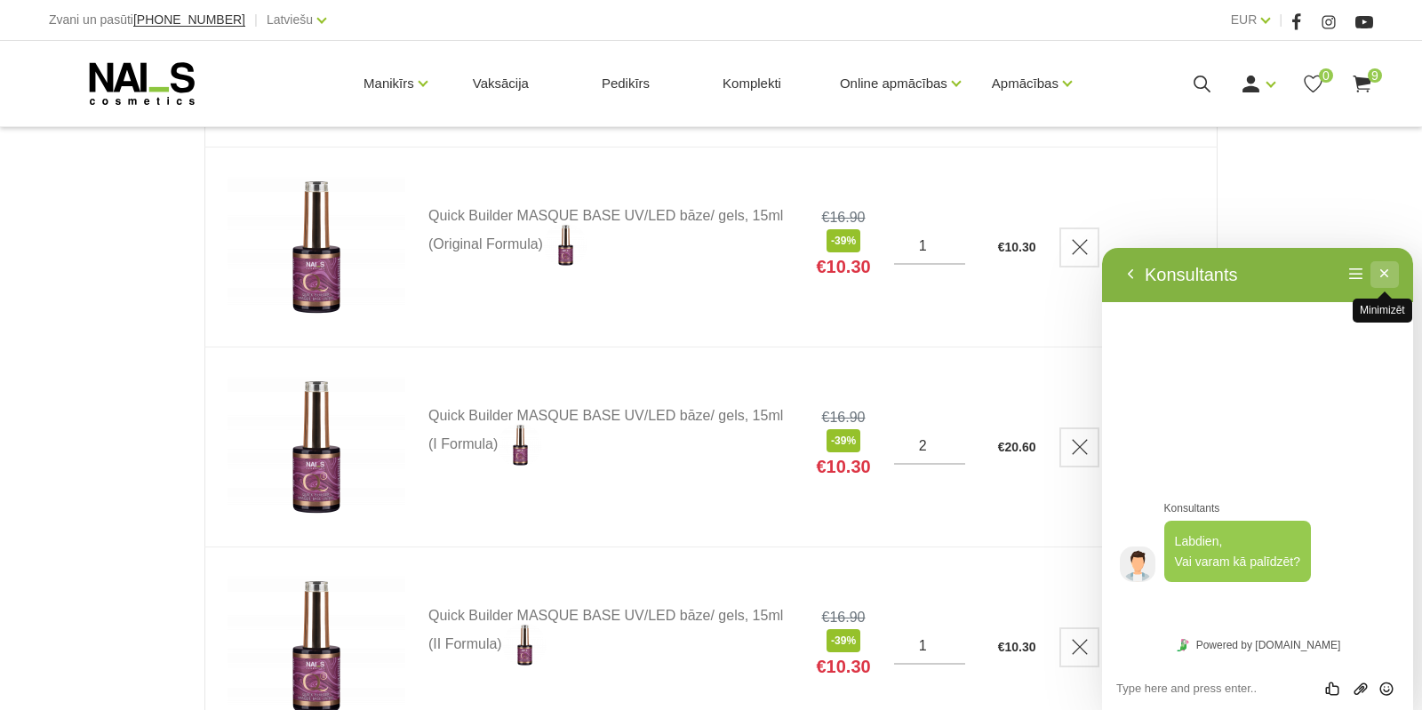
click at [1387, 272] on button "Minimizēt" at bounding box center [1385, 274] width 28 height 27
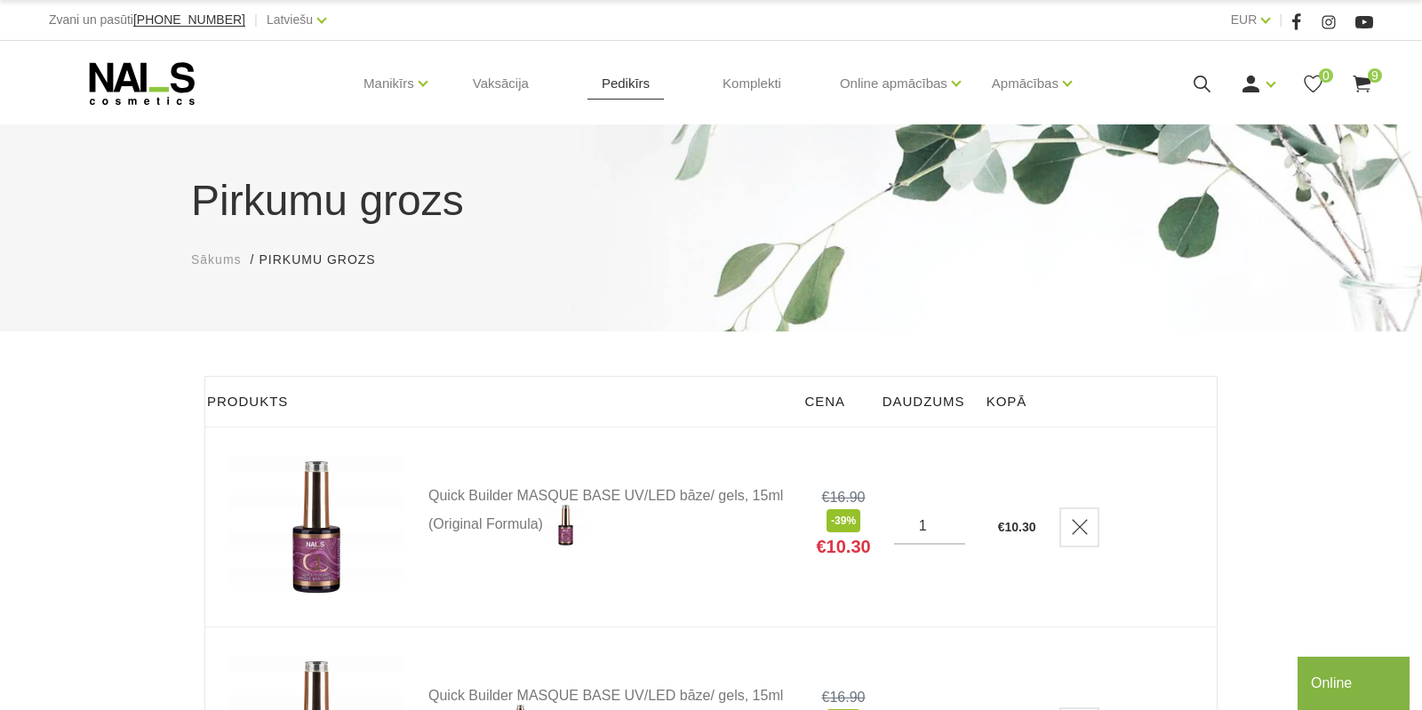
click at [626, 92] on link "Pedikīrs" at bounding box center [626, 83] width 76 height 85
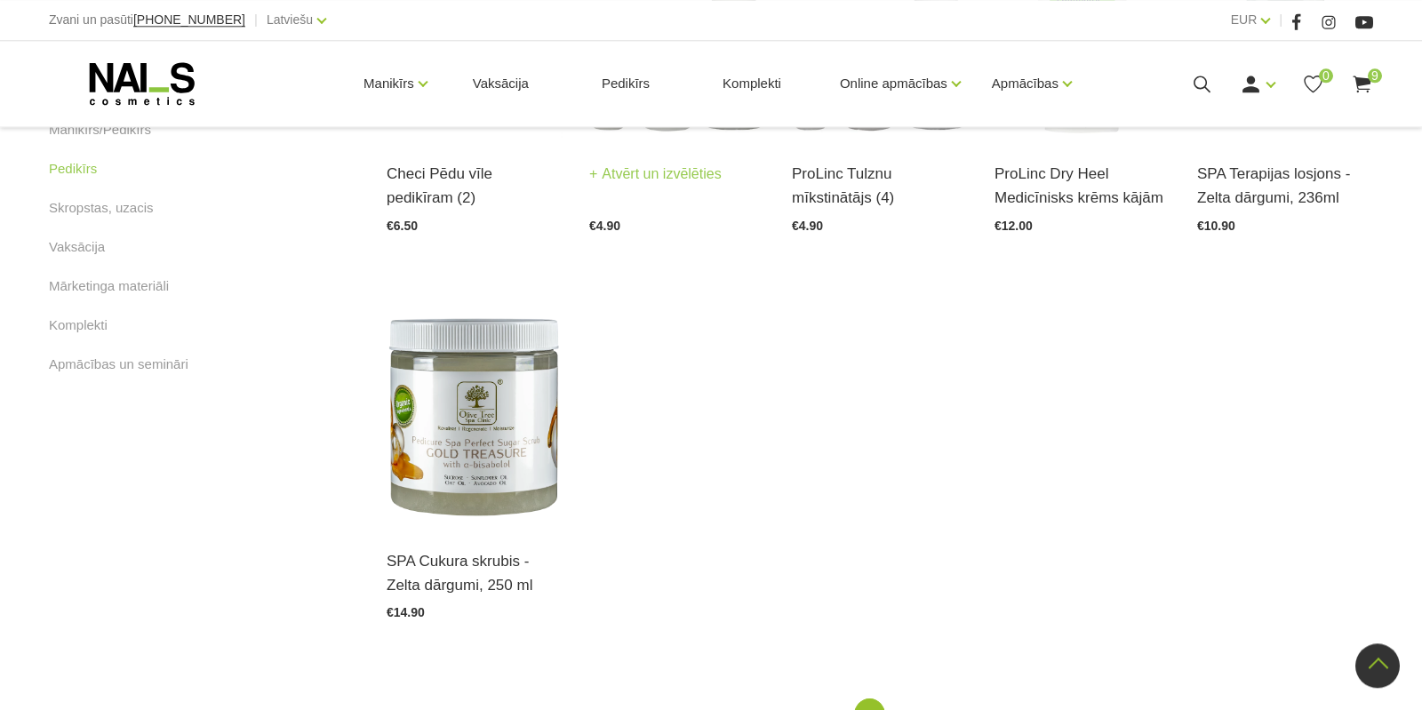
scroll to position [653, 0]
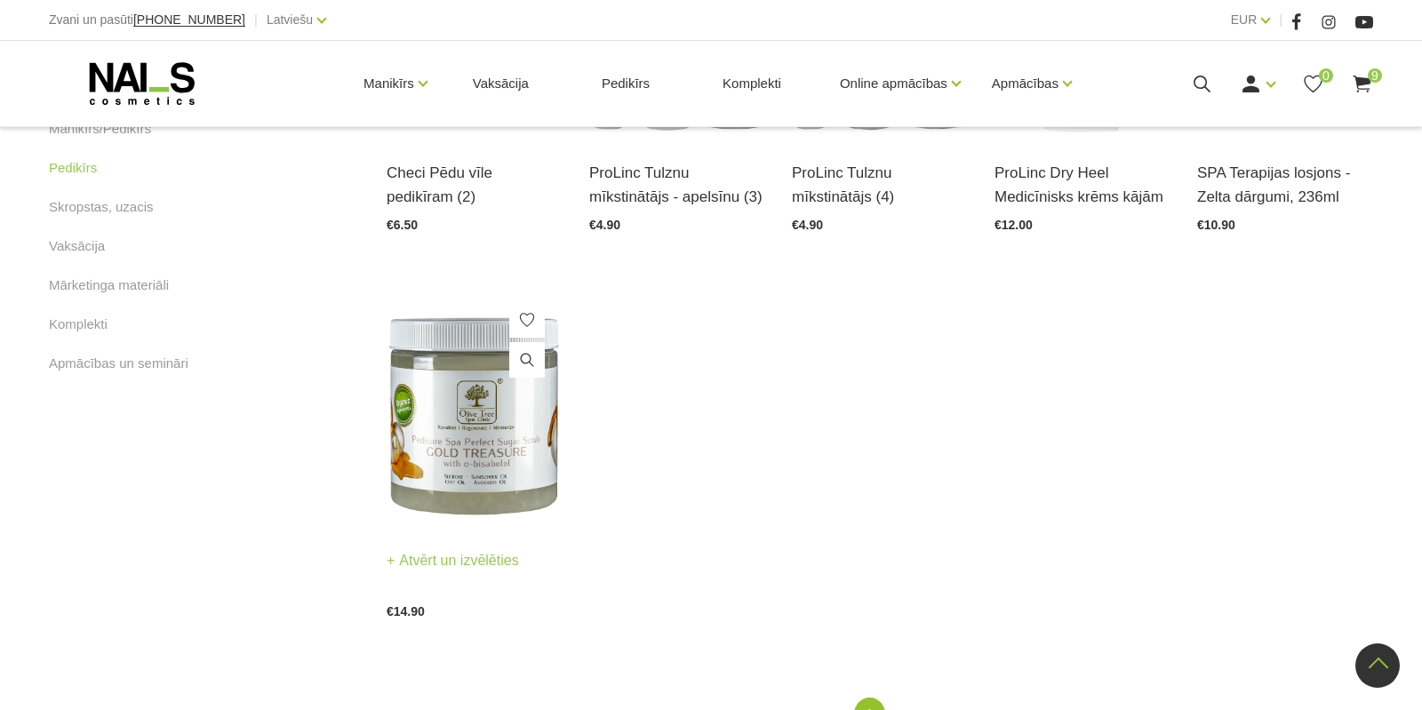
click at [472, 454] on img at bounding box center [475, 405] width 176 height 242
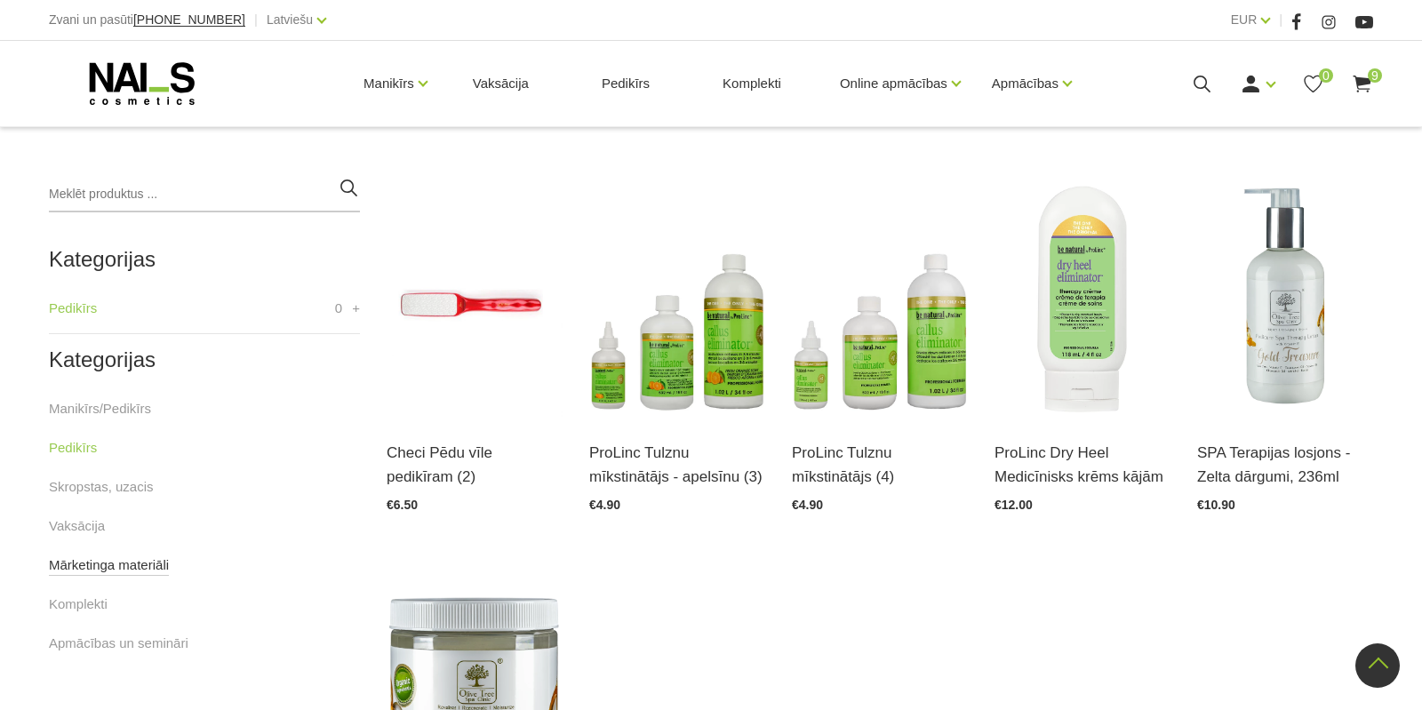
click at [120, 572] on link "Mārketinga materiāli" at bounding box center [109, 565] width 120 height 21
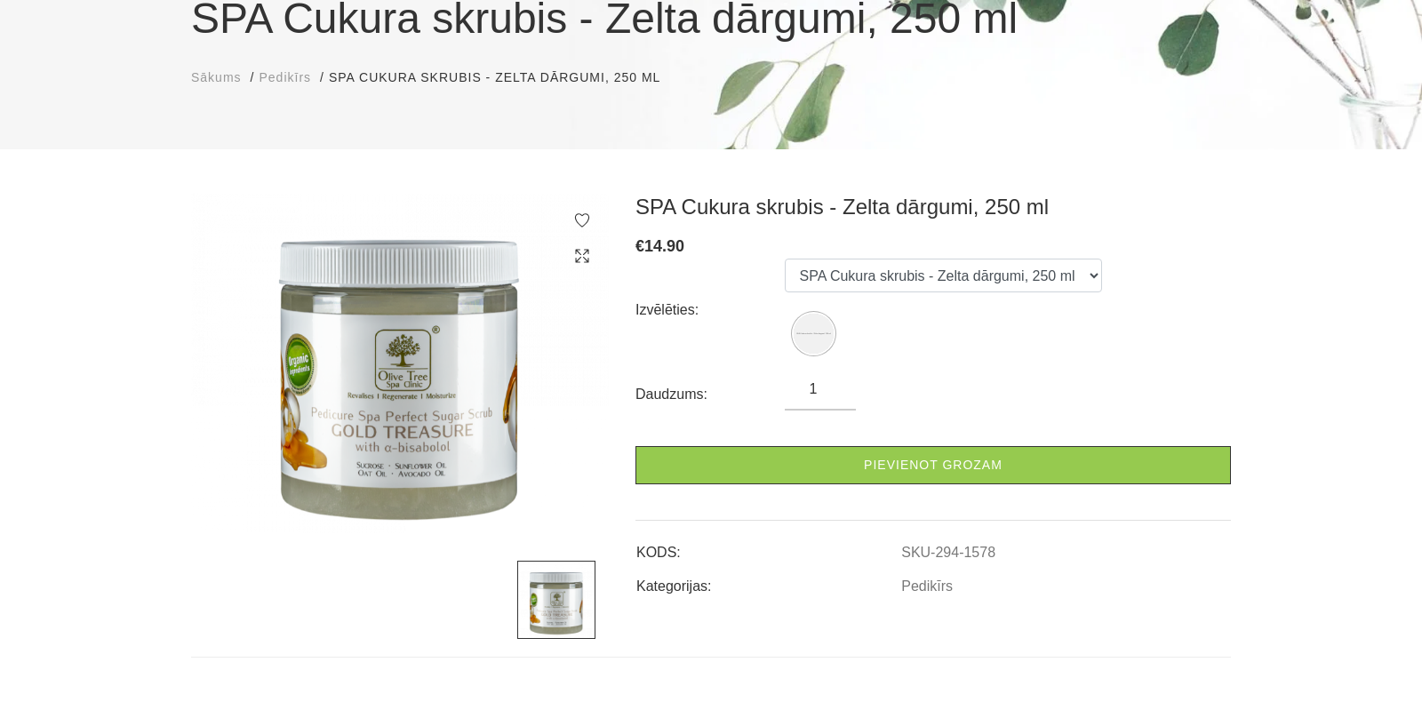
scroll to position [187, 0]
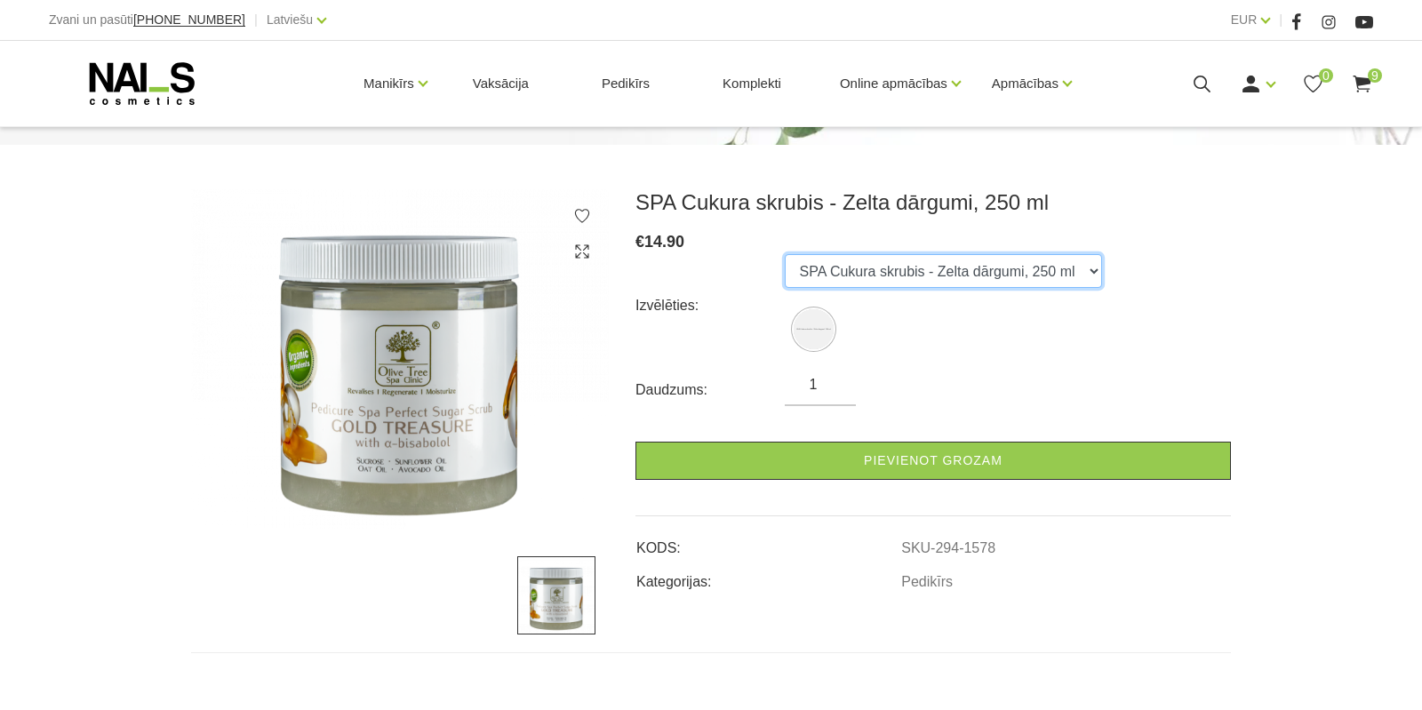
click at [785, 254] on select "SPA Cukura skrubis - Zelta dārgumi, 250 ml" at bounding box center [943, 271] width 317 height 34
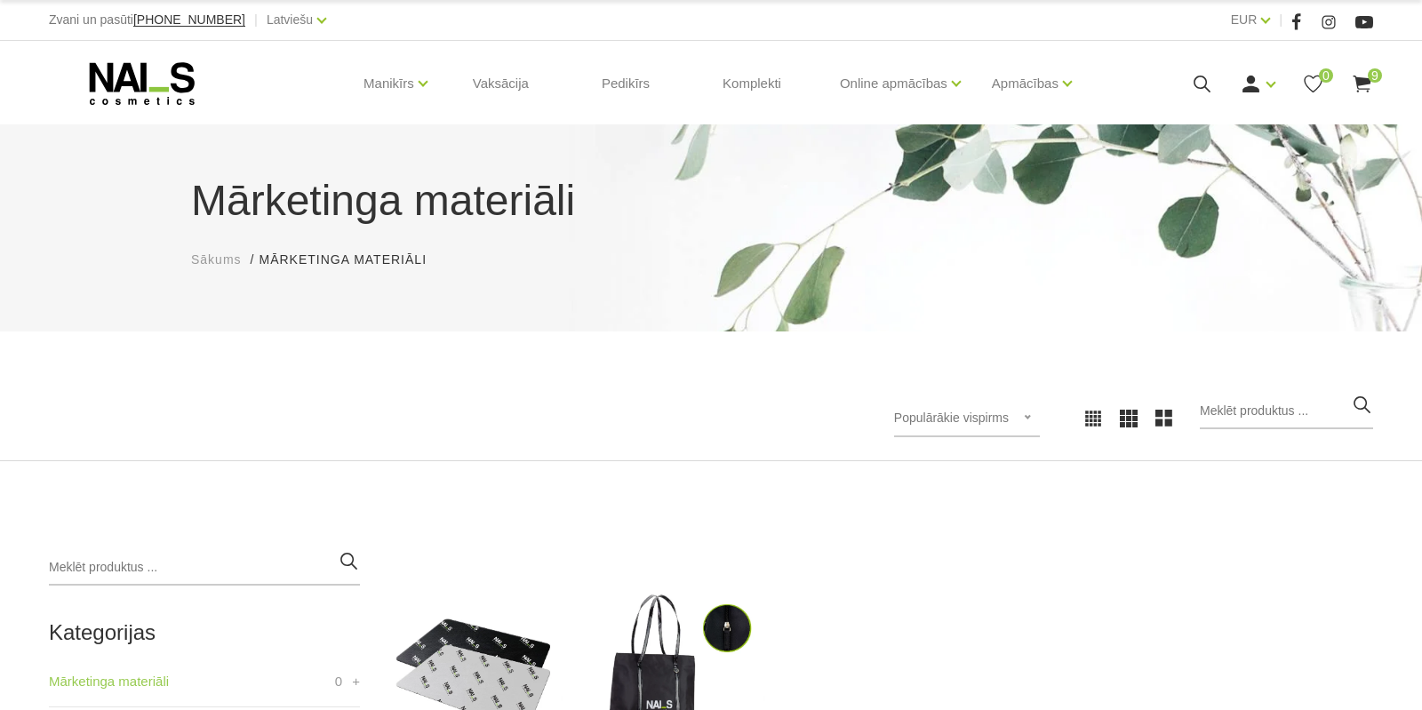
click at [1375, 83] on span "9" at bounding box center [1375, 75] width 14 height 14
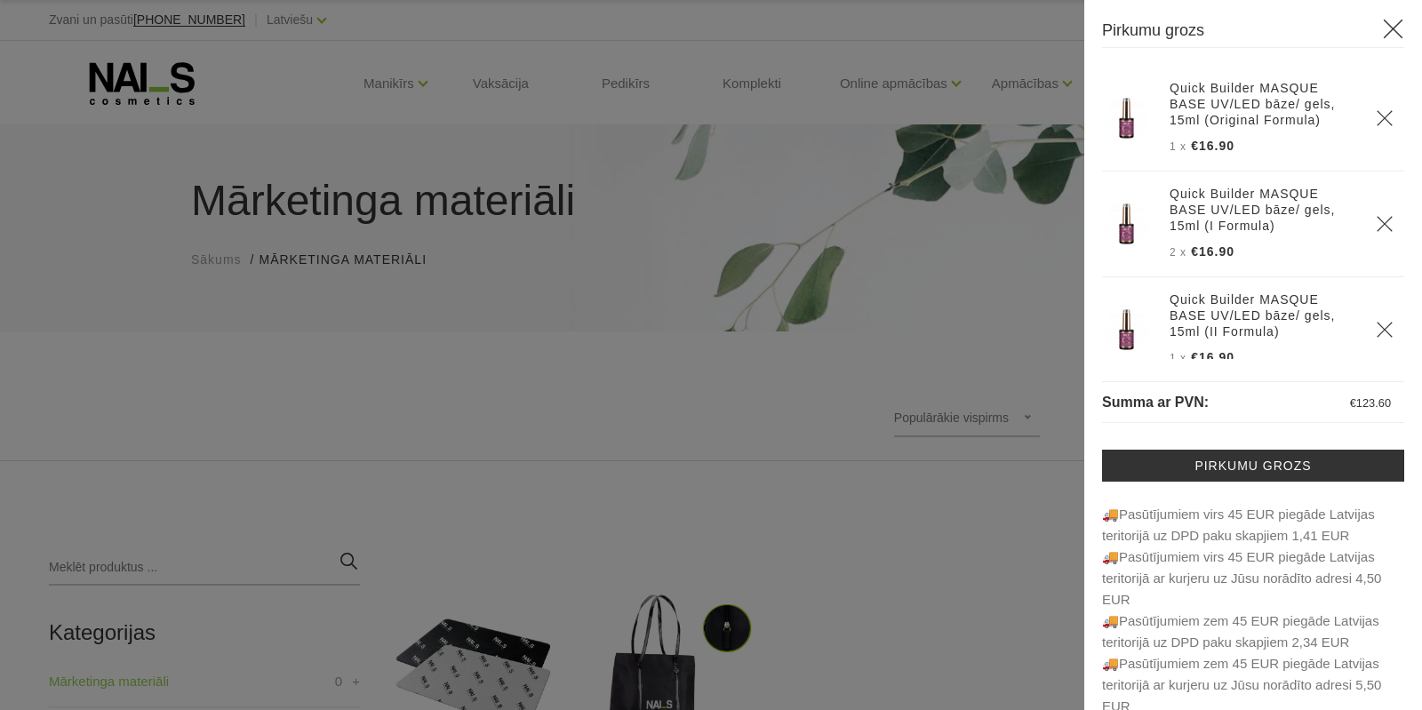
click at [267, 68] on div at bounding box center [711, 355] width 1422 height 710
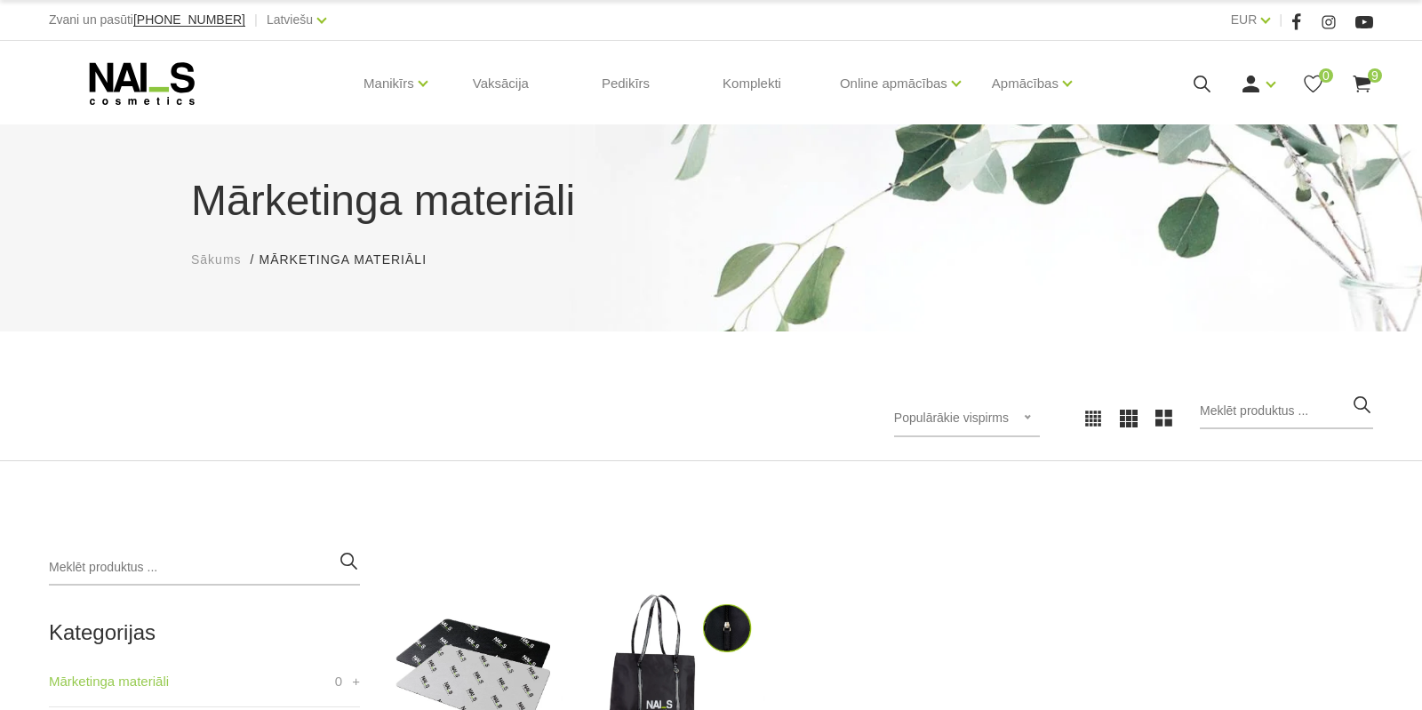
click at [144, 83] on use at bounding box center [142, 83] width 105 height 43
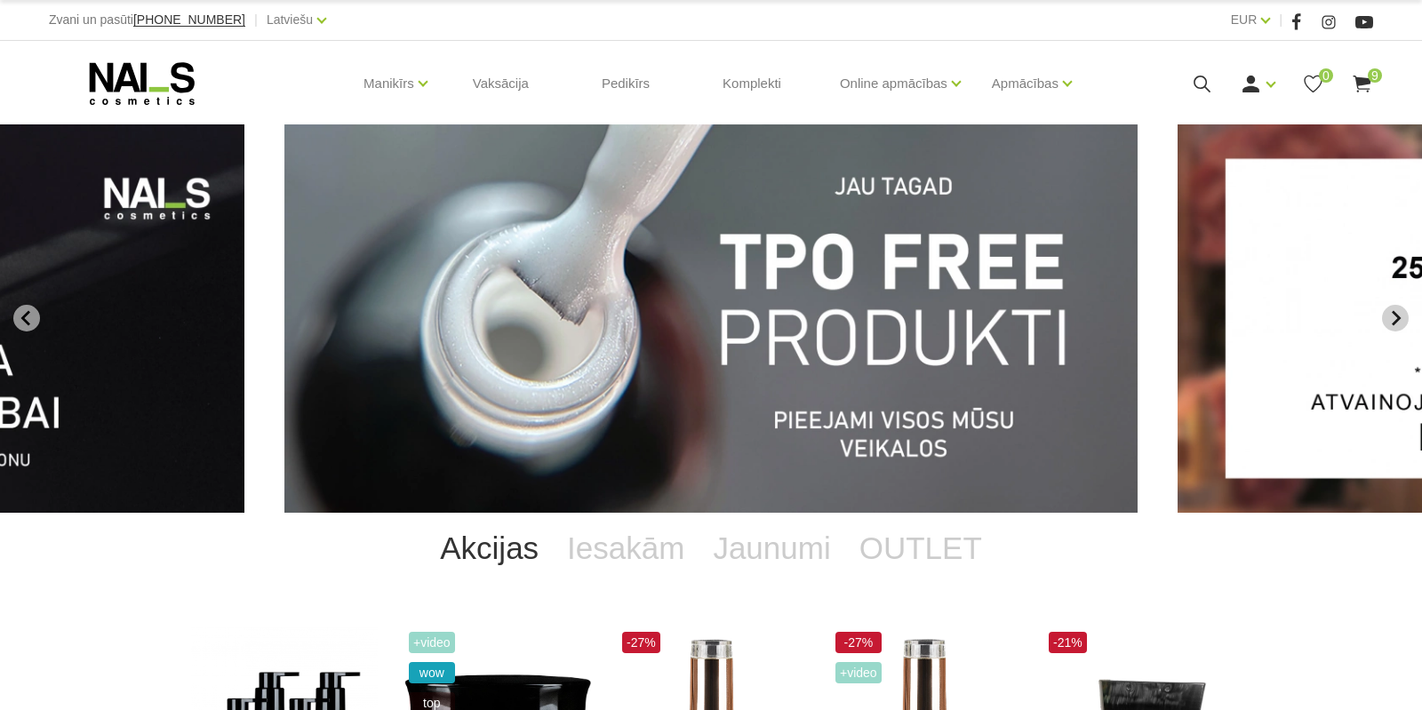
click at [1395, 318] on icon "Next slide" at bounding box center [1396, 318] width 16 height 16
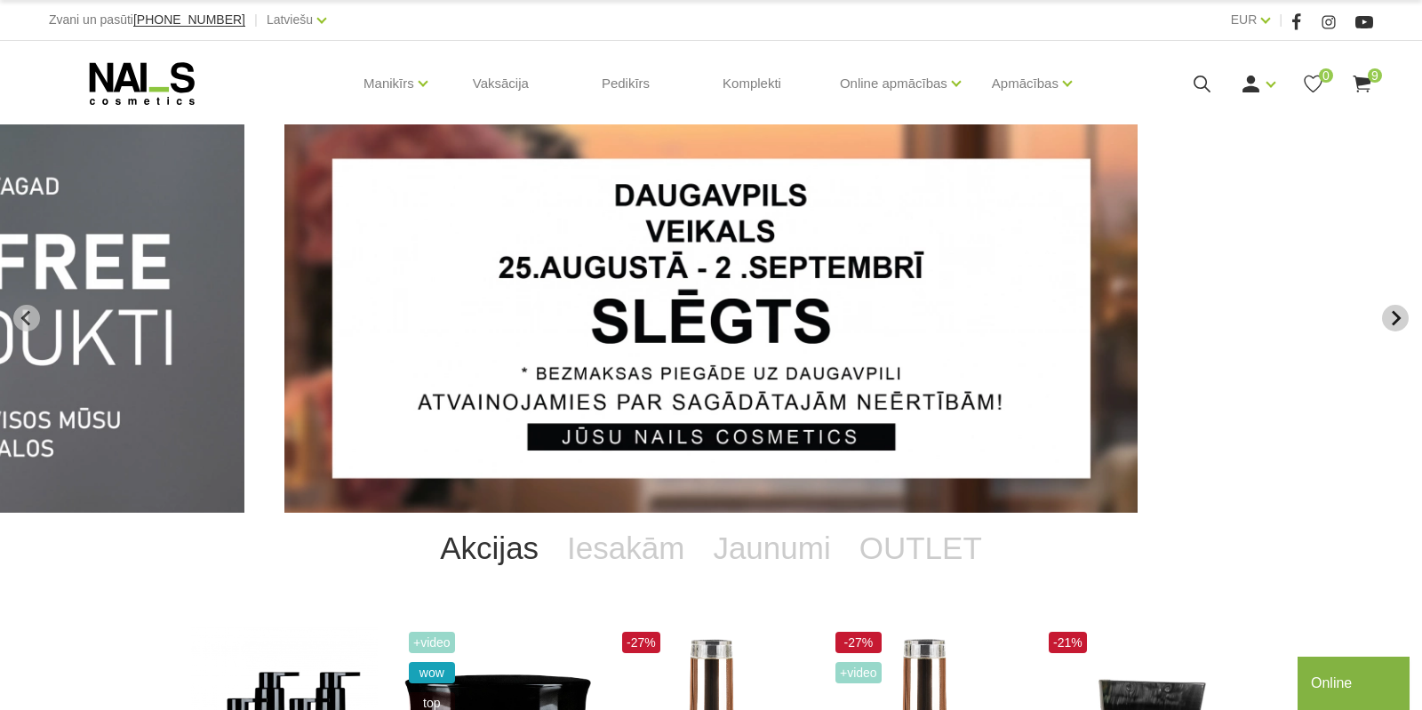
click at [1395, 318] on icon "Next slide" at bounding box center [1396, 318] width 16 height 16
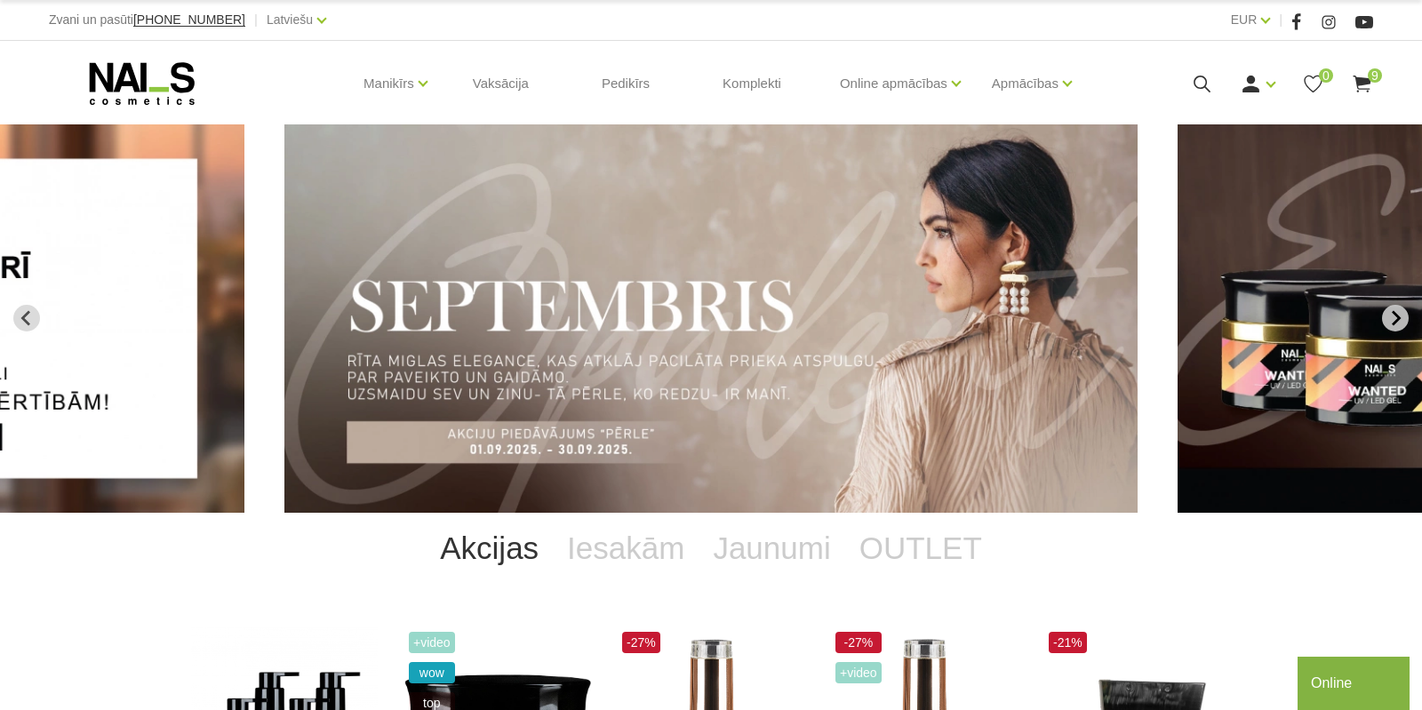
click at [1395, 318] on icon "Next slide" at bounding box center [1396, 318] width 16 height 16
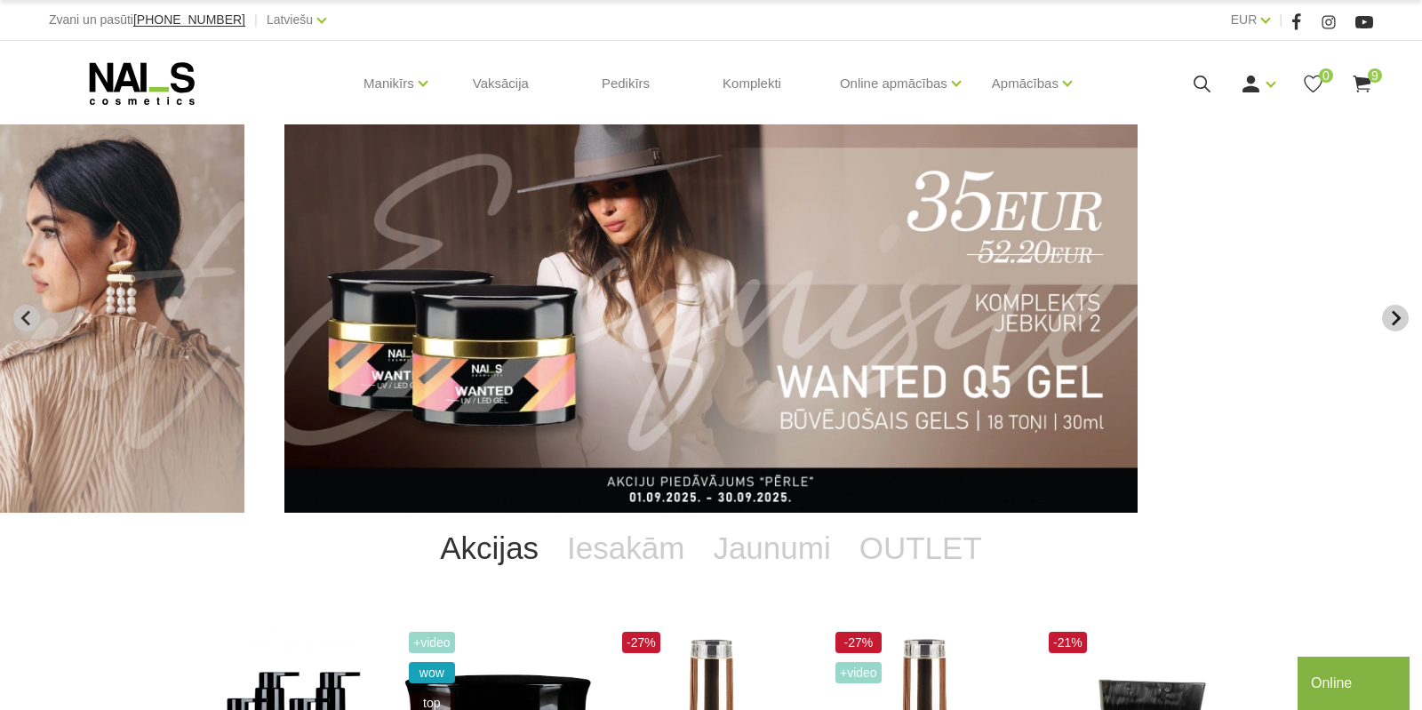
click at [1395, 318] on icon "Next slide" at bounding box center [1396, 318] width 16 height 16
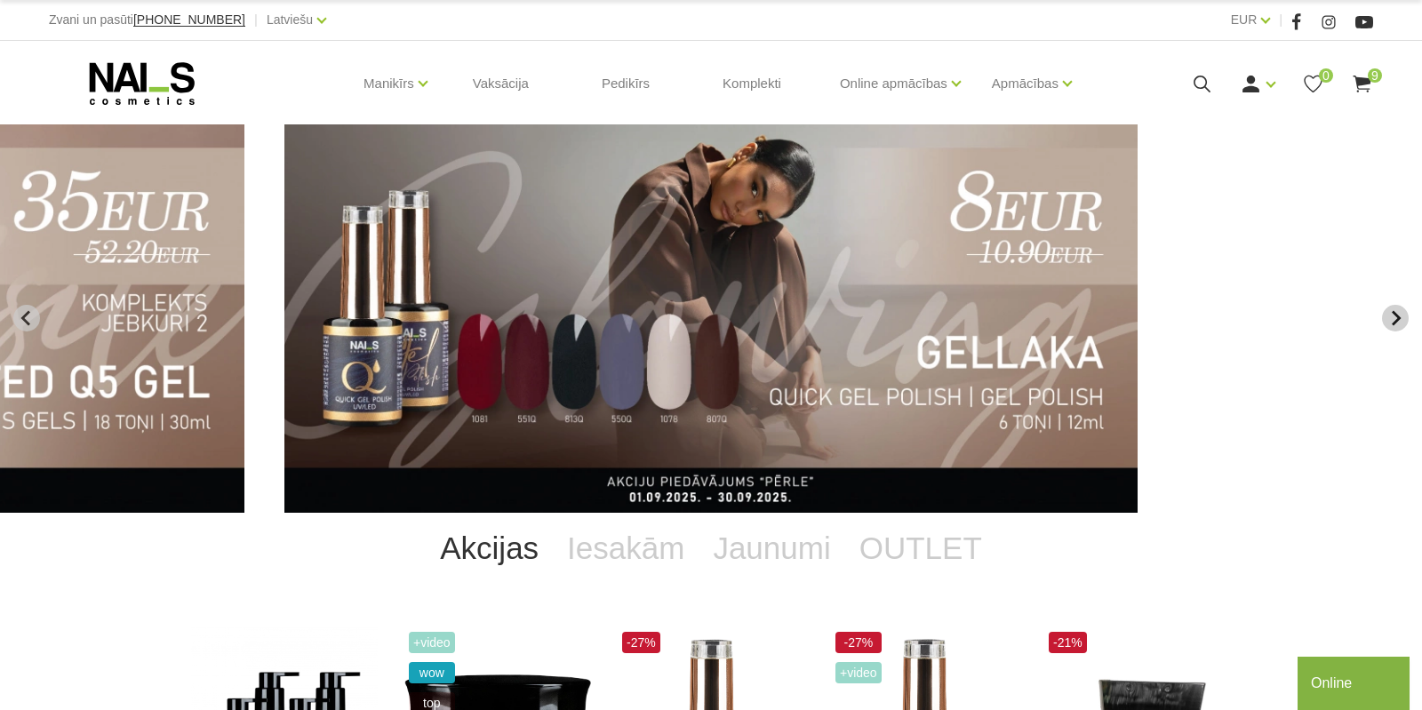
click at [1395, 318] on icon "Next slide" at bounding box center [1396, 318] width 16 height 16
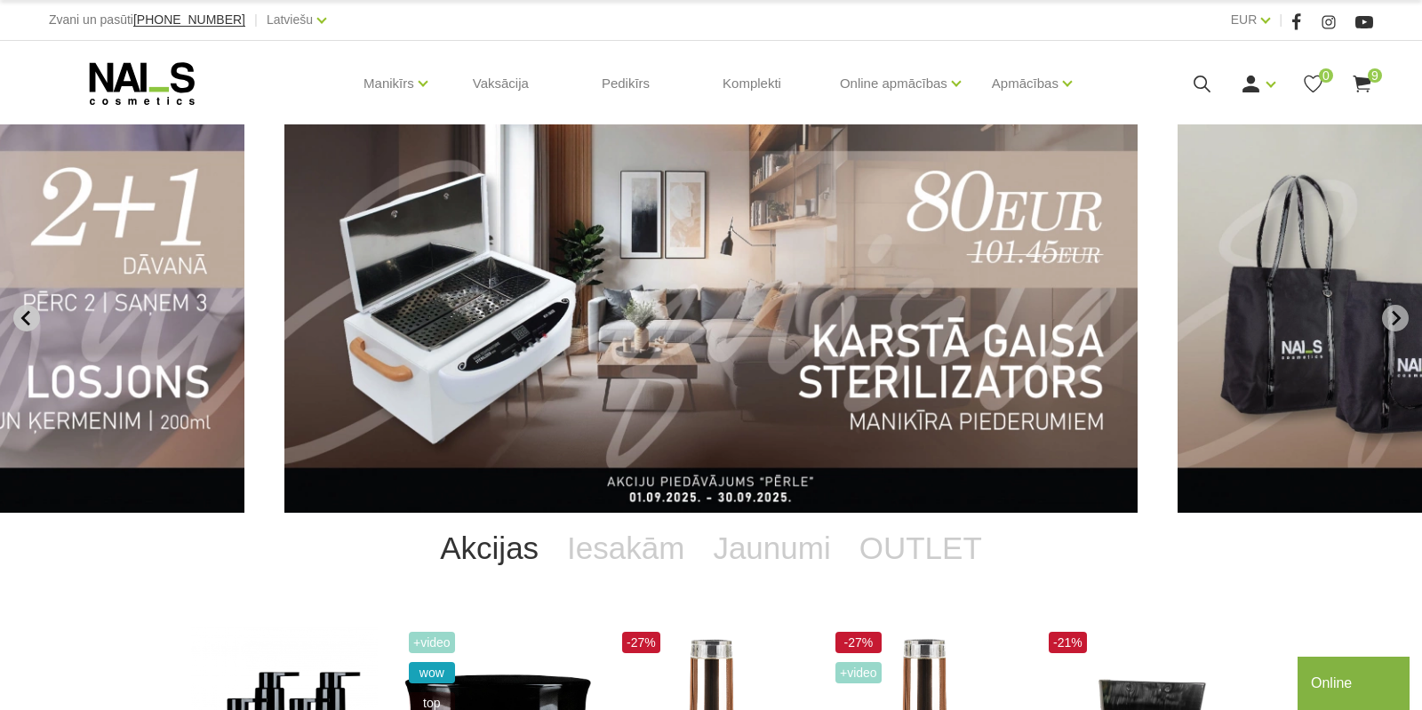
click at [27, 313] on icon "Previous slide" at bounding box center [24, 318] width 9 height 15
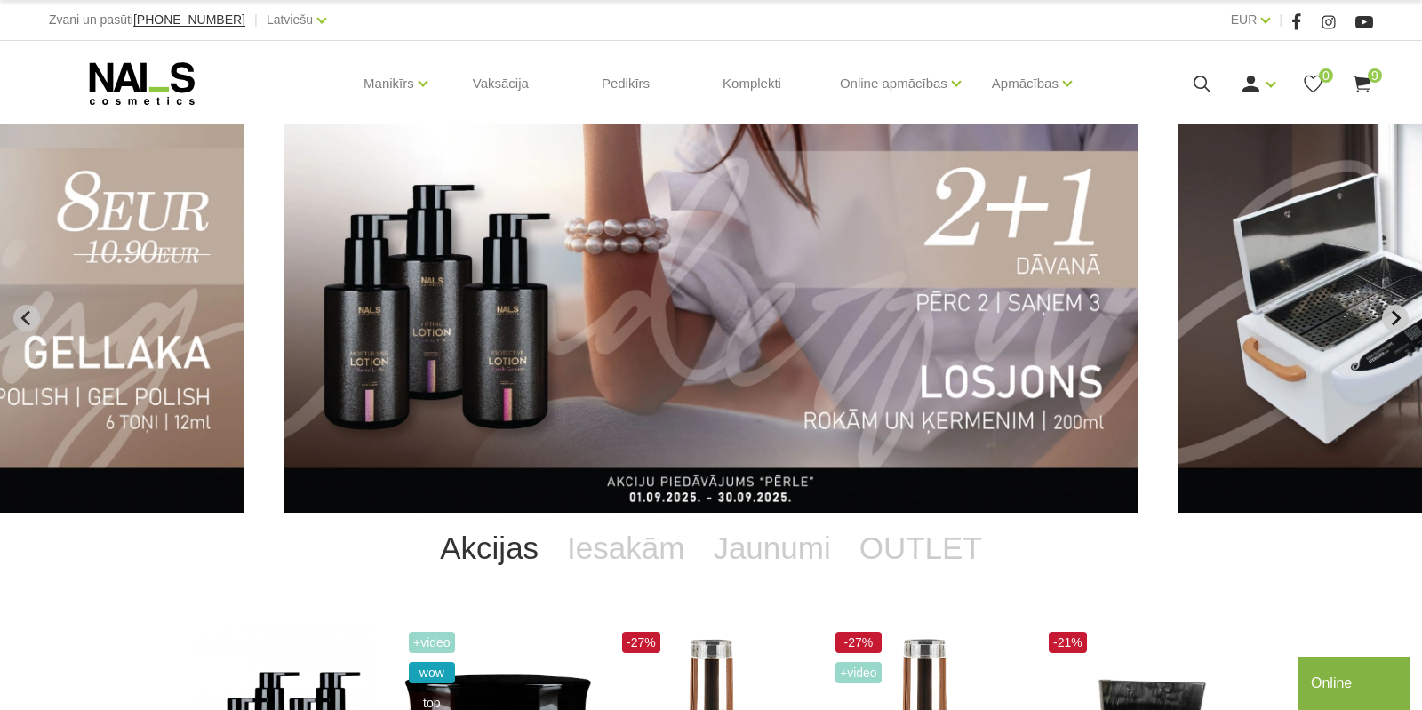
click at [1391, 319] on icon "Next slide" at bounding box center [1396, 318] width 16 height 16
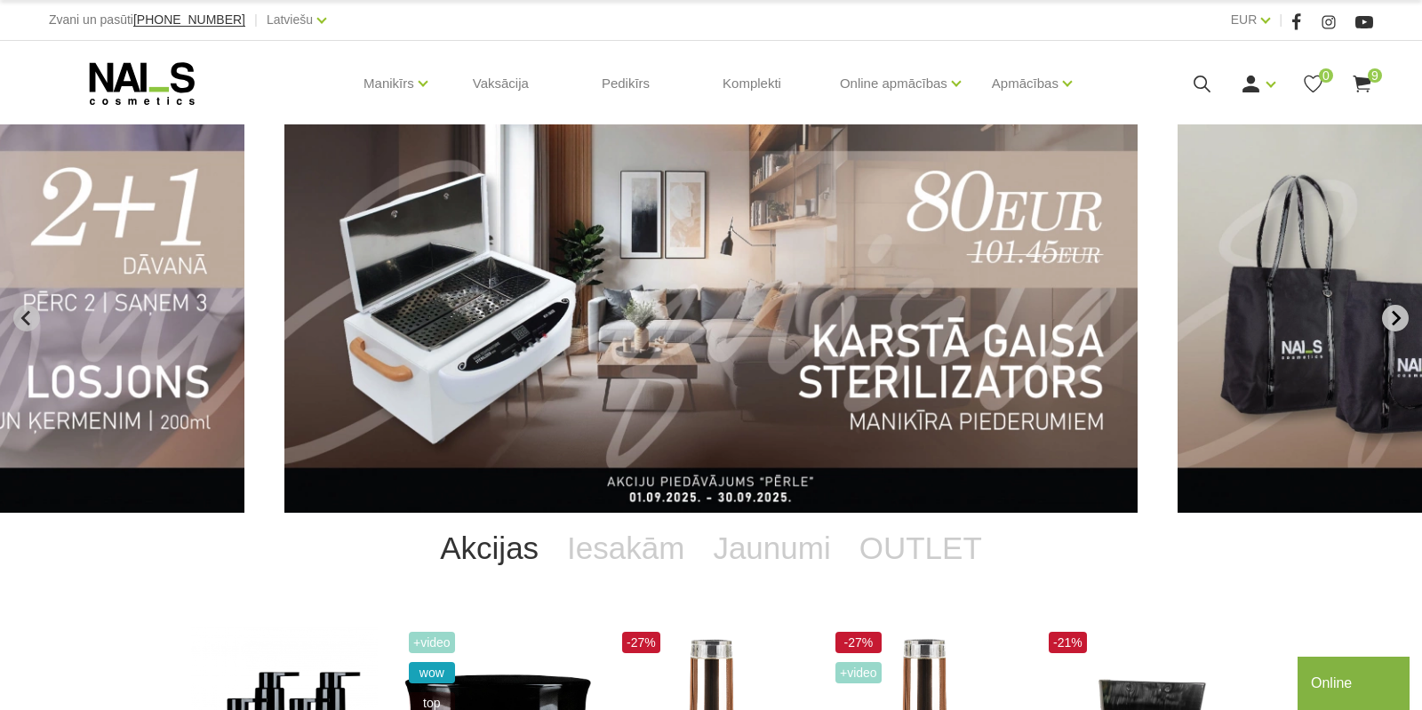
click at [1392, 319] on icon "Next slide" at bounding box center [1396, 318] width 16 height 16
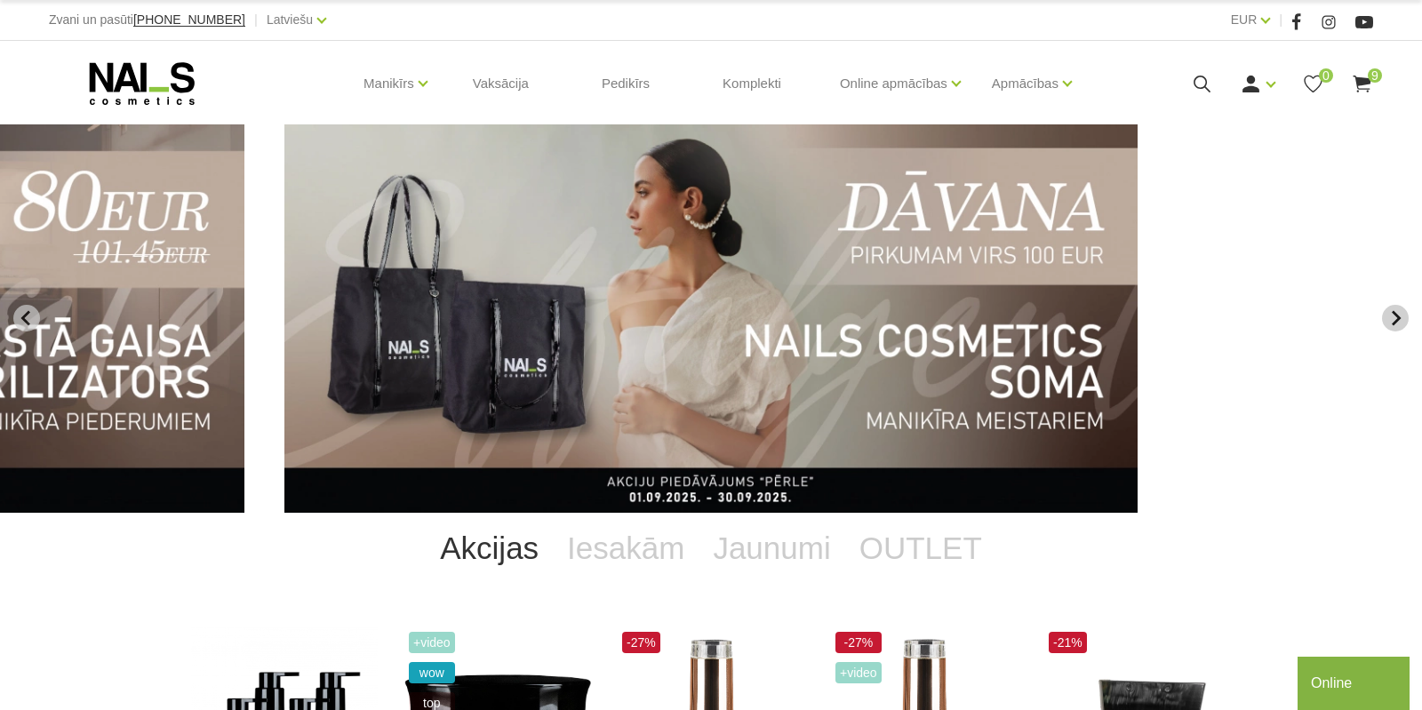
click at [1392, 319] on icon "Next slide" at bounding box center [1396, 318] width 16 height 16
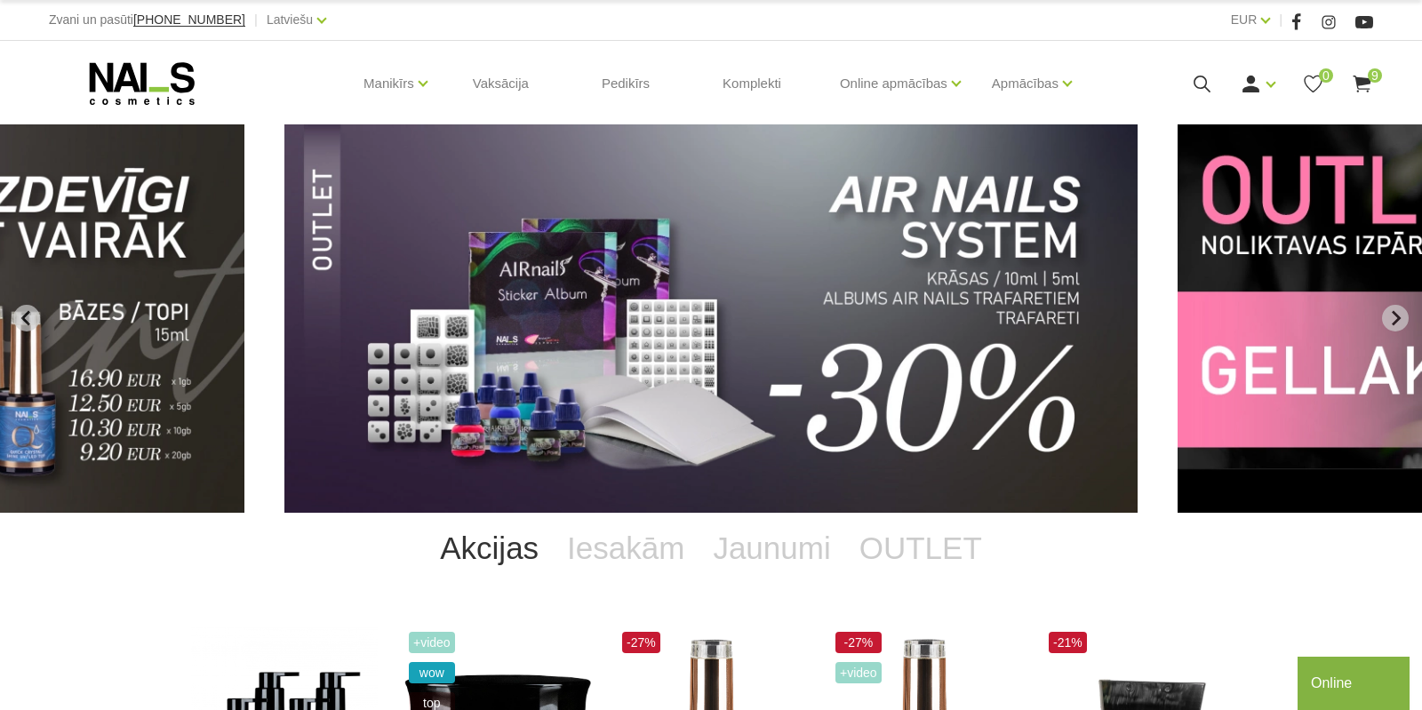
click at [1392, 322] on icon "Next slide" at bounding box center [1396, 318] width 16 height 16
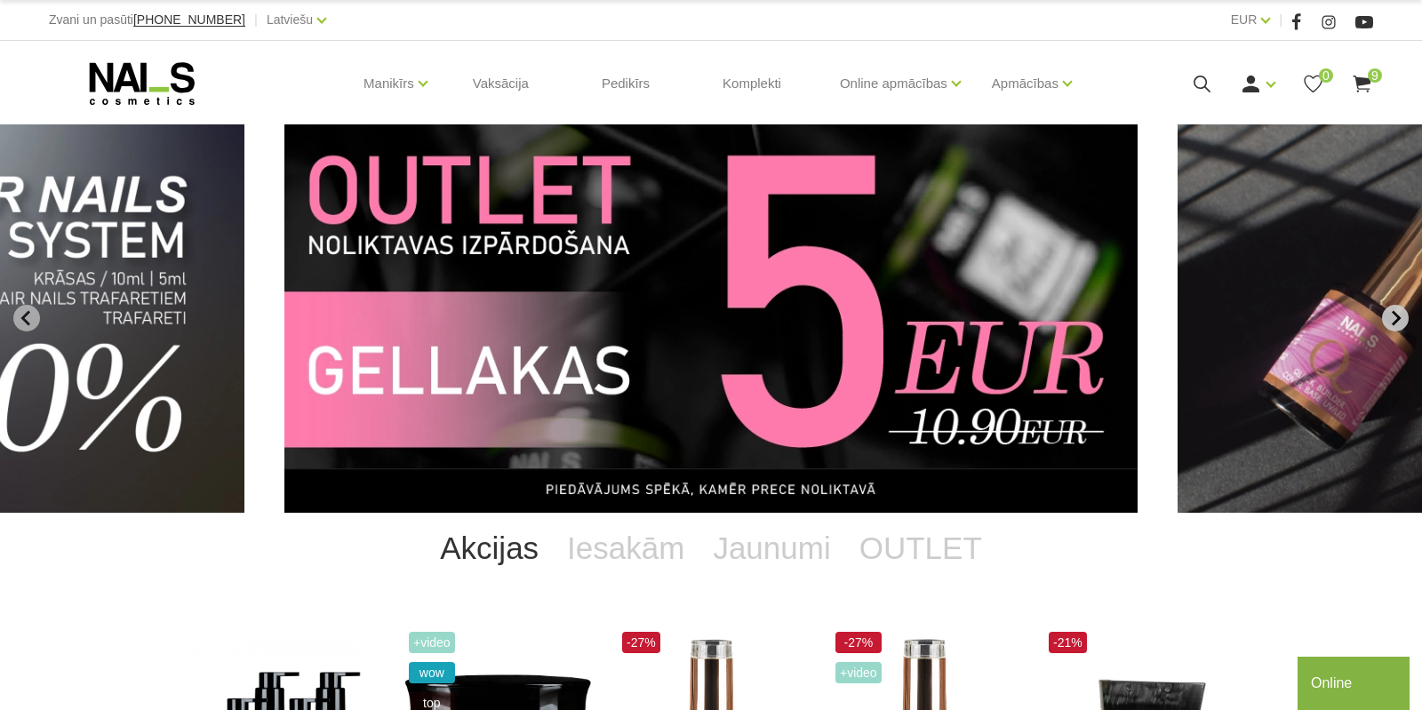
click at [1394, 323] on icon "Next slide" at bounding box center [1396, 318] width 9 height 15
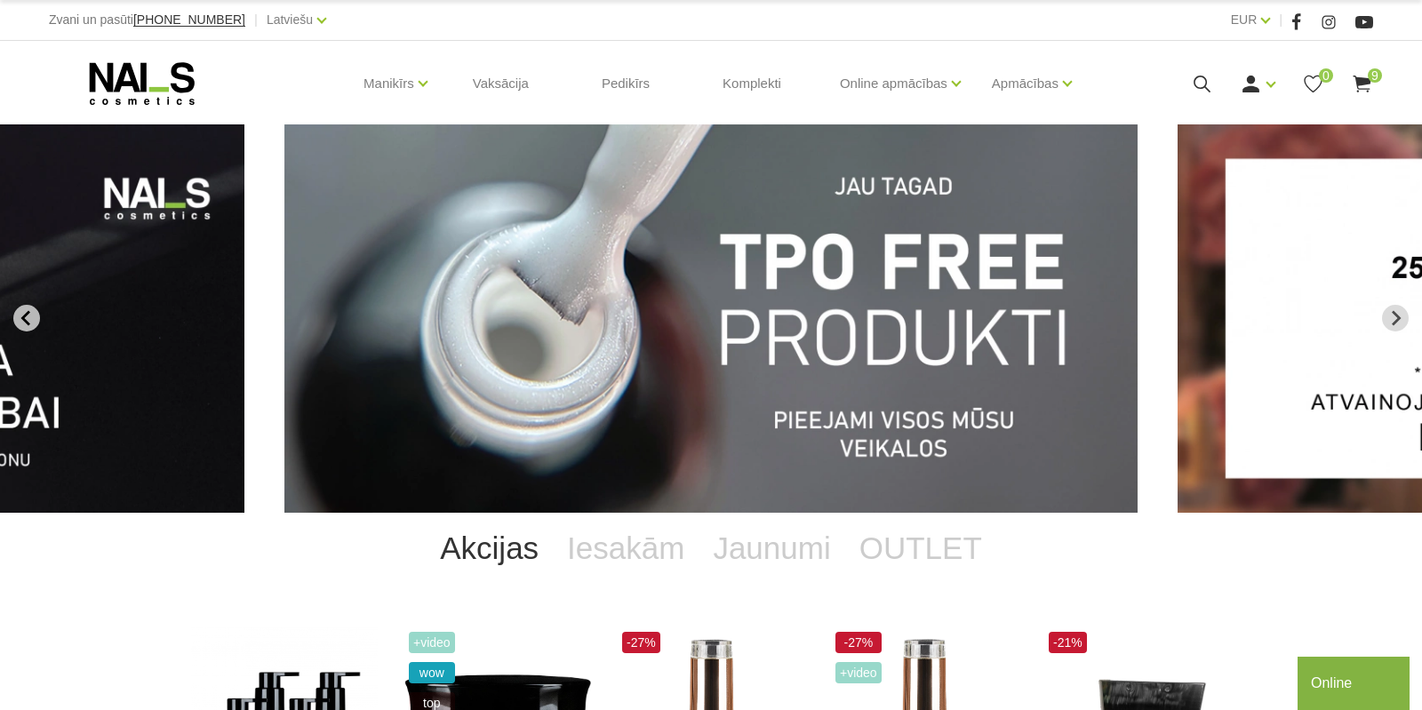
click at [29, 313] on icon "Previous slide" at bounding box center [24, 318] width 9 height 15
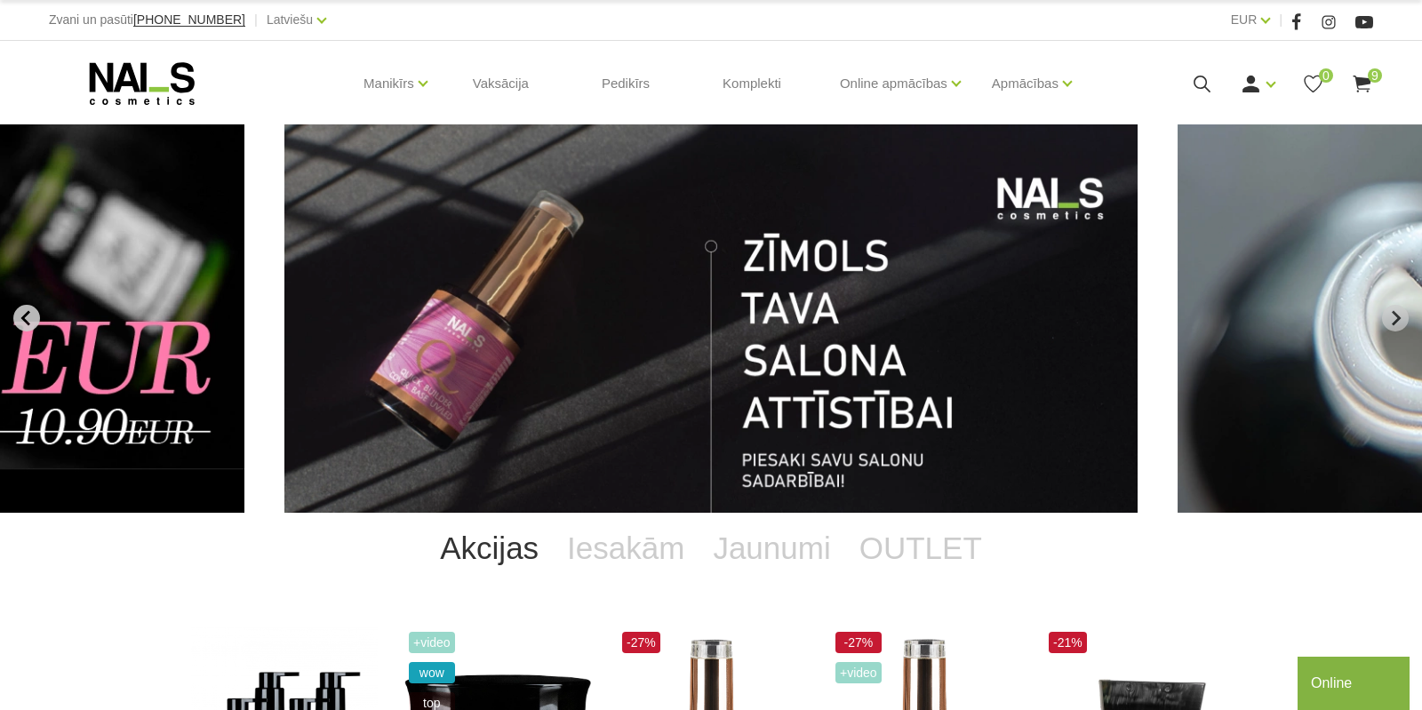
click at [29, 313] on icon "Previous slide" at bounding box center [24, 318] width 9 height 15
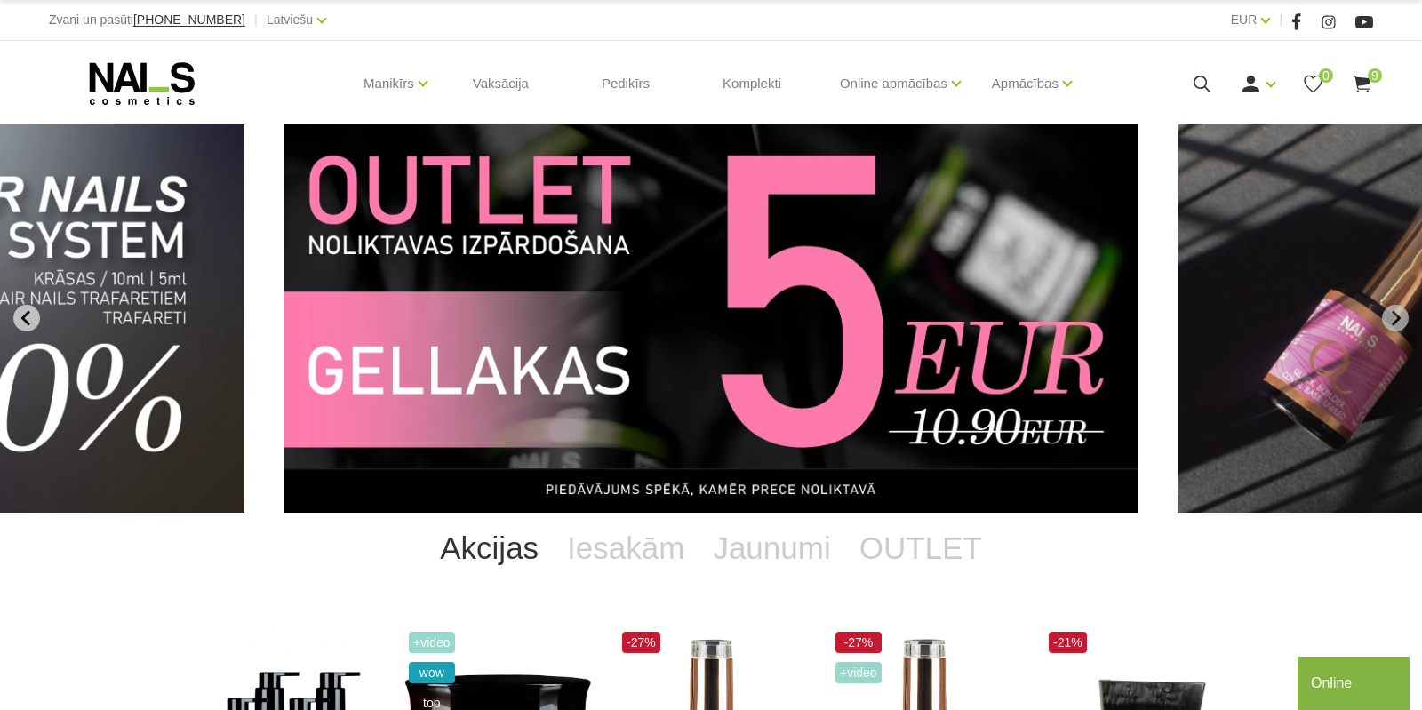
click at [29, 313] on icon "Previous slide" at bounding box center [24, 318] width 9 height 15
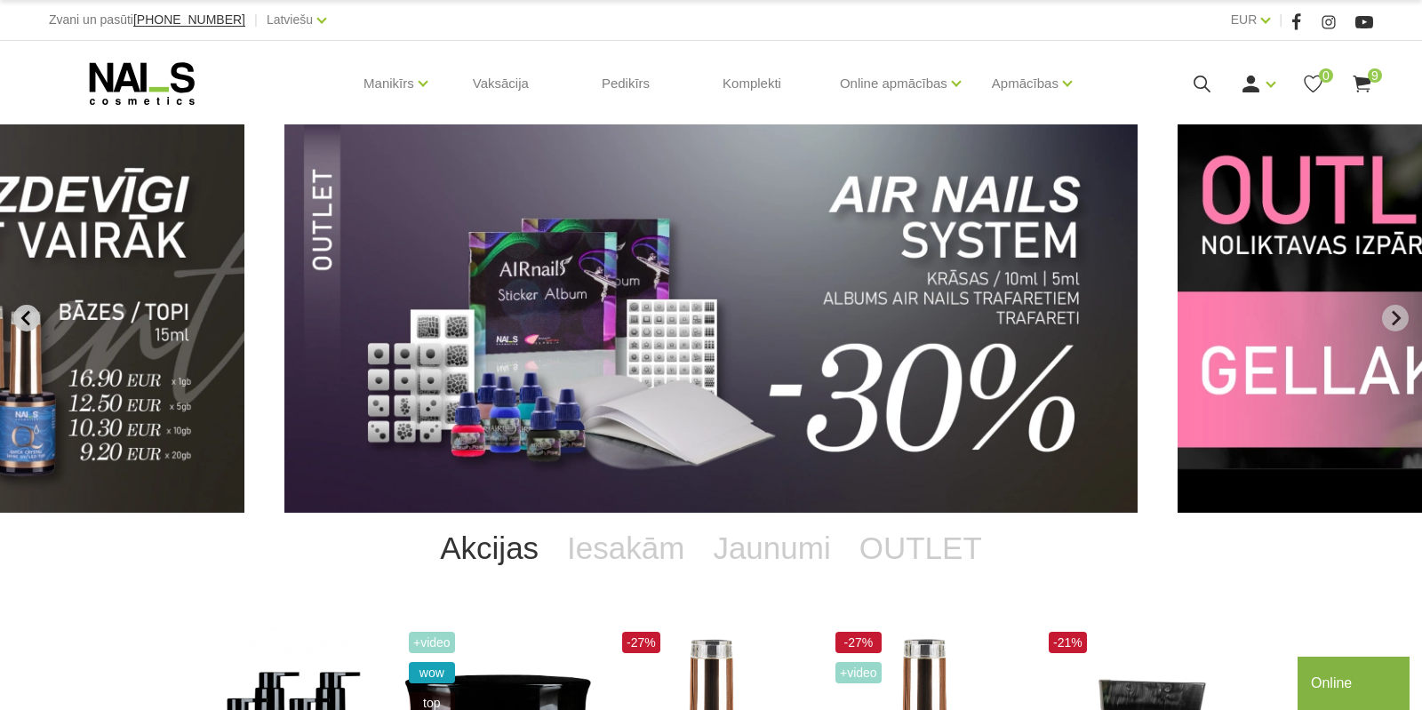
click at [29, 313] on icon "Previous slide" at bounding box center [24, 318] width 9 height 15
click at [24, 320] on icon "Previous slide" at bounding box center [24, 318] width 9 height 15
click at [29, 314] on icon "Previous slide" at bounding box center [27, 318] width 16 height 16
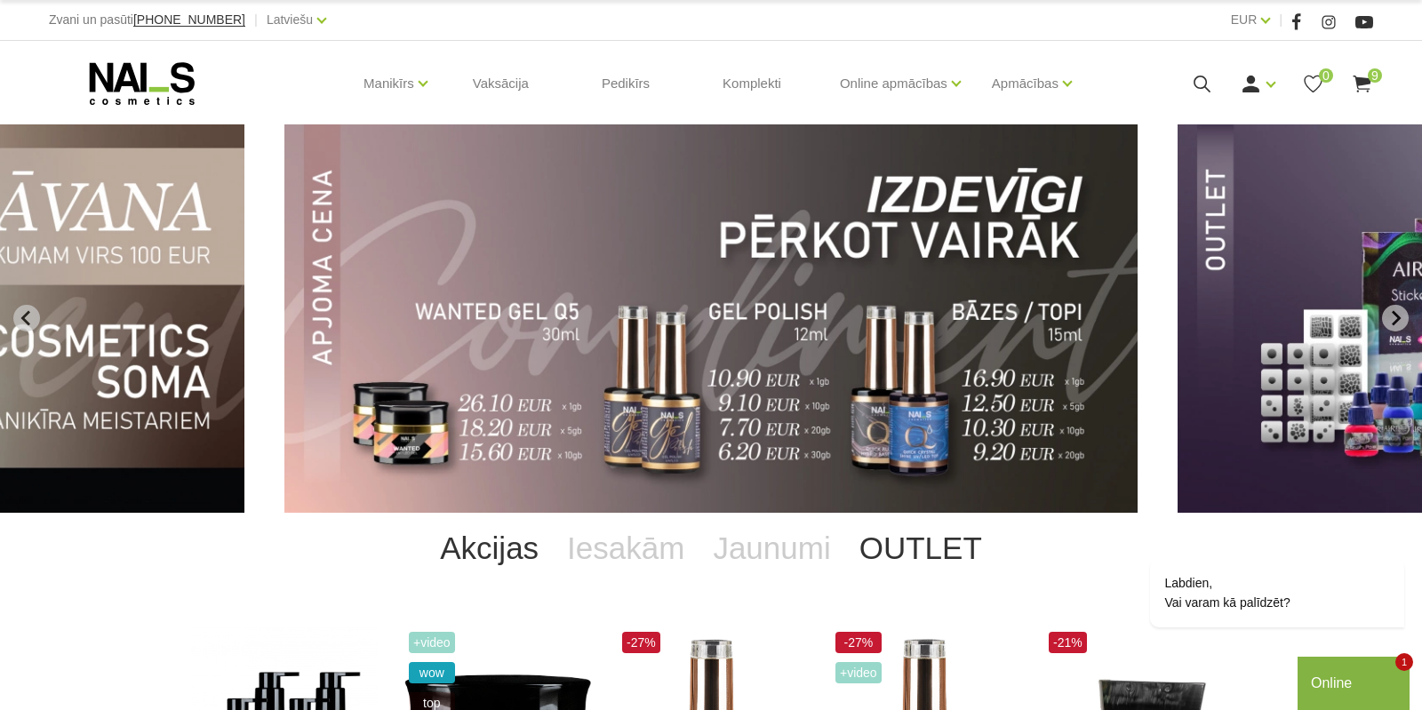
click at [894, 556] on link "OUTLET" at bounding box center [920, 548] width 151 height 71
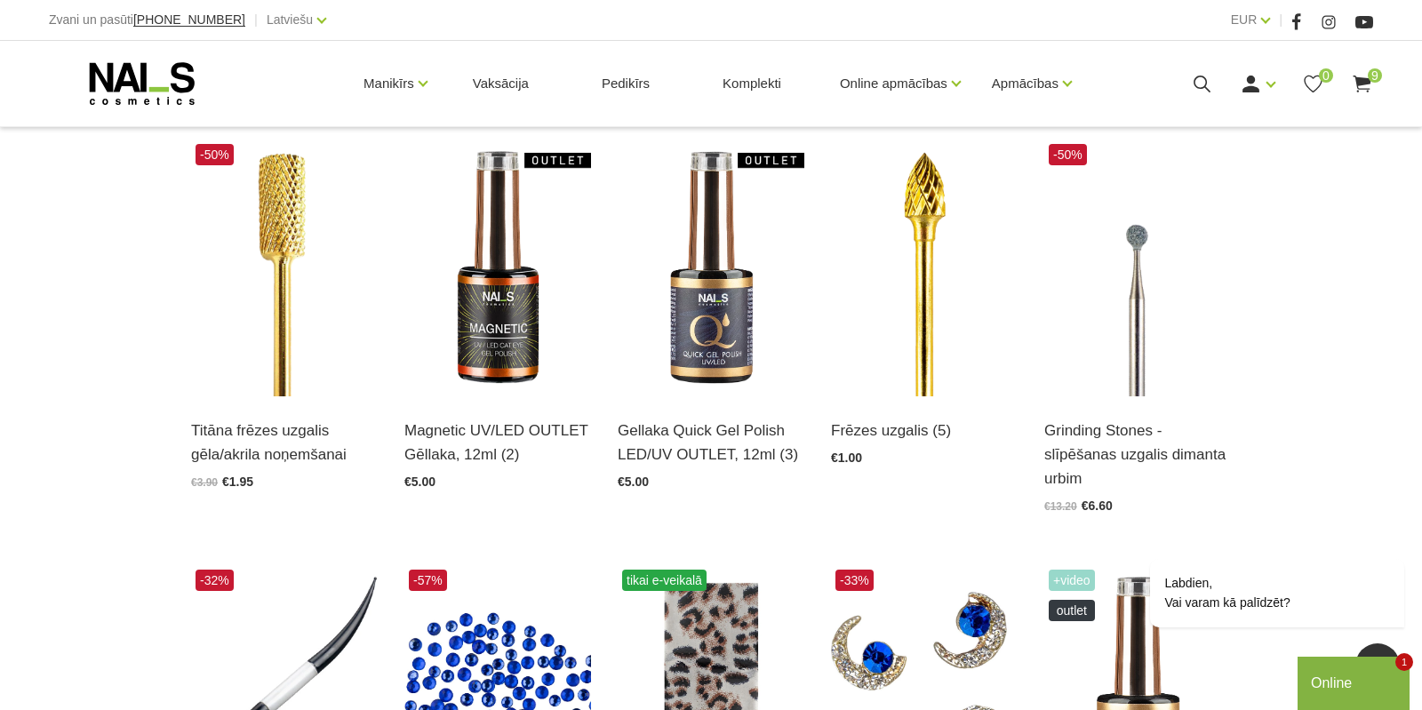
scroll to position [467, 0]
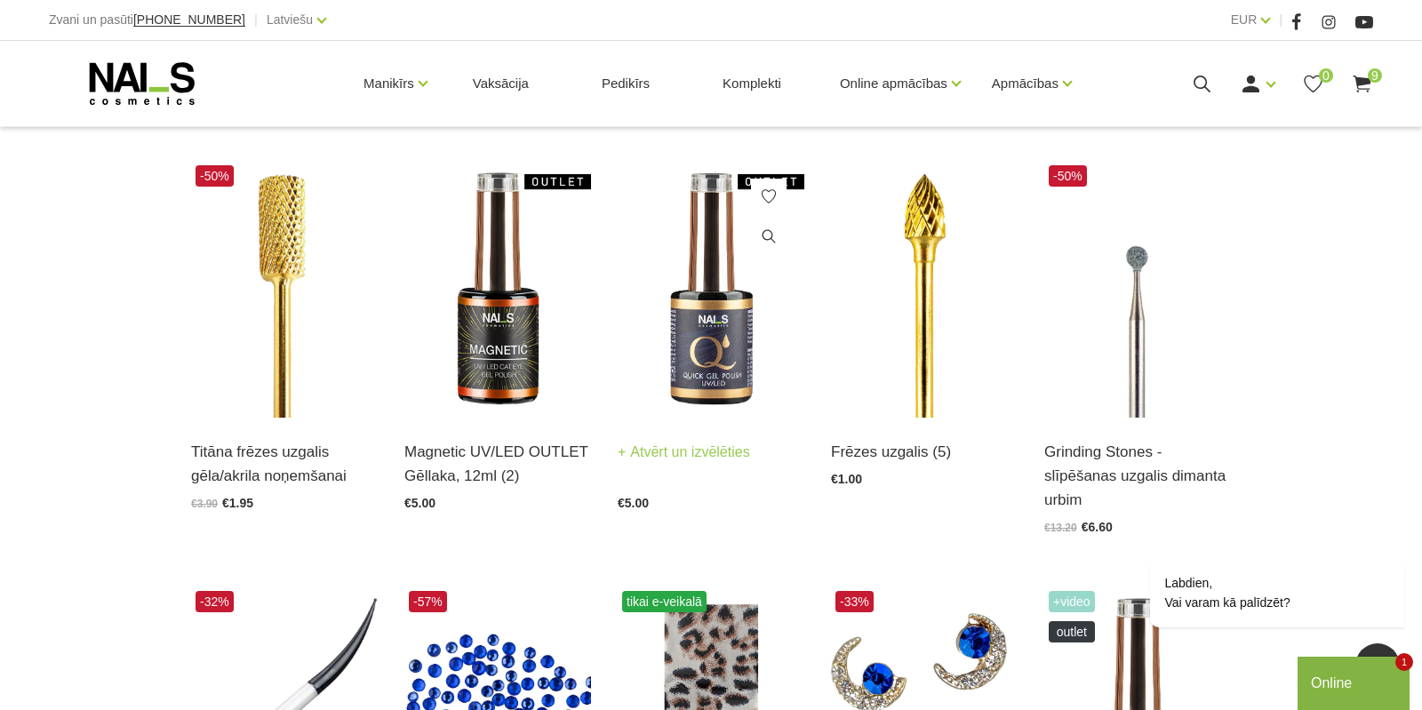
click at [701, 312] on img at bounding box center [711, 289] width 187 height 257
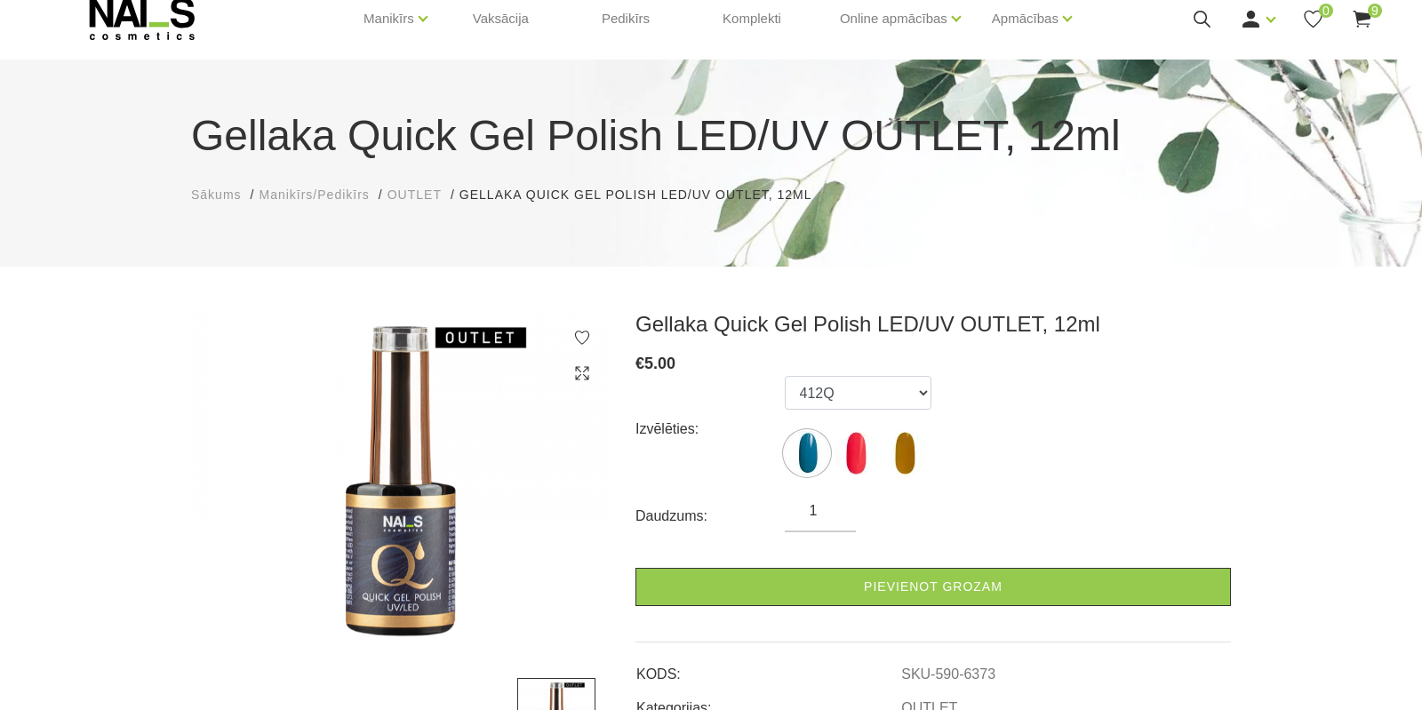
scroll to position [93, 0]
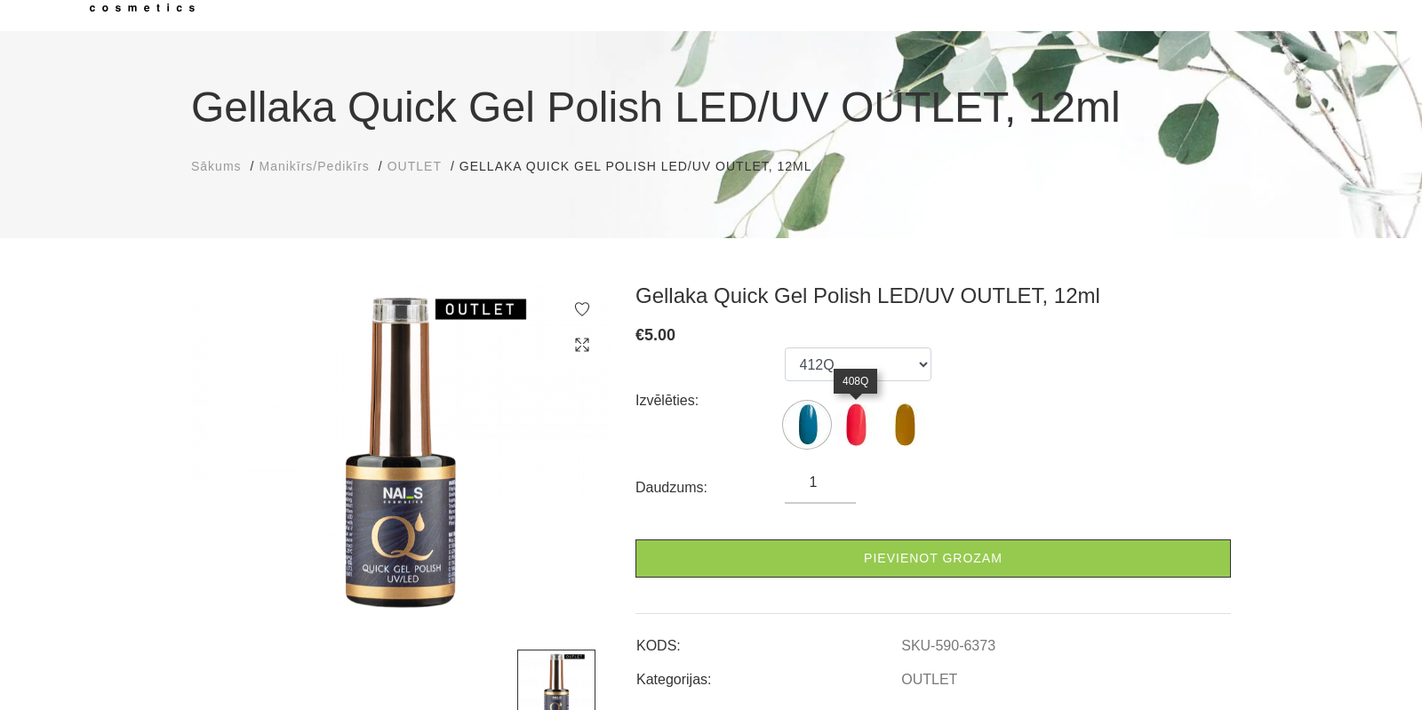
click at [862, 426] on img at bounding box center [856, 425] width 44 height 44
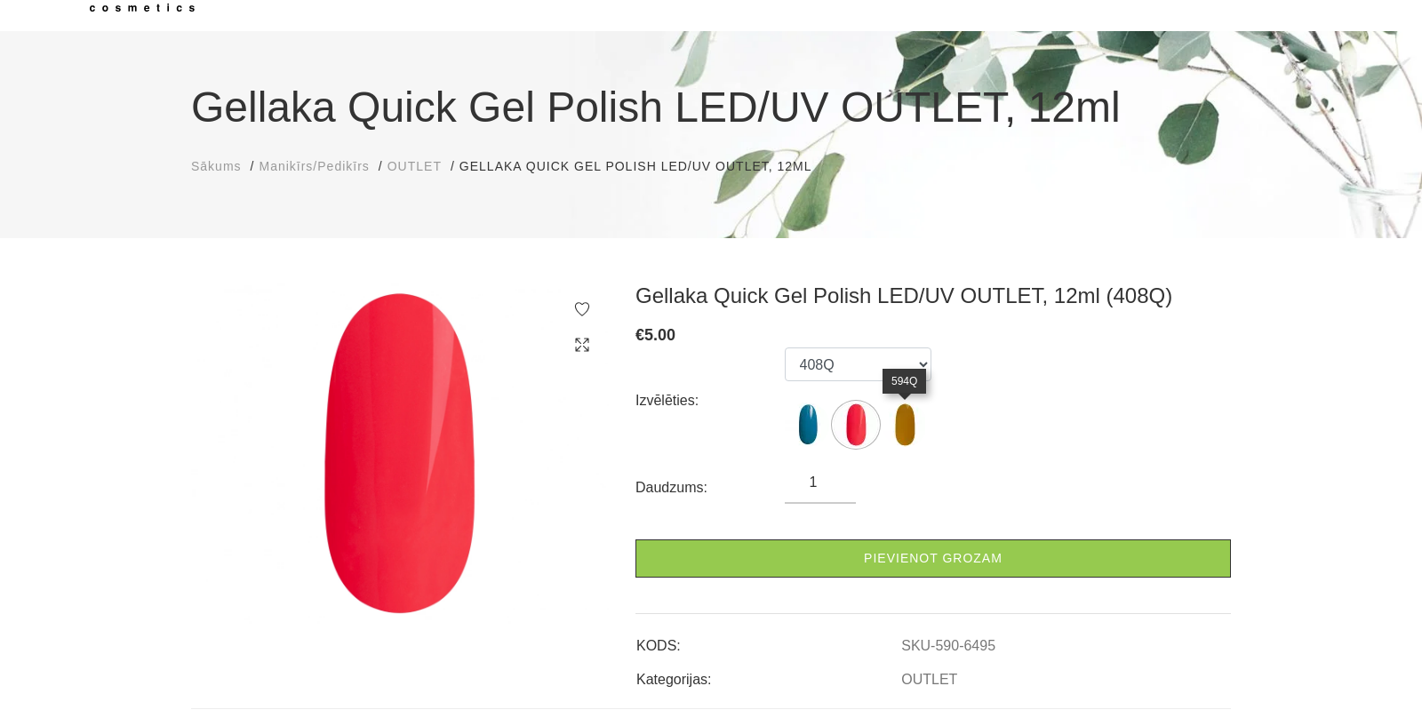
click at [907, 434] on img at bounding box center [905, 425] width 44 height 44
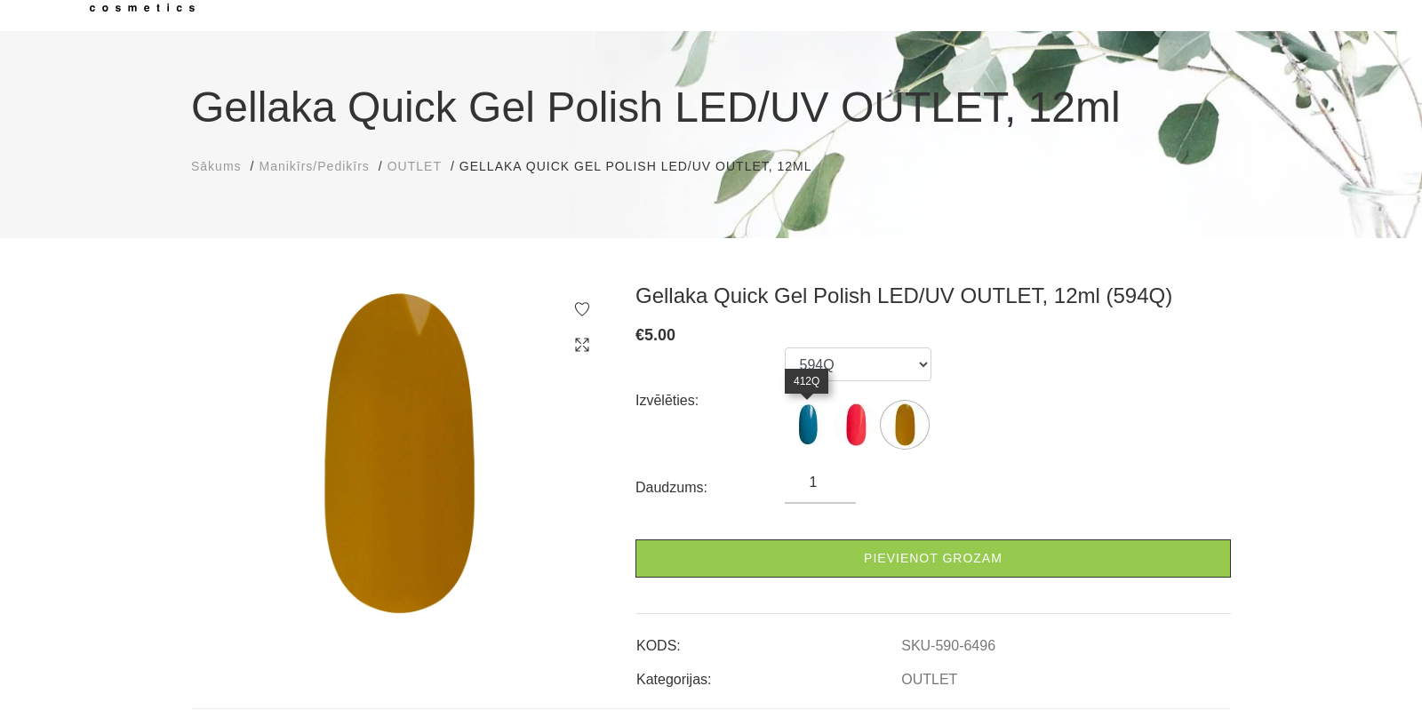
click at [803, 421] on img at bounding box center [807, 425] width 44 height 44
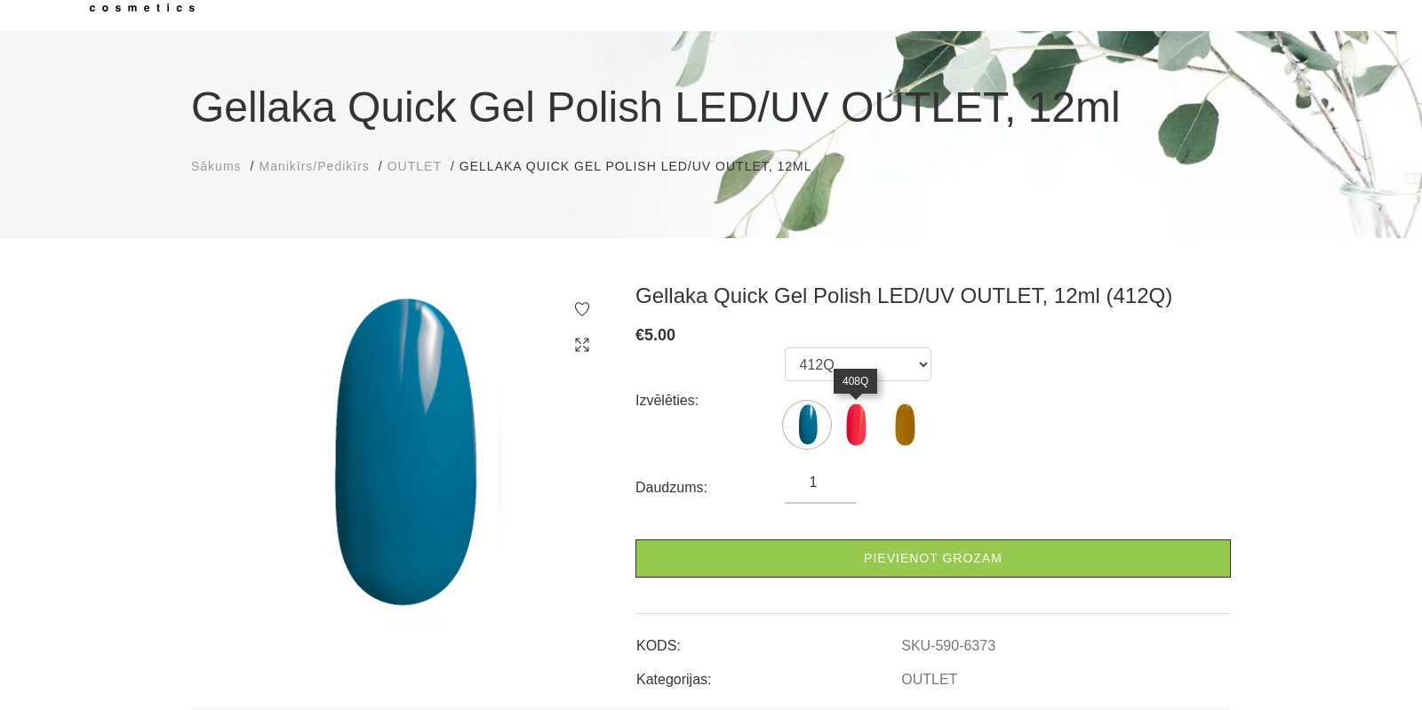
click at [853, 429] on img at bounding box center [856, 425] width 44 height 44
select select "6495"
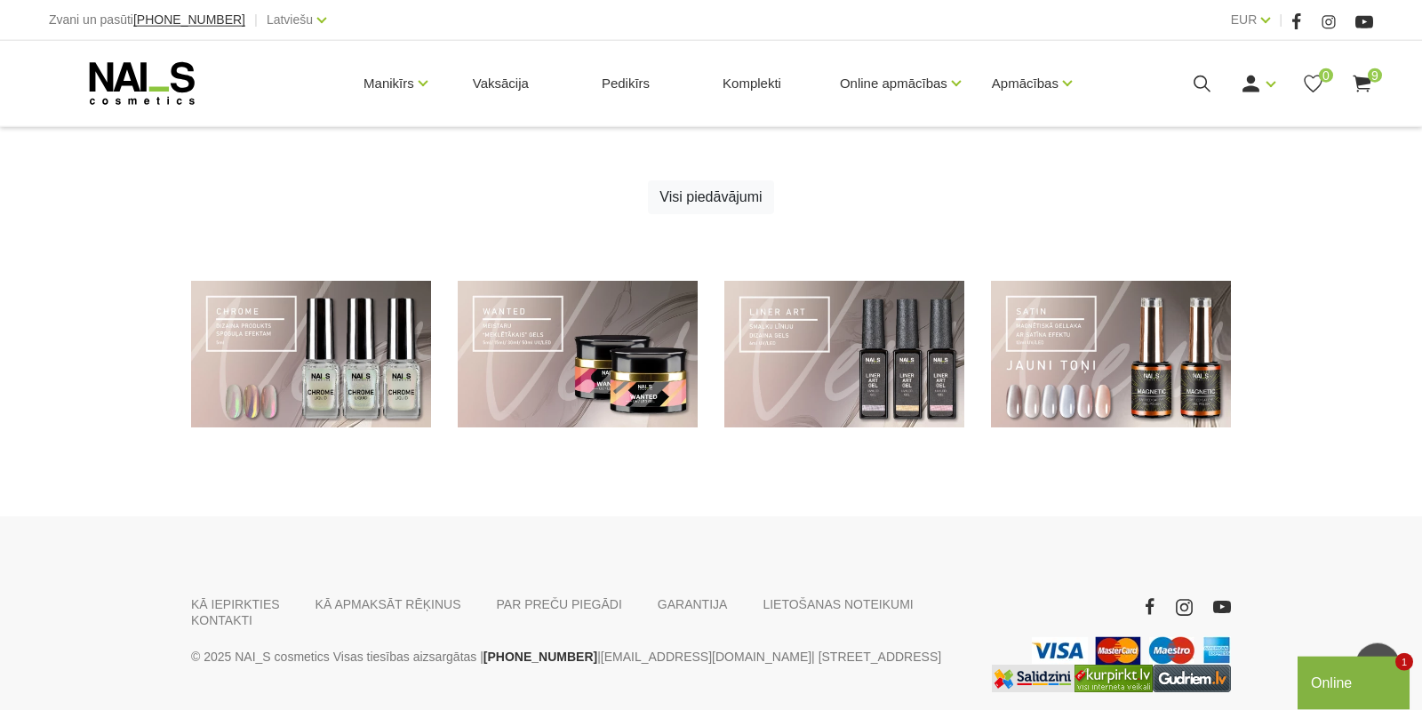
scroll to position [933, 0]
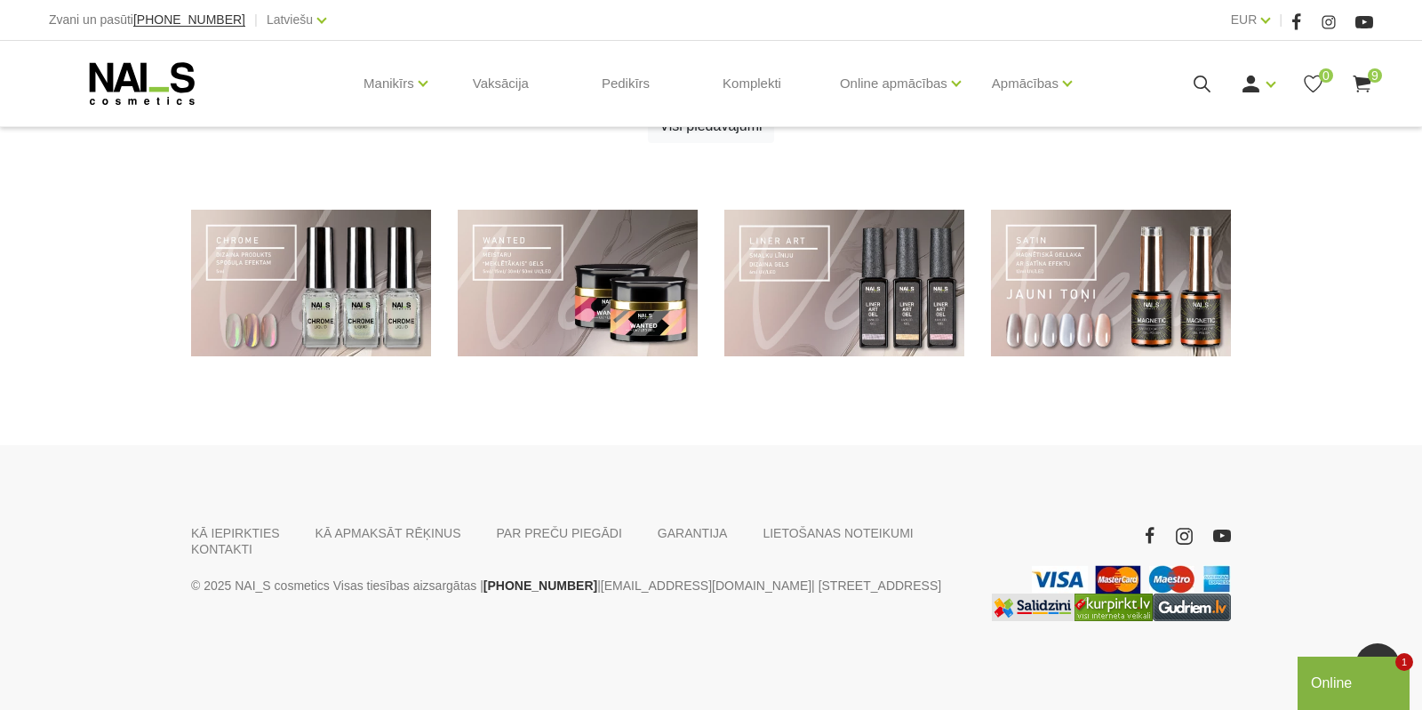
click at [1372, 83] on span "9" at bounding box center [1375, 75] width 14 height 14
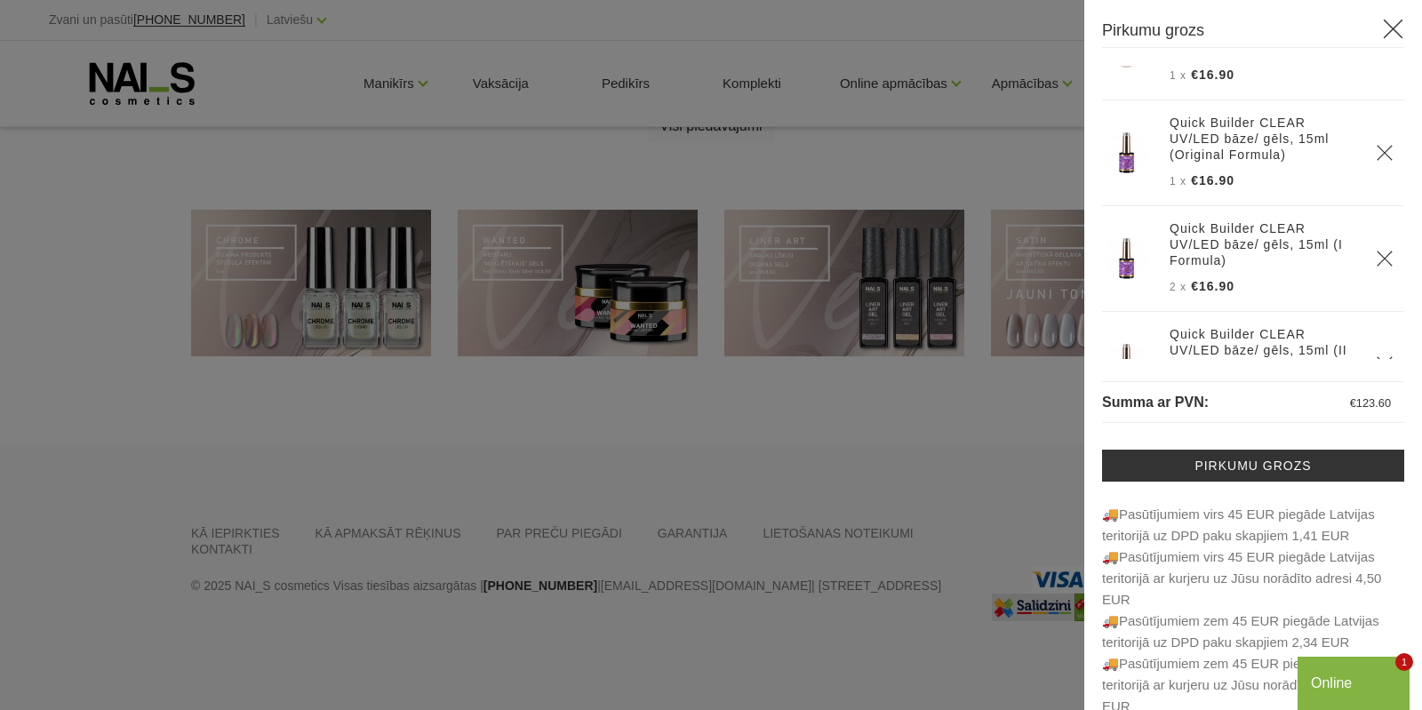
scroll to position [533, 0]
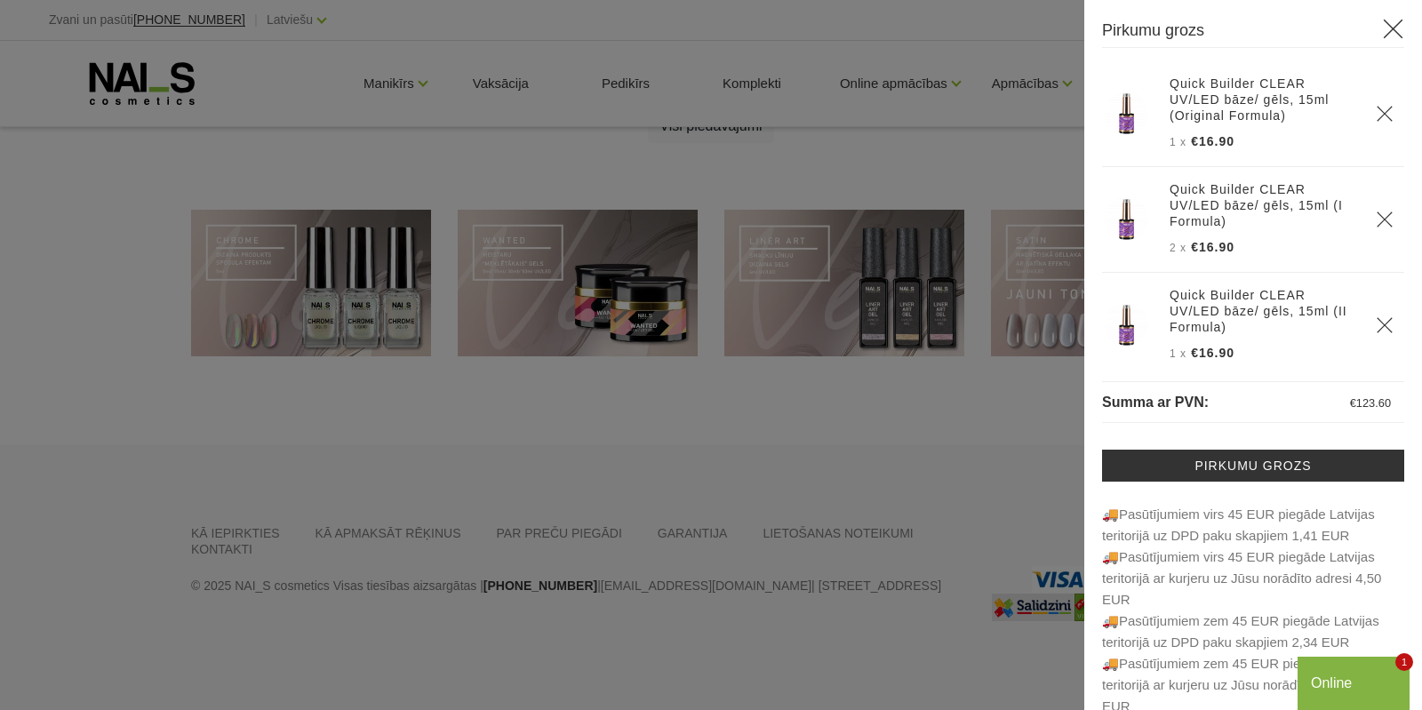
click at [1398, 36] on icon at bounding box center [1393, 29] width 22 height 22
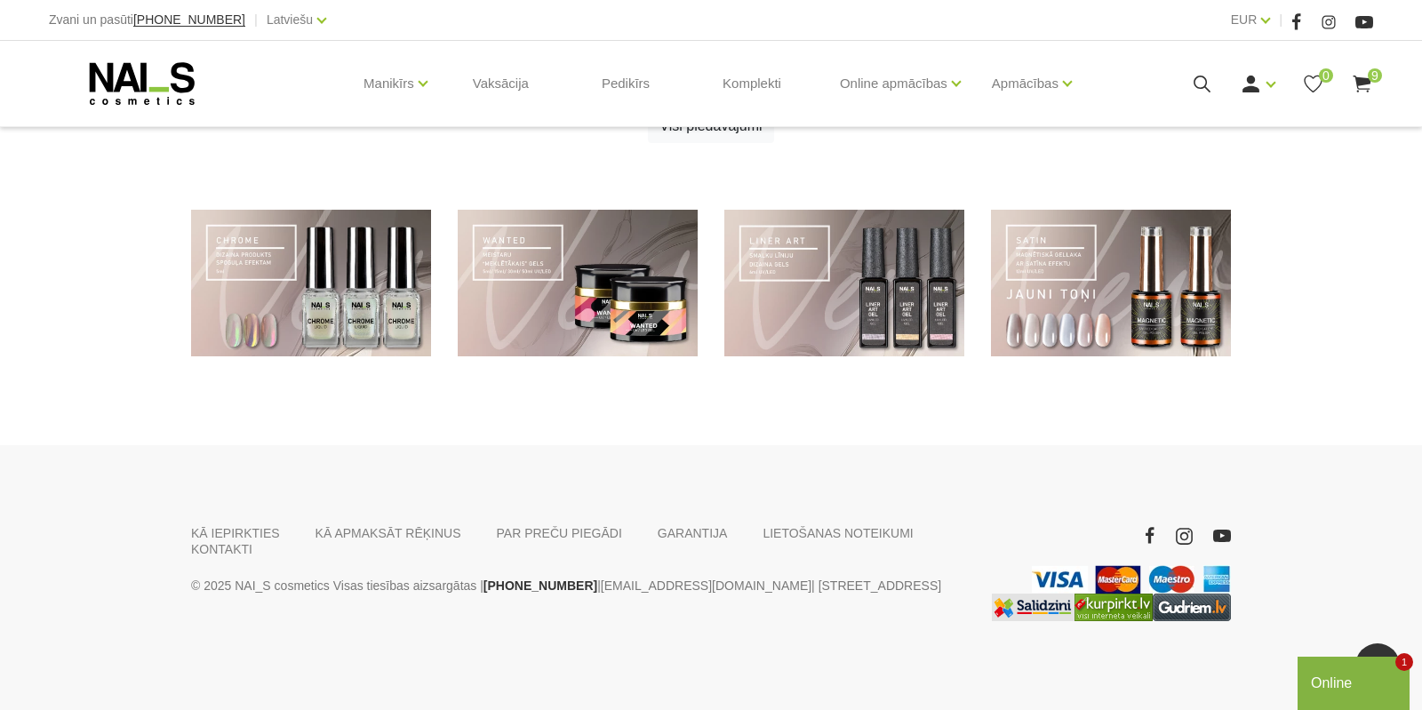
click at [1367, 82] on icon at bounding box center [1362, 84] width 22 height 22
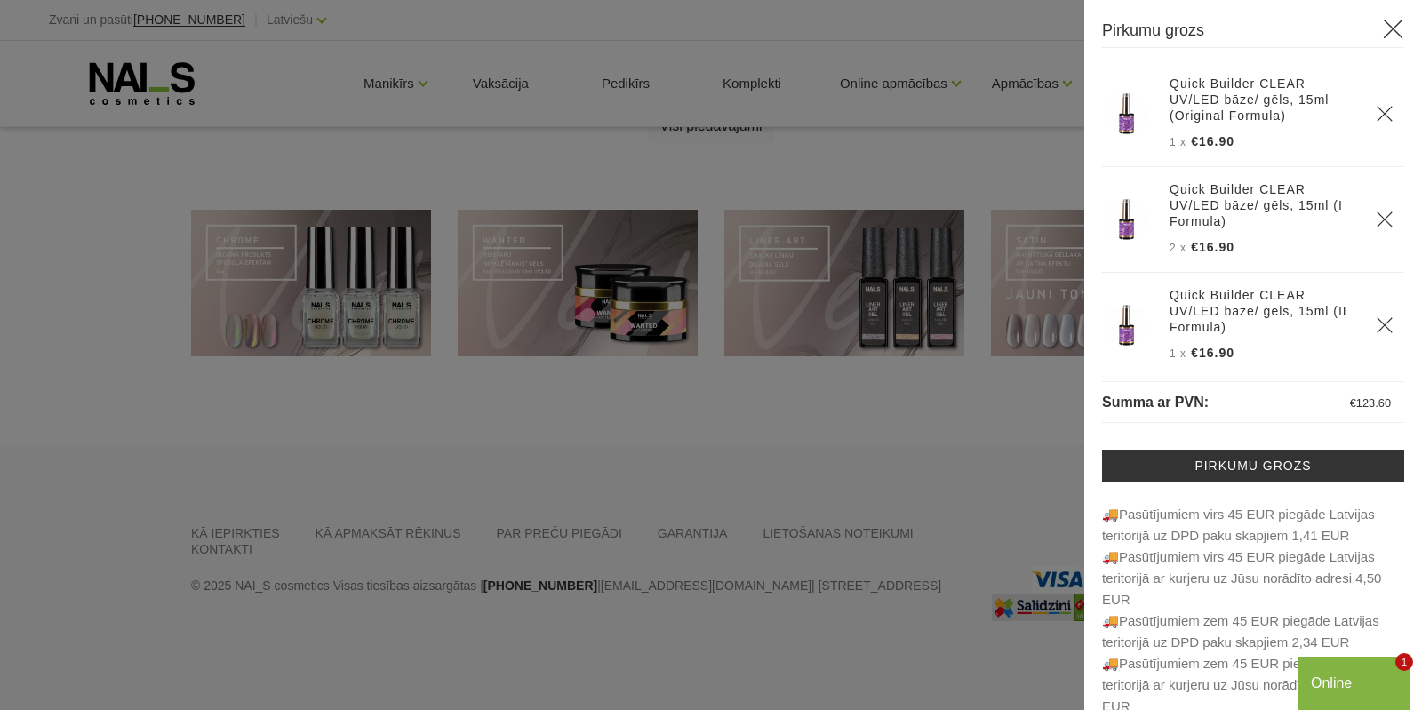
click at [1293, 462] on link "Pirkumu grozs" at bounding box center [1253, 466] width 302 height 32
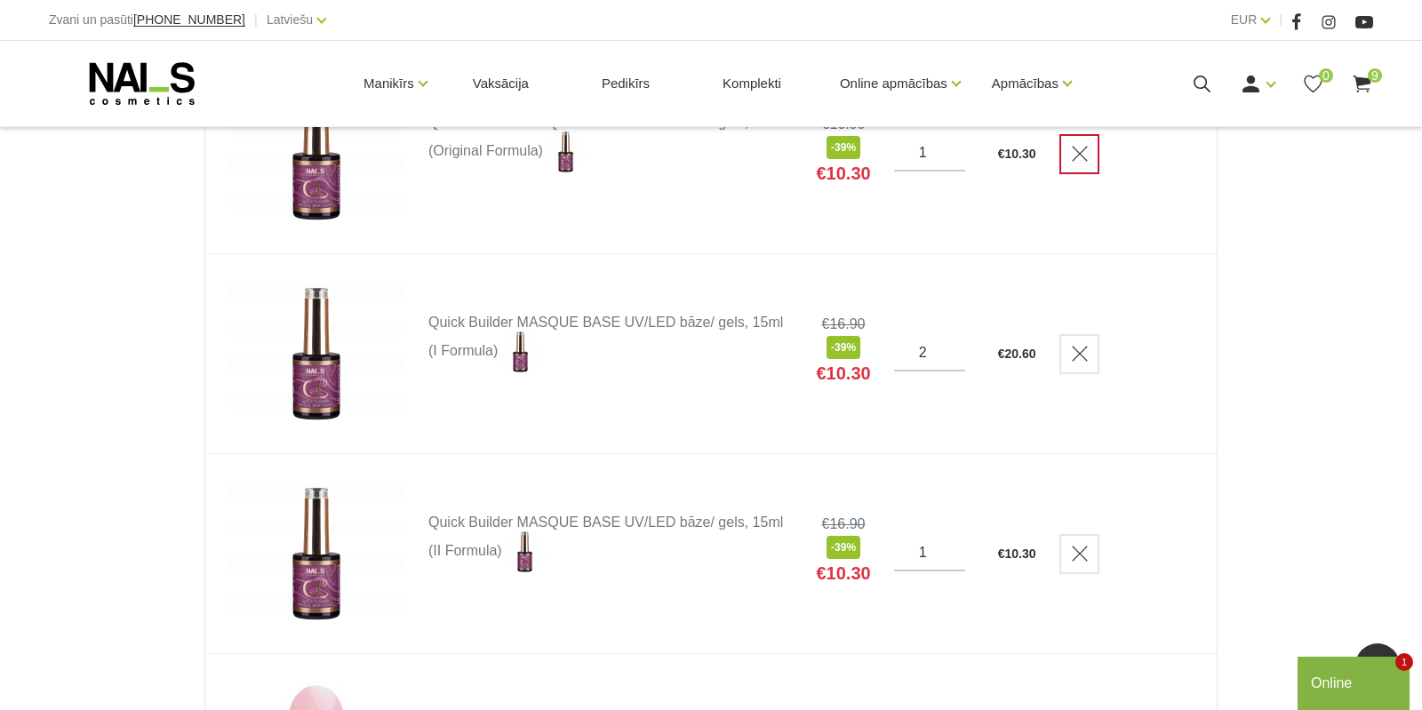
click at [1083, 161] on icon "Delete" at bounding box center [1080, 154] width 18 height 18
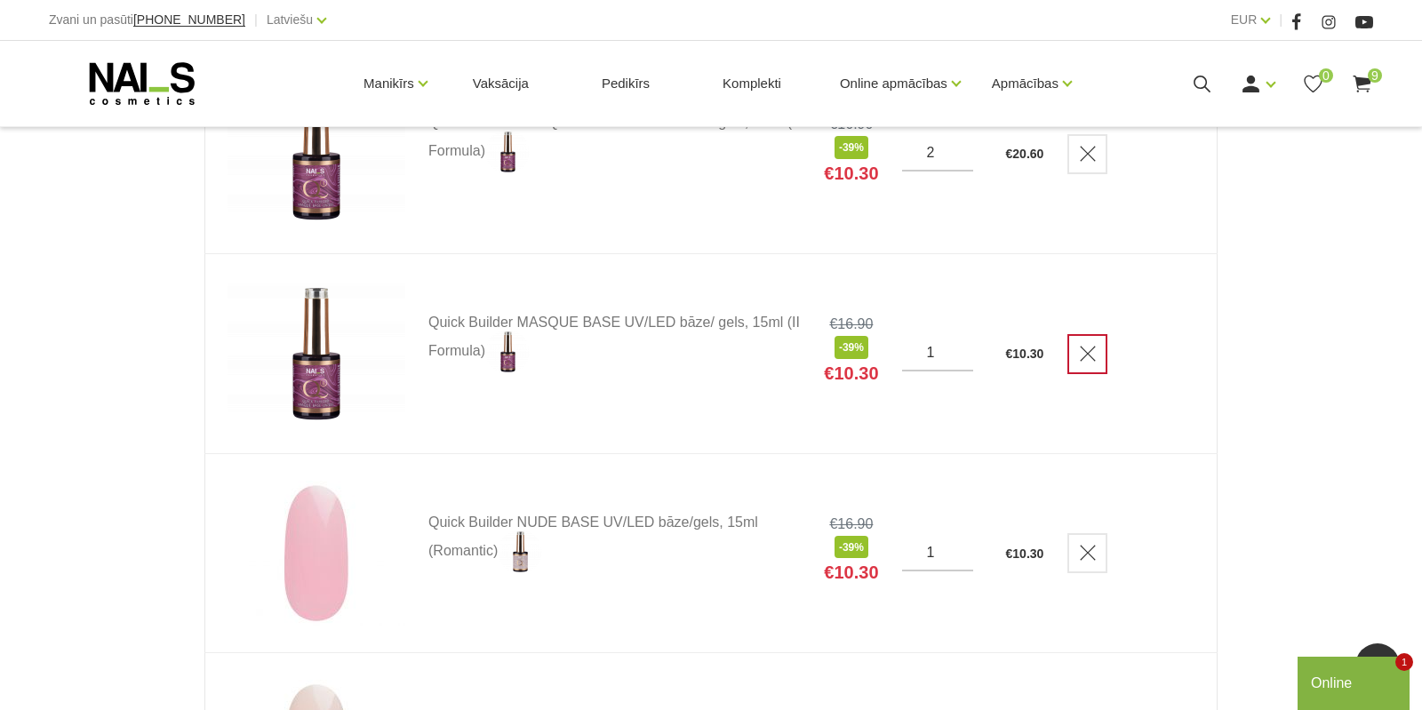
click at [1092, 341] on link "Delete" at bounding box center [1088, 354] width 40 height 40
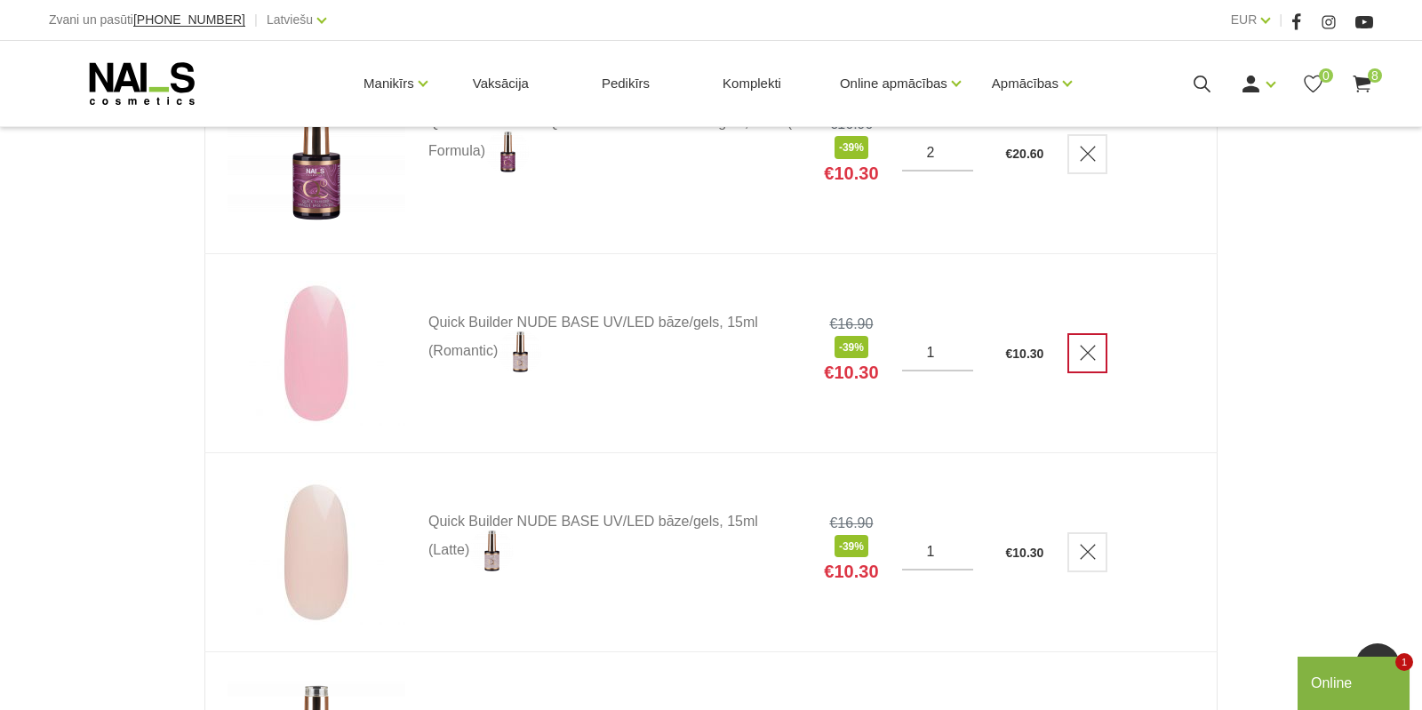
click at [1093, 358] on icon "Delete" at bounding box center [1088, 353] width 18 height 18
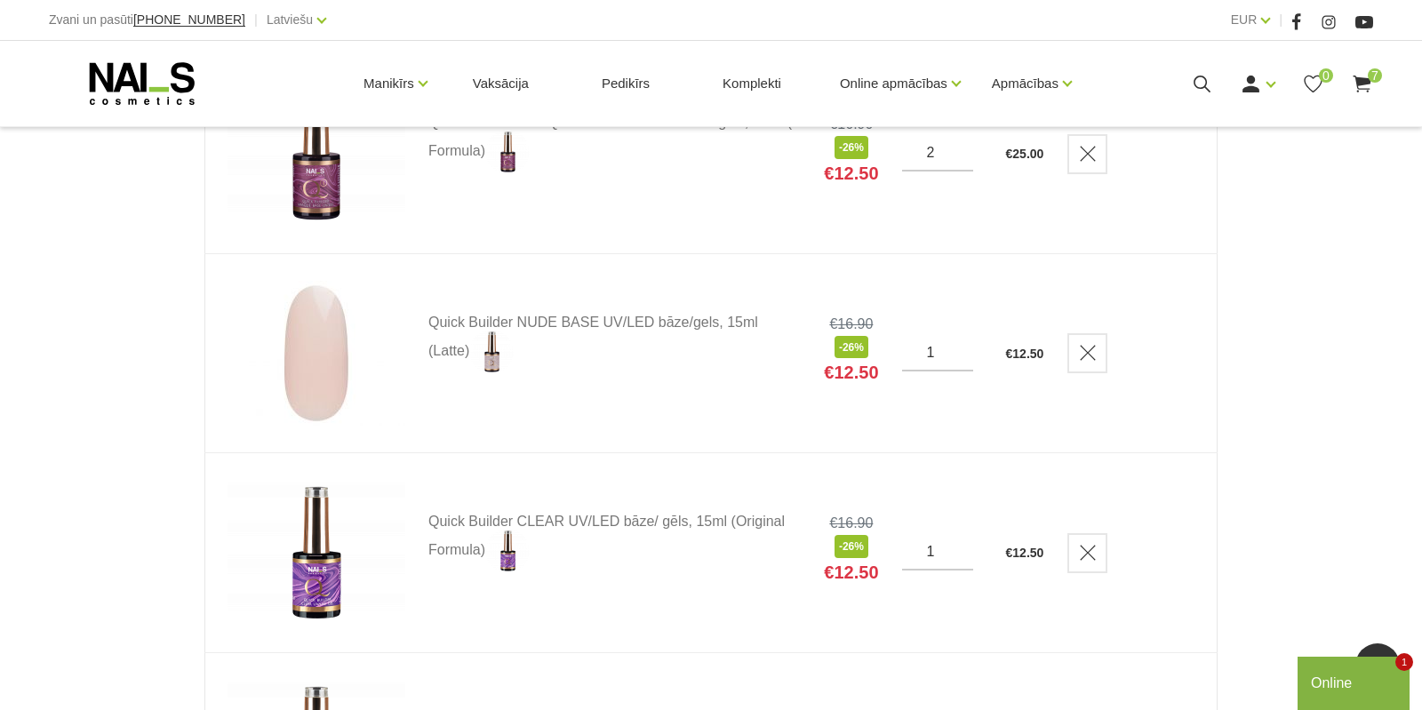
click at [1093, 358] on icon "Delete" at bounding box center [1088, 353] width 18 height 18
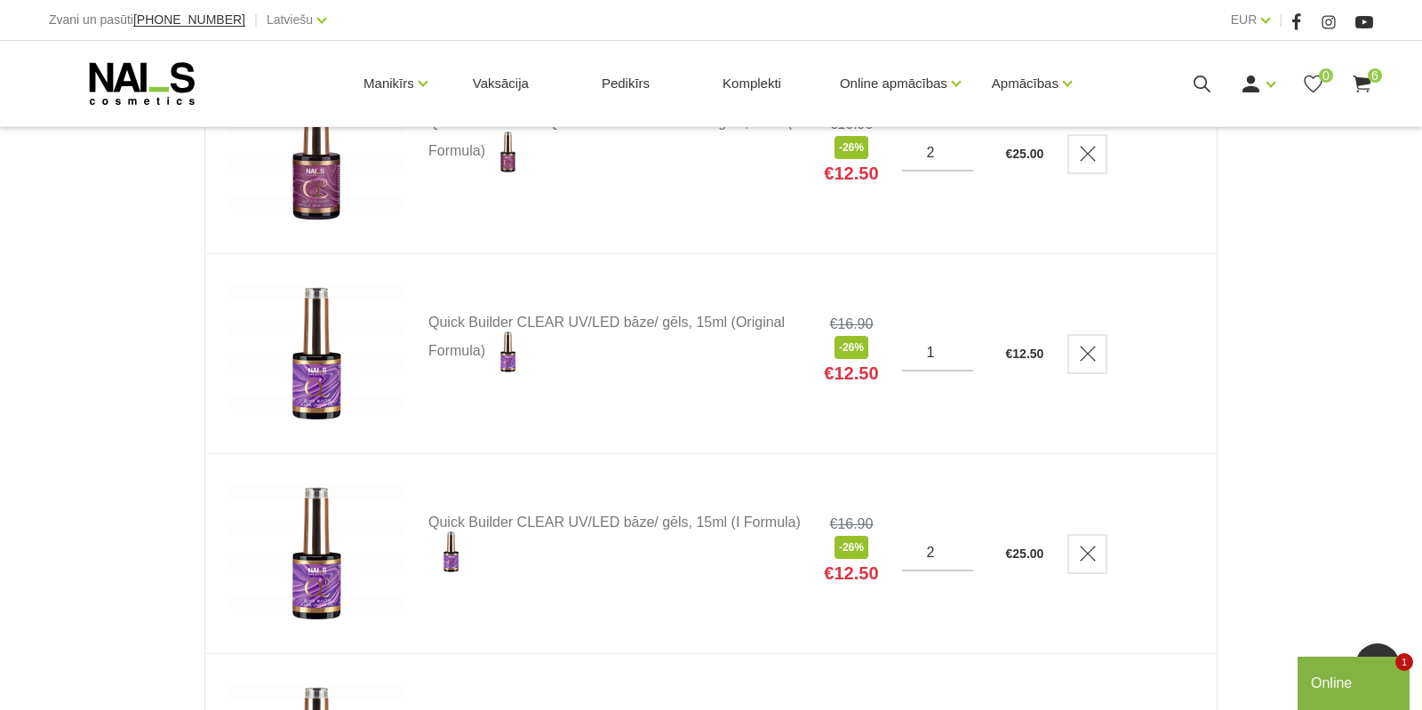
click at [1093, 358] on icon "Delete" at bounding box center [1088, 354] width 18 height 18
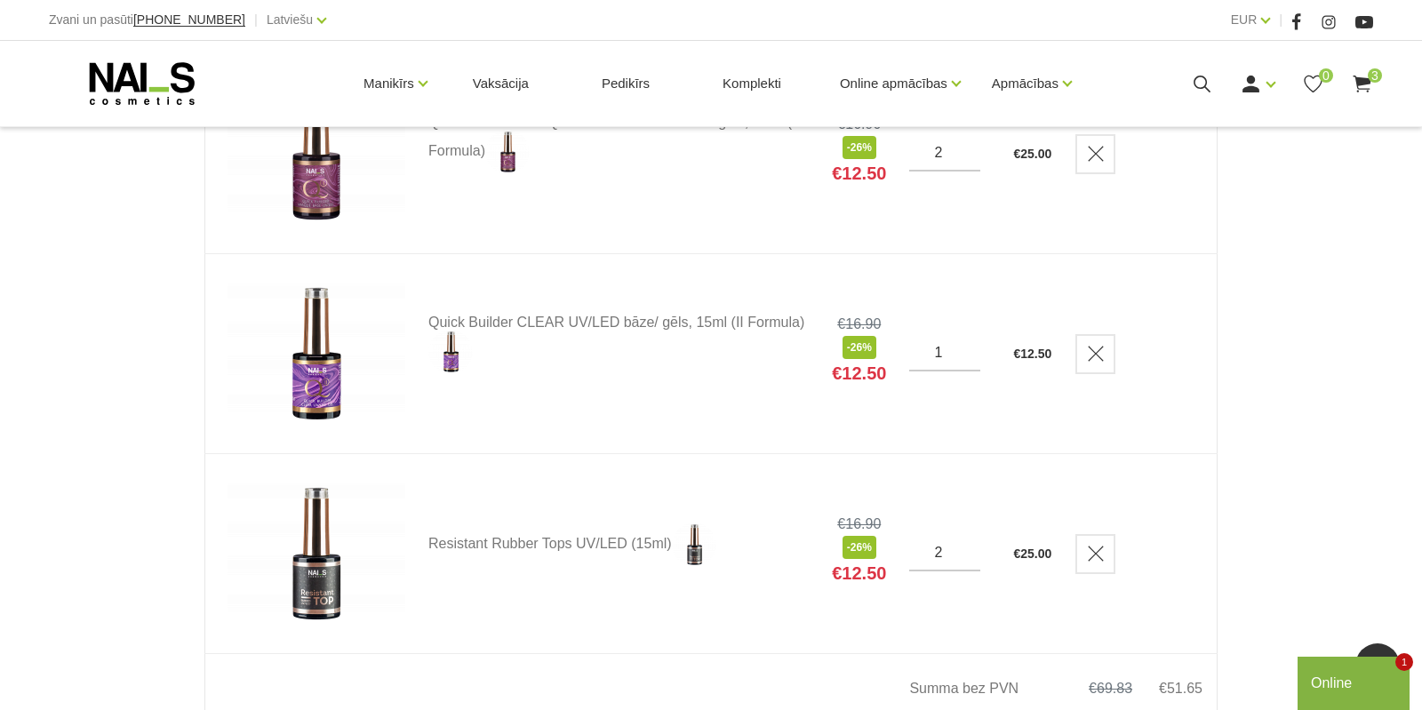
click at [1093, 358] on icon "Delete" at bounding box center [1096, 354] width 18 height 18
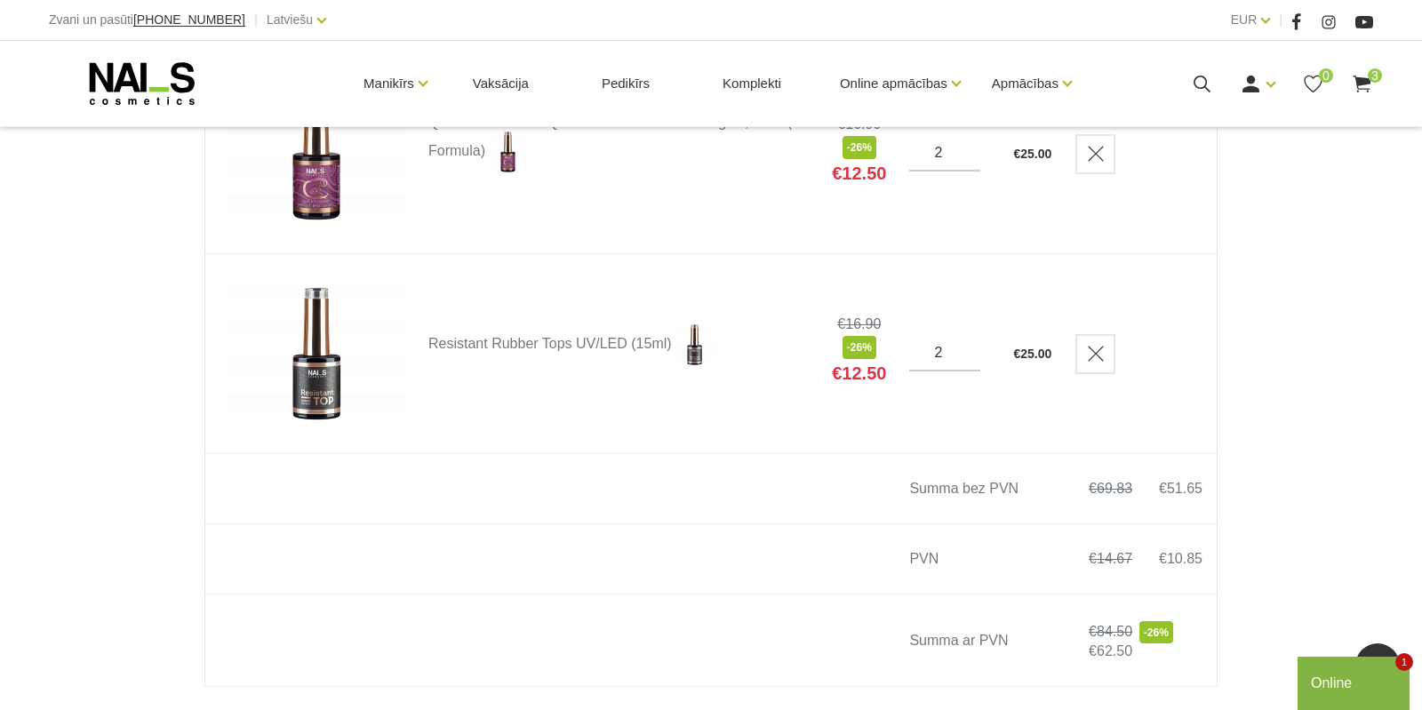
click at [1093, 358] on tr "Resistant Rubber Tops UV/LED (15ml) €16.90 -26% €12.50 2 € 25.00" at bounding box center [711, 354] width 1013 height 200
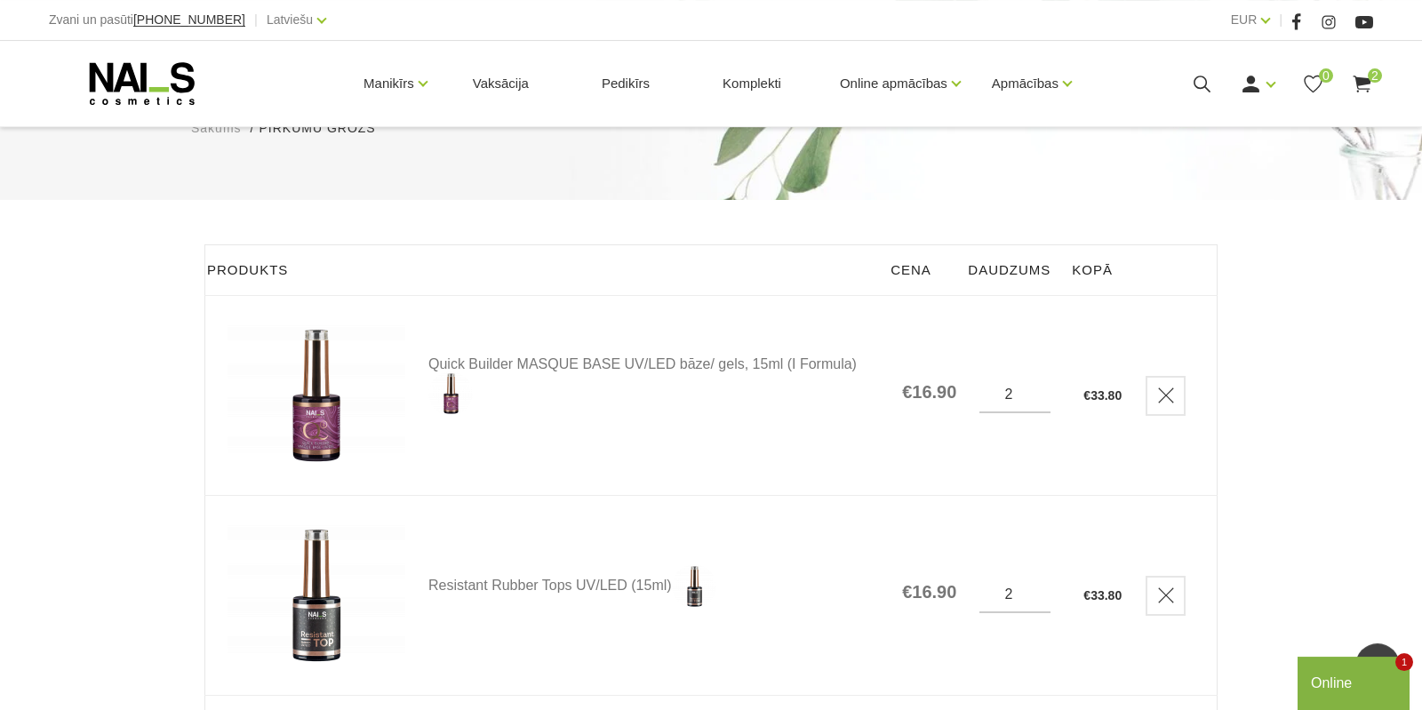
scroll to position [93, 0]
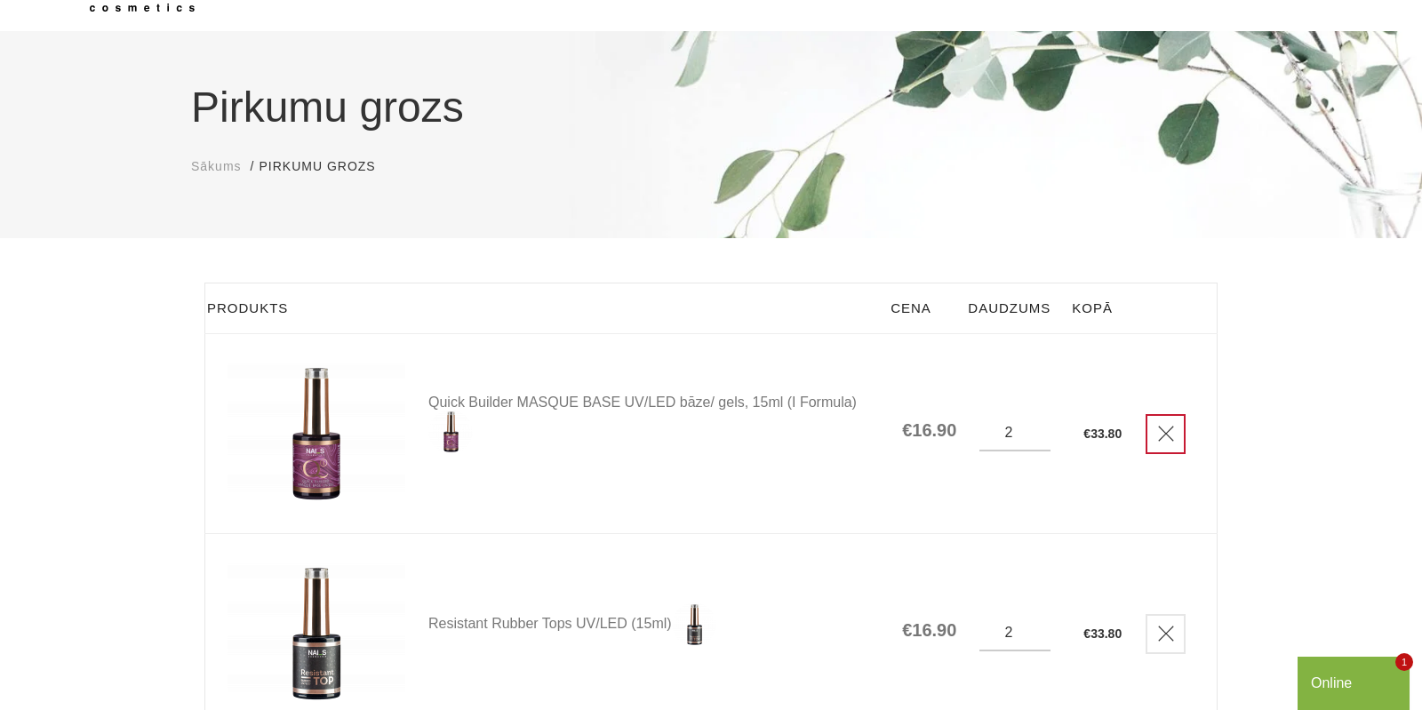
click at [1167, 425] on icon "Delete" at bounding box center [1166, 434] width 18 height 18
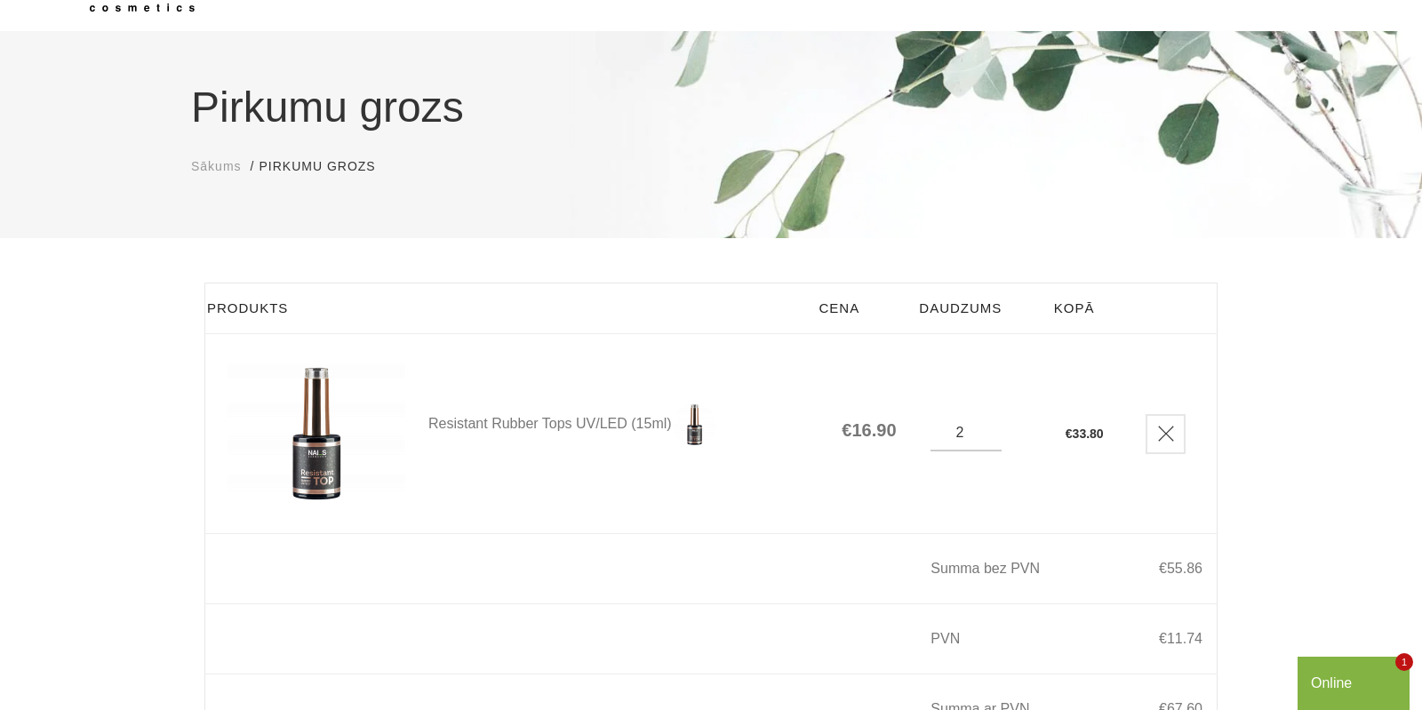
click at [1167, 425] on icon "Delete" at bounding box center [1166, 434] width 18 height 18
